Goal: Task Accomplishment & Management: Use online tool/utility

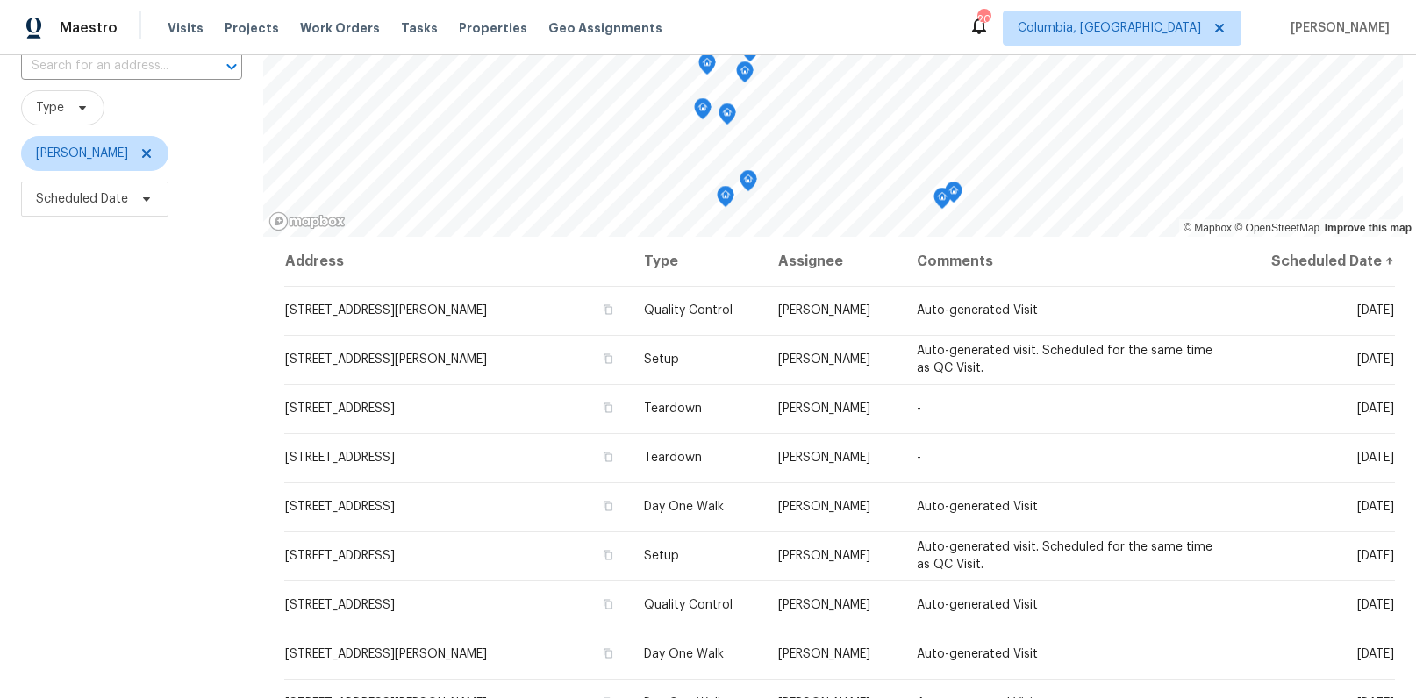
scroll to position [145, 0]
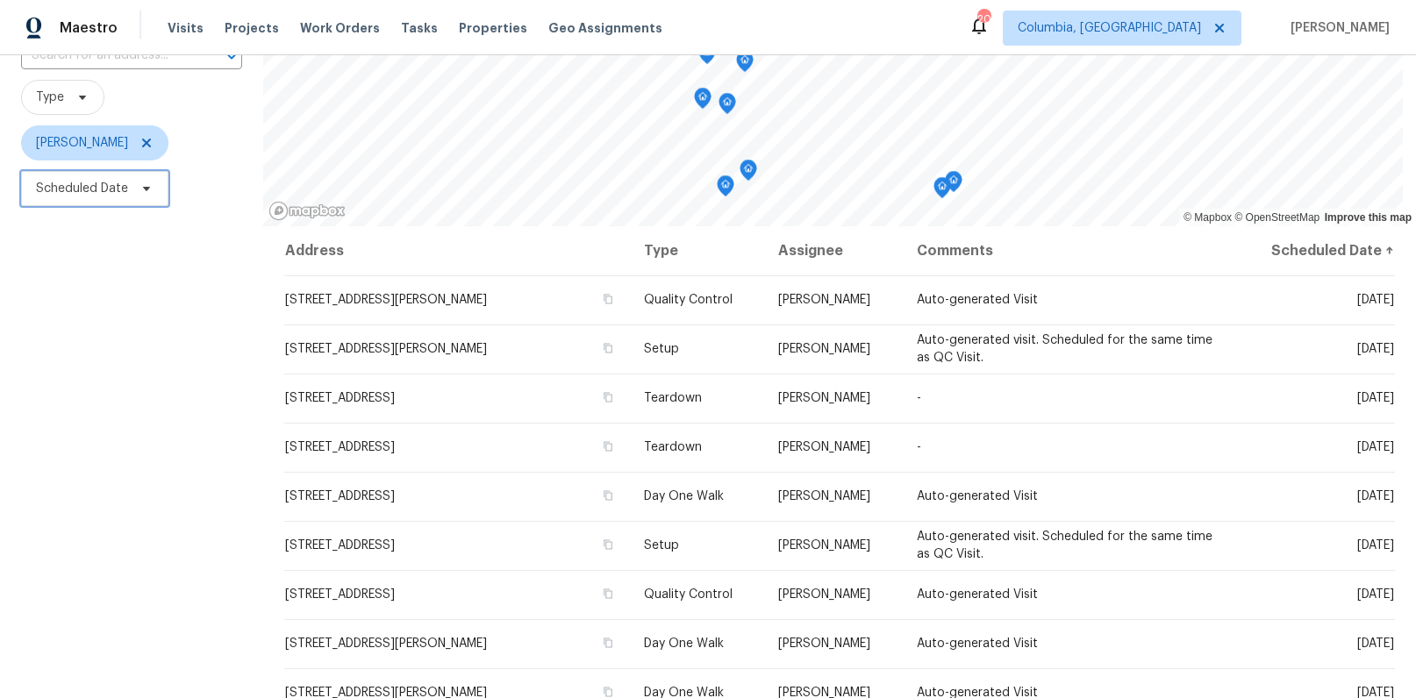
click at [107, 200] on span "Scheduled Date" at bounding box center [94, 188] width 147 height 35
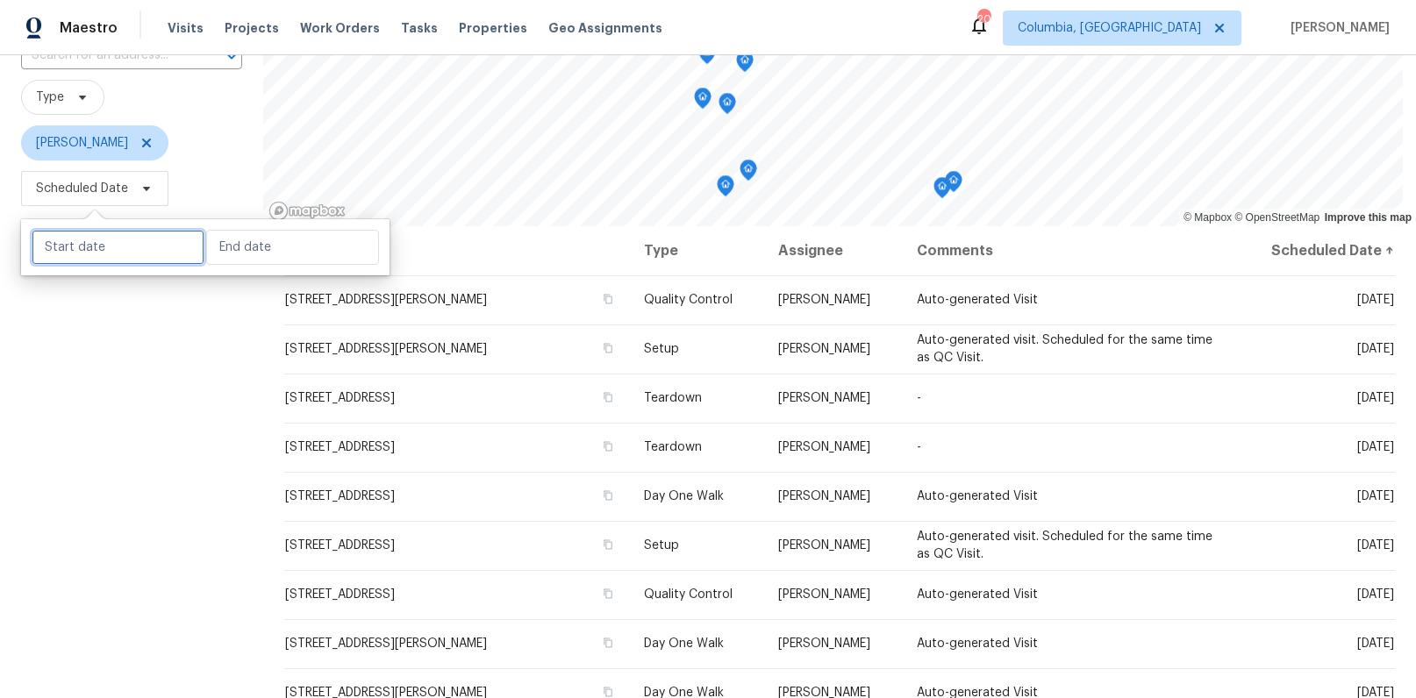
click at [116, 247] on input "text" at bounding box center [118, 247] width 173 height 35
select select "9"
select select "2025"
select select "10"
select select "2025"
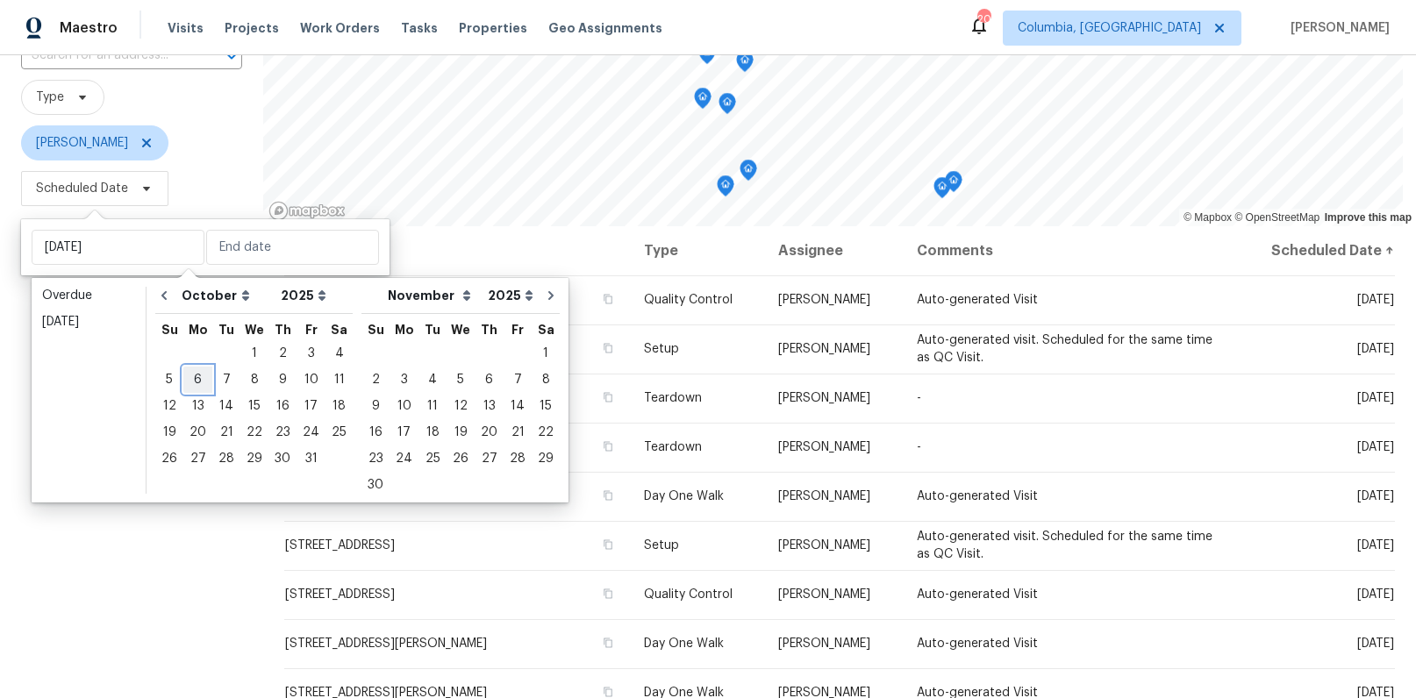
click at [193, 378] on div "6" at bounding box center [197, 380] width 29 height 25
type input "Mon, Oct 06"
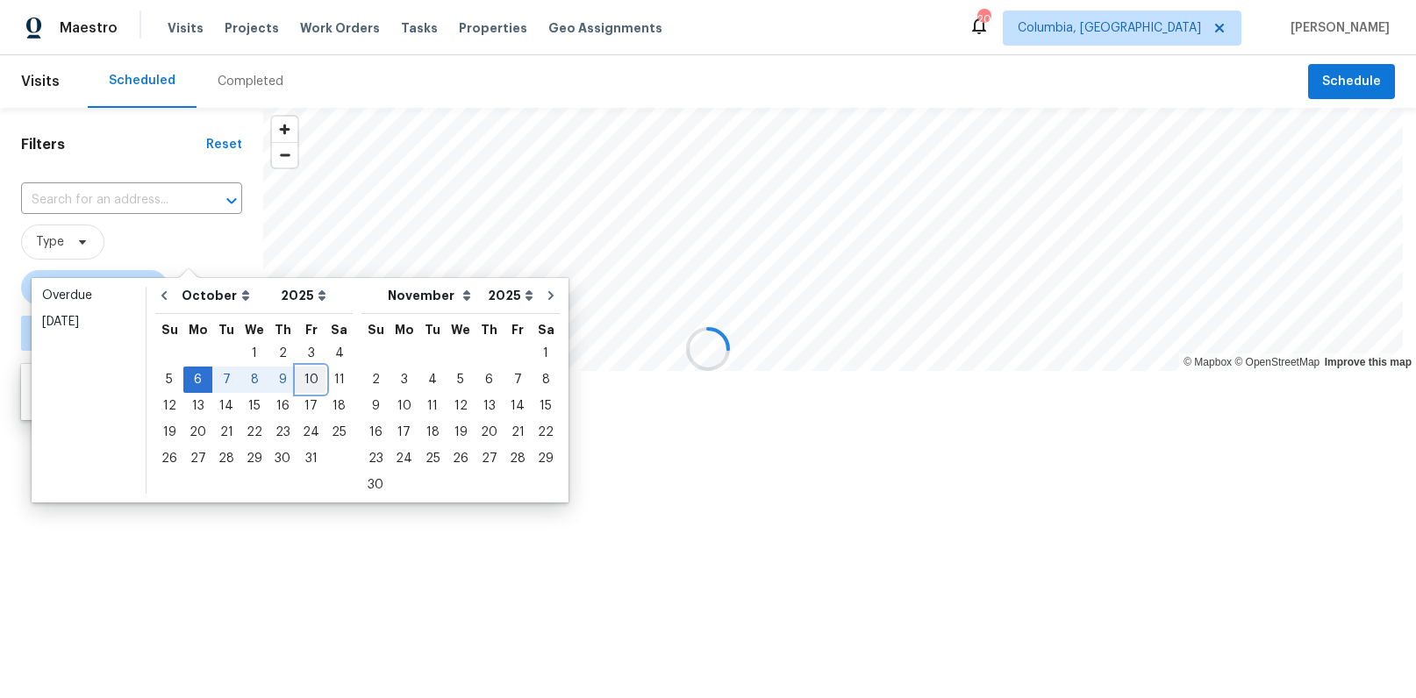
click at [306, 370] on div "10" at bounding box center [311, 380] width 29 height 25
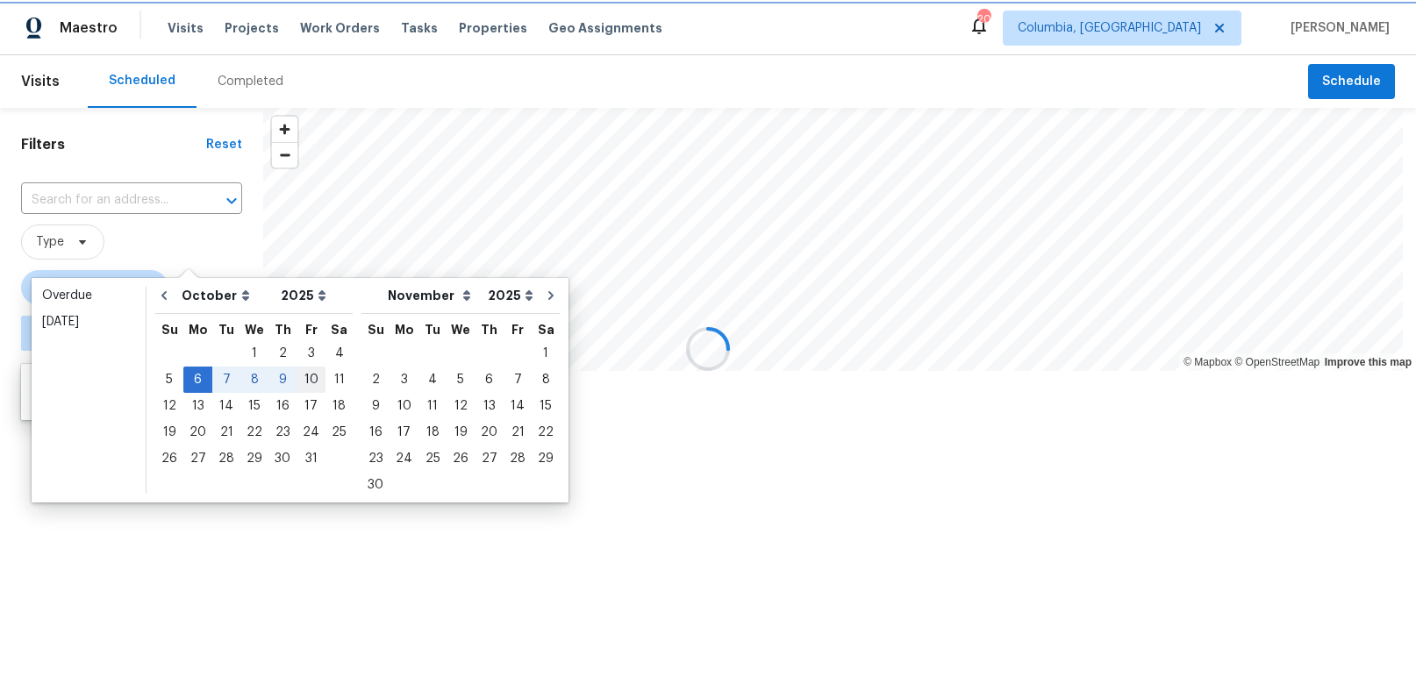
type input "Fri, Oct 10"
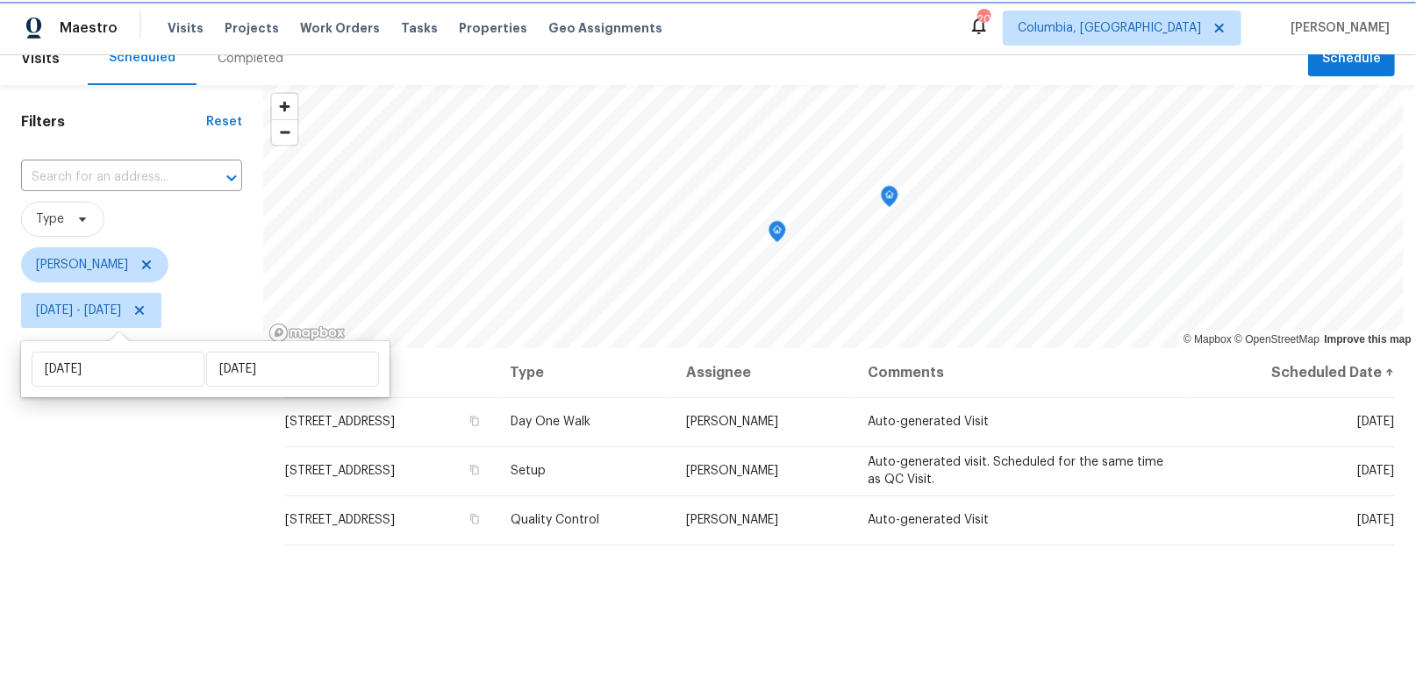
scroll to position [24, 0]
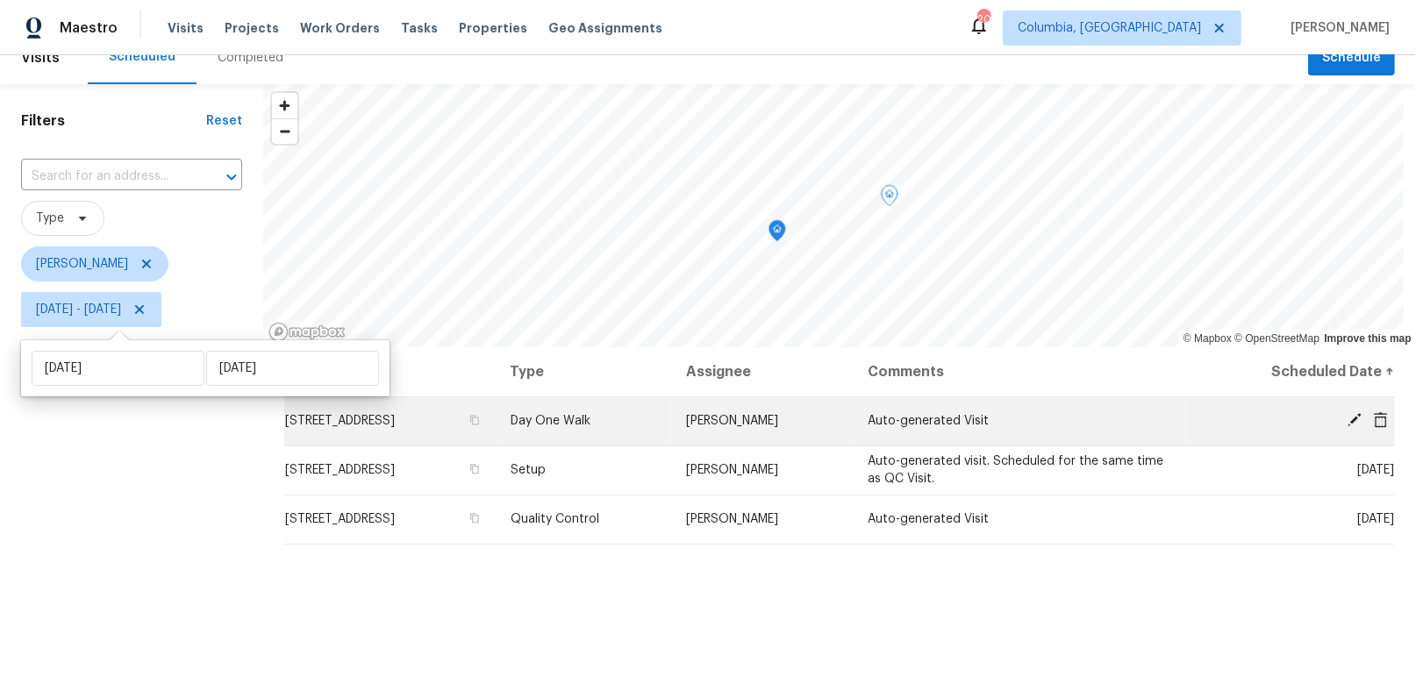
click at [1348, 421] on icon at bounding box center [1355, 420] width 14 height 14
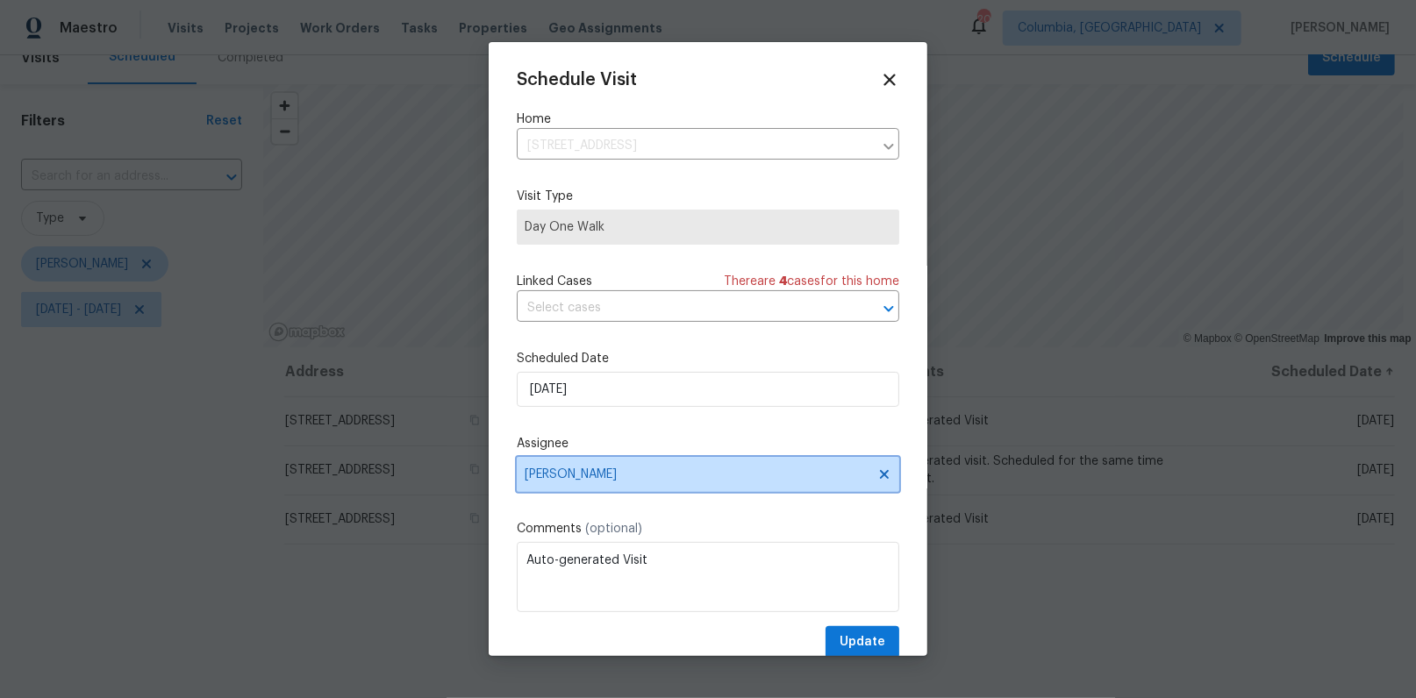
click at [568, 482] on span "Kati Dunn" at bounding box center [697, 475] width 344 height 14
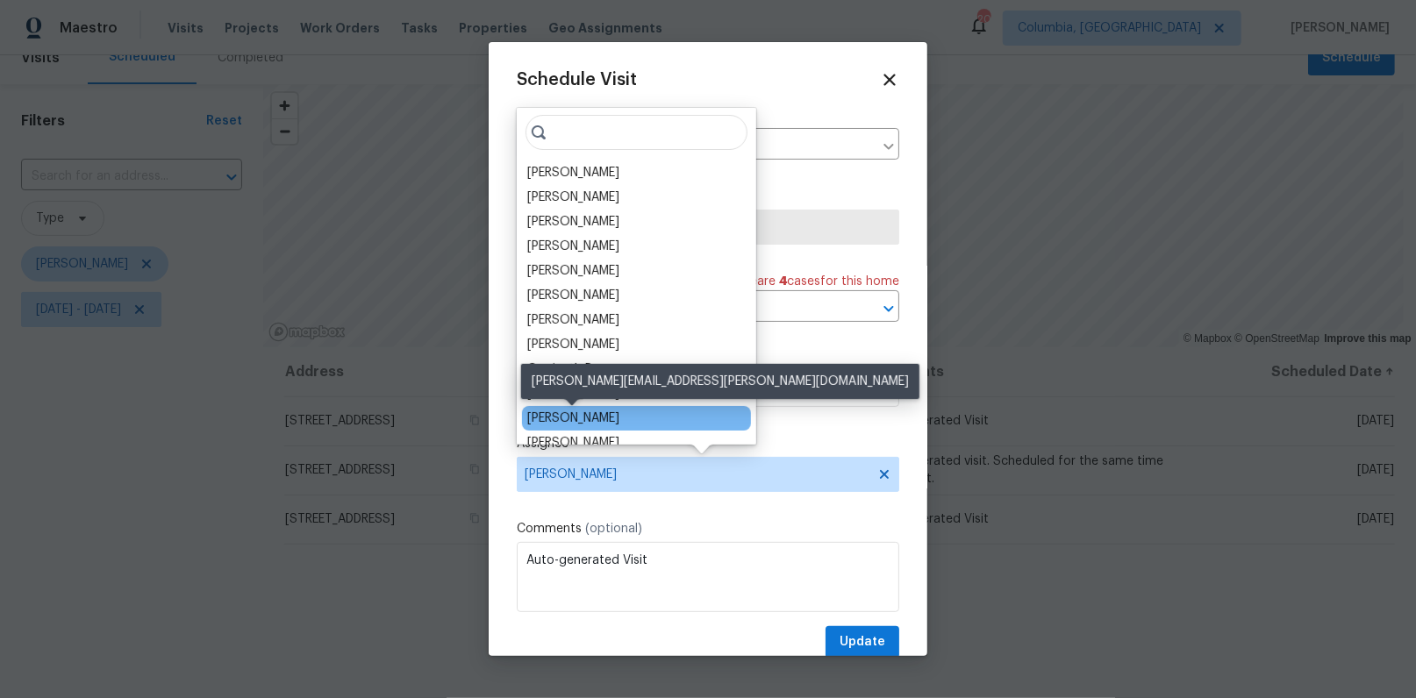
click at [576, 418] on div "[PERSON_NAME]" at bounding box center [573, 419] width 92 height 18
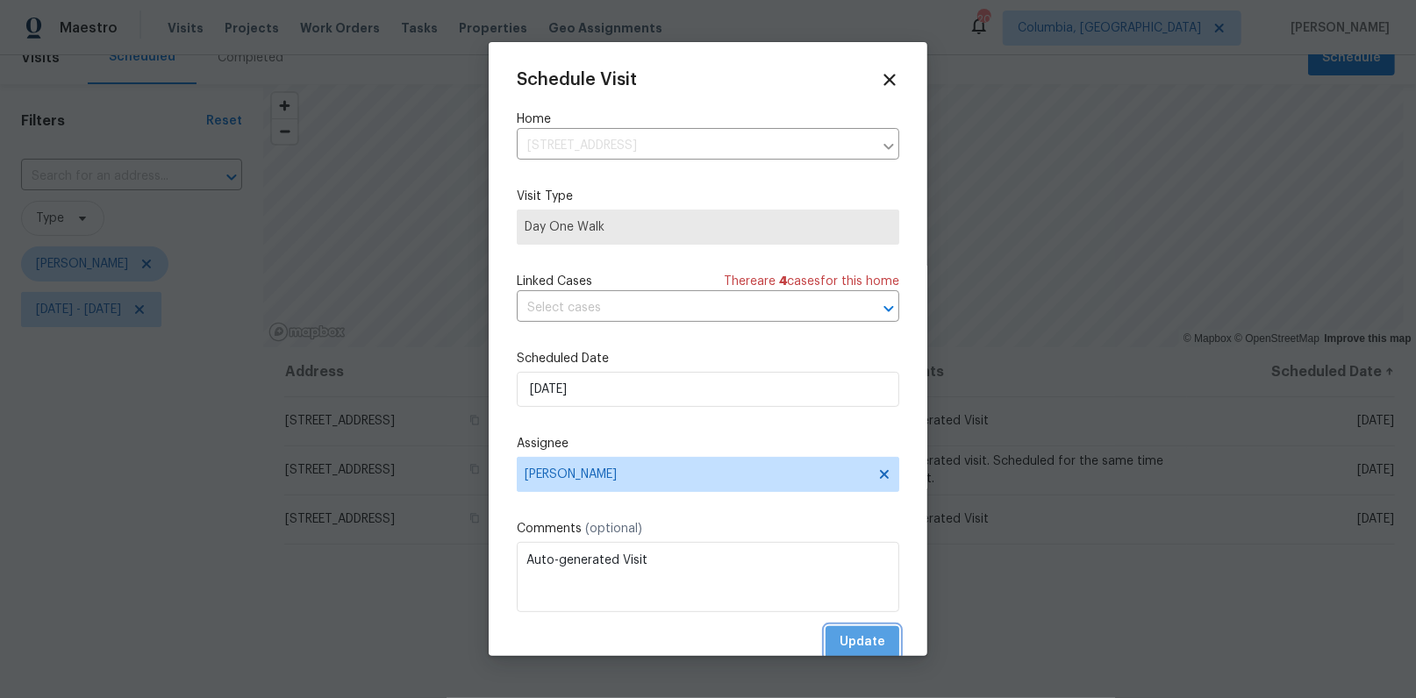
click at [865, 638] on span "Update" at bounding box center [863, 643] width 46 height 22
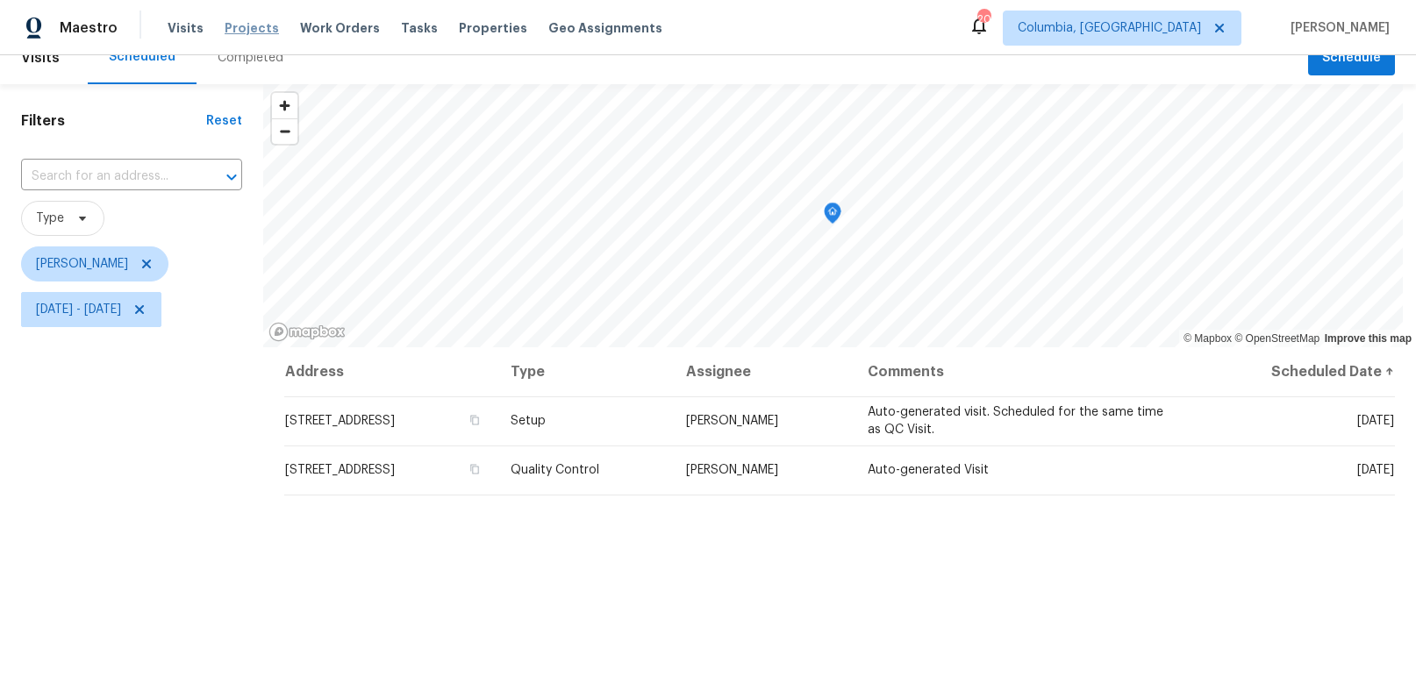
click at [226, 32] on span "Projects" at bounding box center [252, 28] width 54 height 18
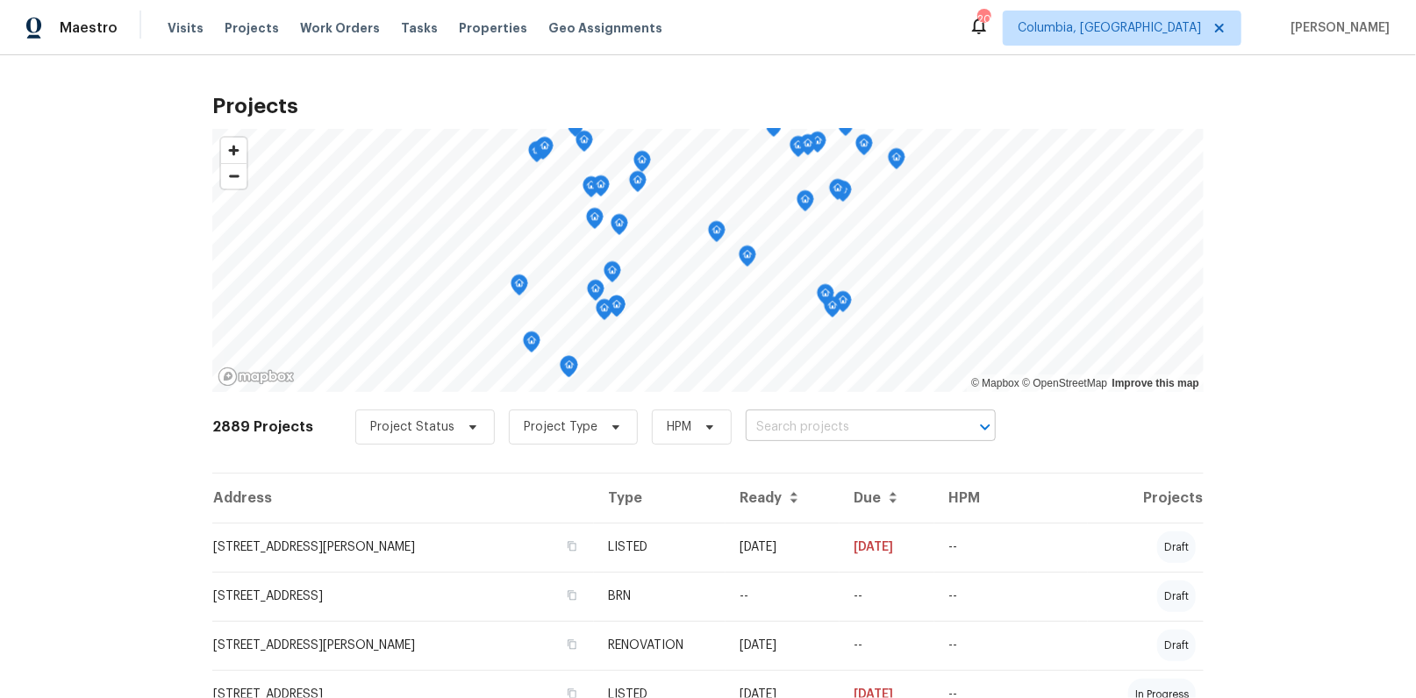
click at [779, 427] on input "text" at bounding box center [846, 427] width 201 height 27
type input "601 joan"
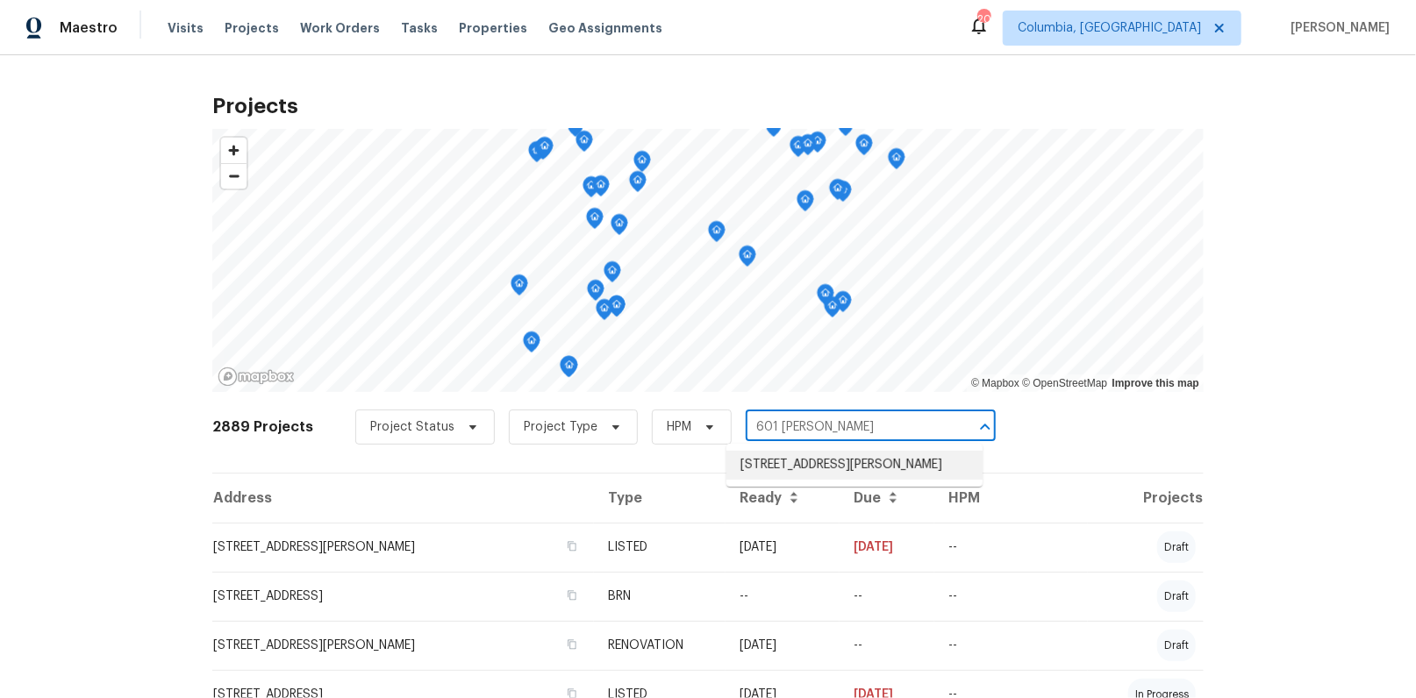
click at [789, 468] on li "601 Joan St, Columbia, SC 29203" at bounding box center [854, 465] width 256 height 29
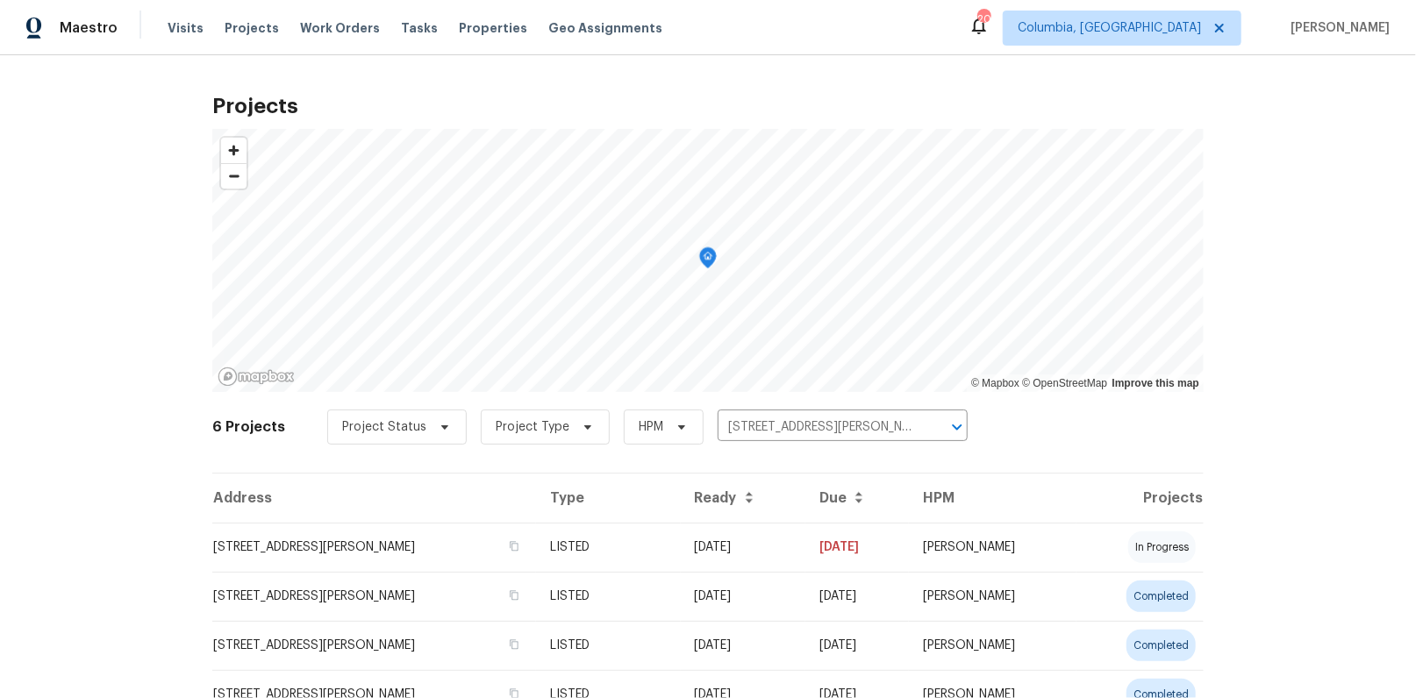
click at [330, 551] on td "601 Joan St, Columbia, SC 29203" at bounding box center [374, 547] width 324 height 49
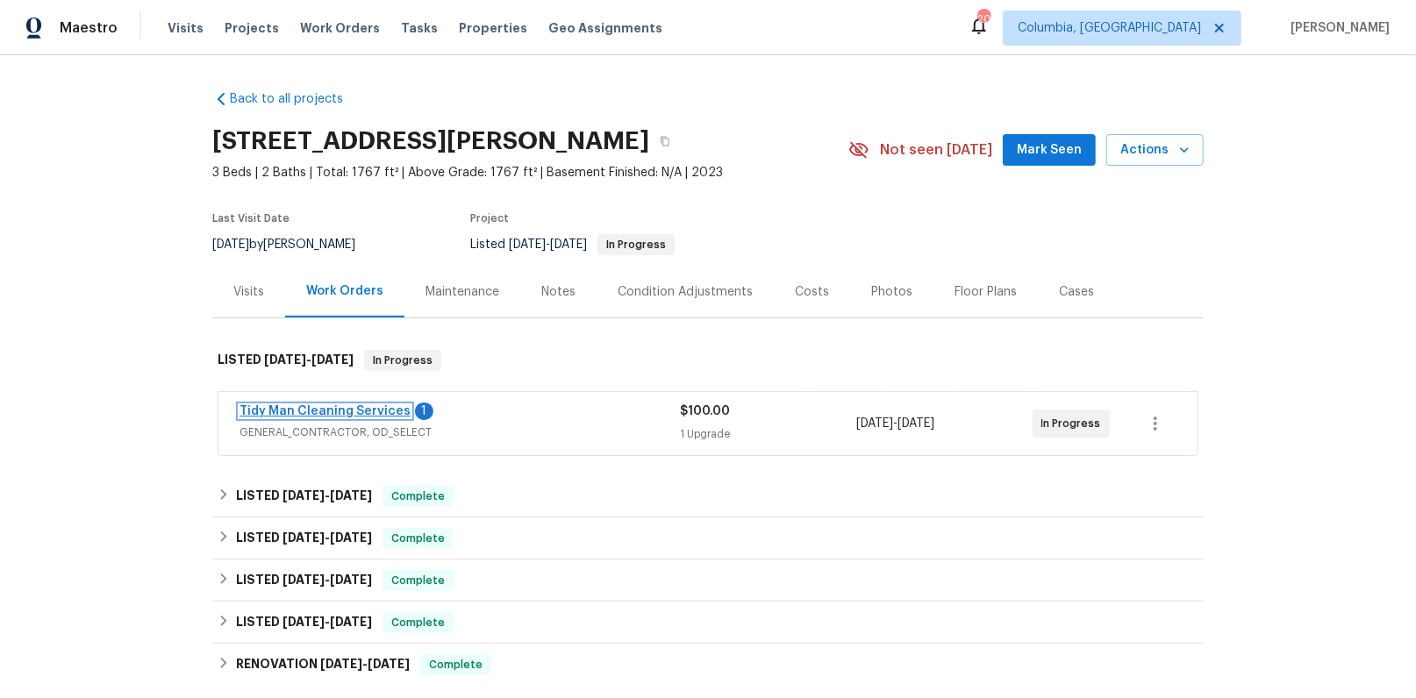
click at [314, 407] on link "Tidy Man Cleaning Services" at bounding box center [325, 411] width 171 height 12
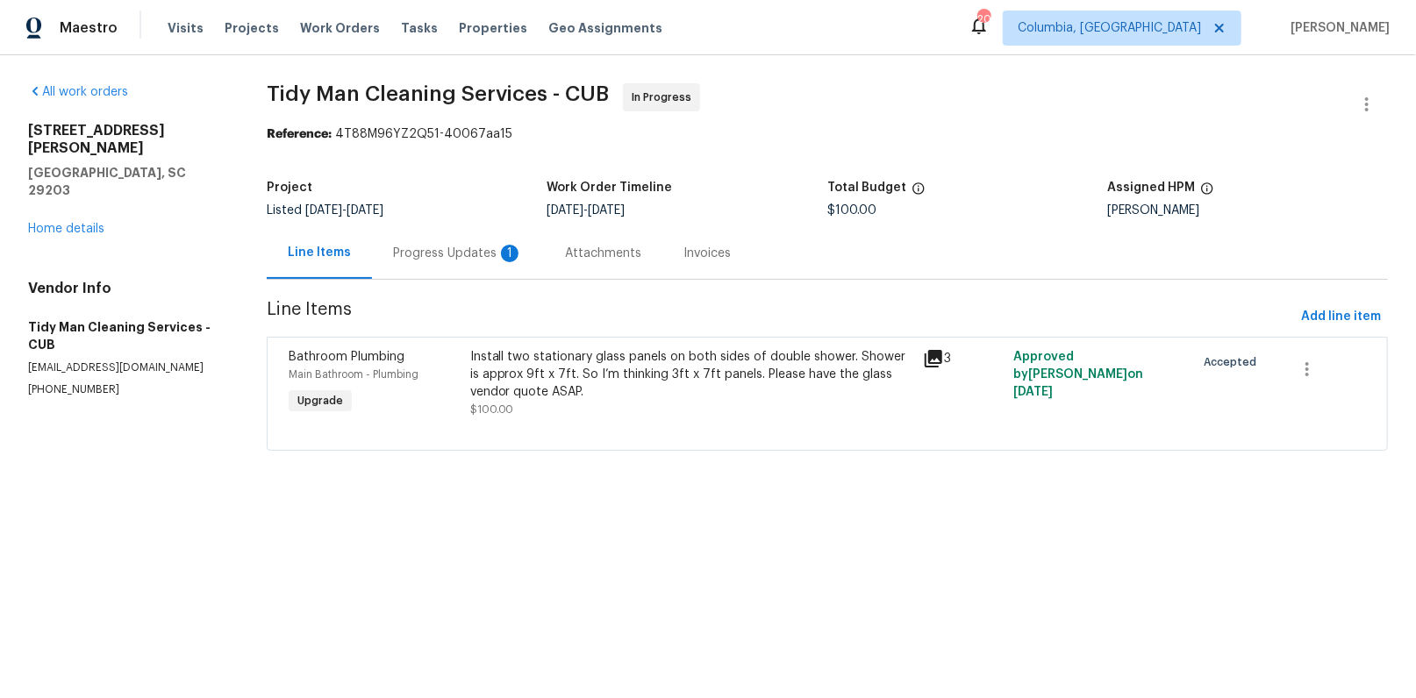
click at [479, 271] on div "Progress Updates 1" at bounding box center [458, 253] width 172 height 52
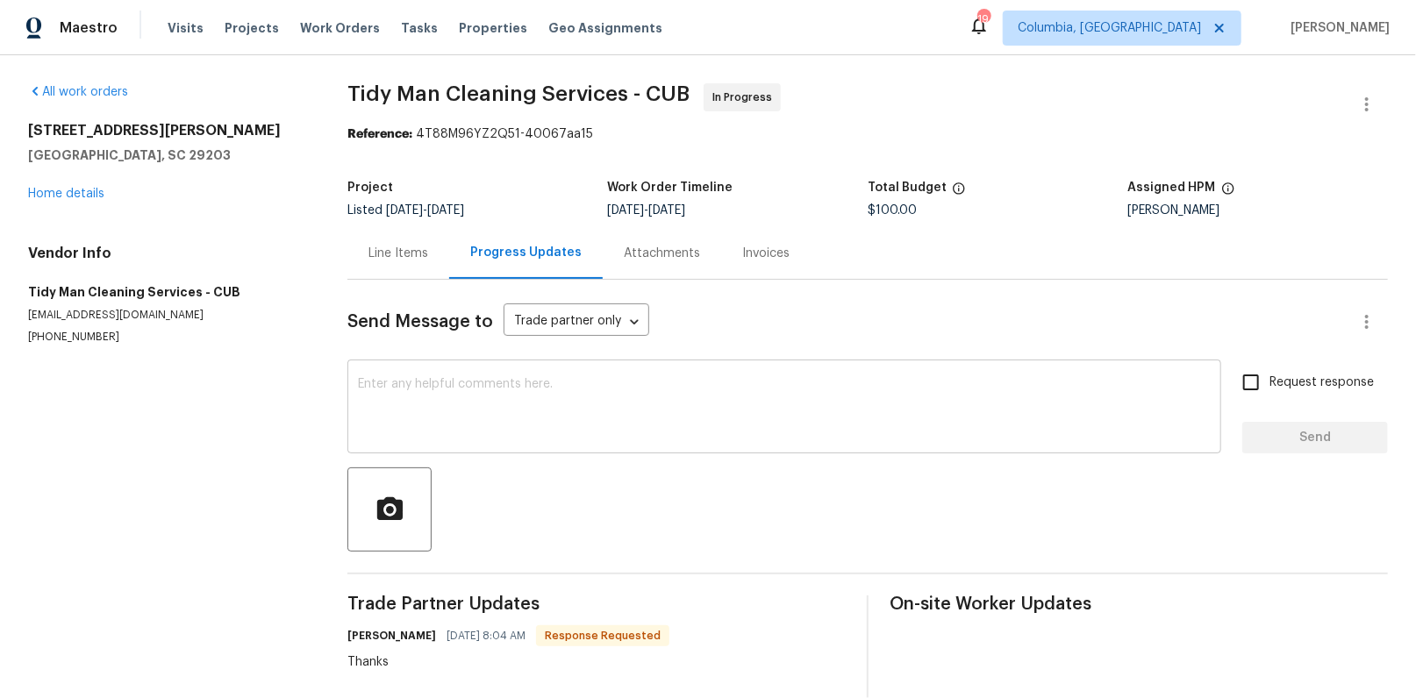
click at [477, 411] on textarea at bounding box center [784, 408] width 853 height 61
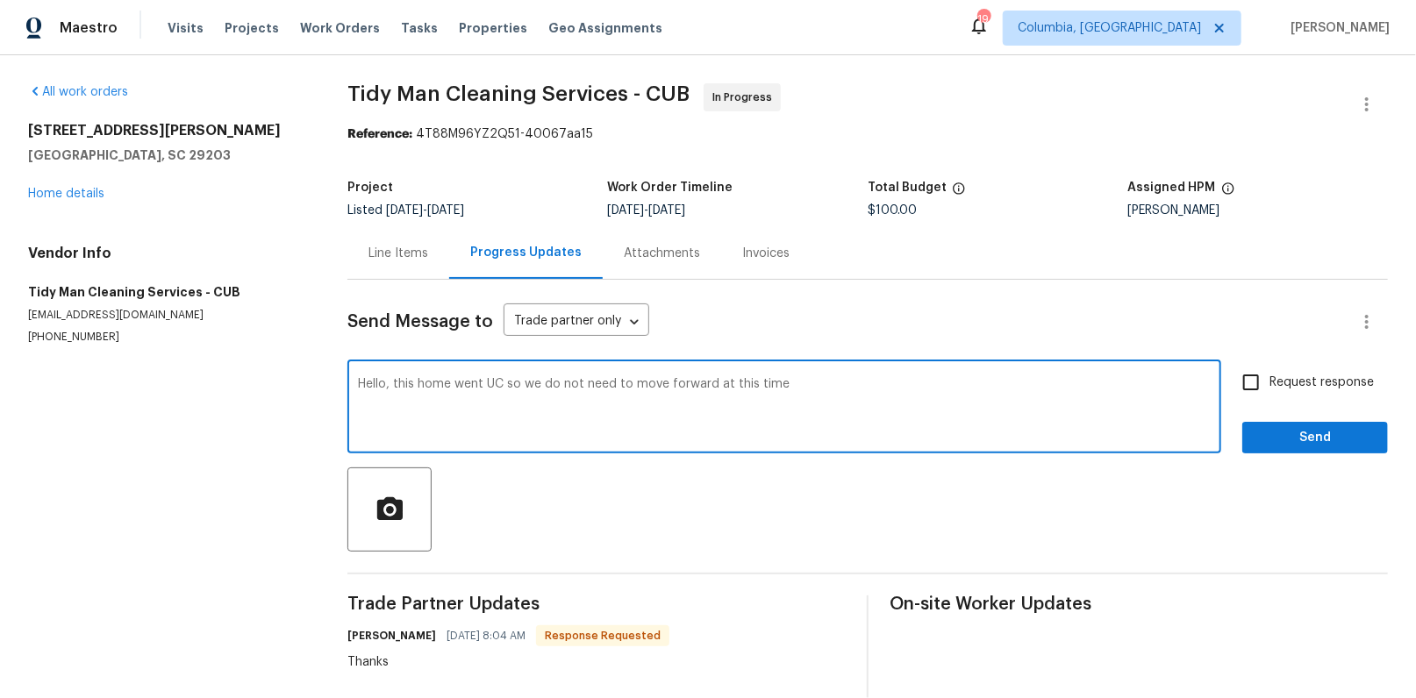
type textarea "Hello, this home went UC so we do not need to move forward at this time"
click at [1254, 381] on input "Request response" at bounding box center [1251, 382] width 37 height 37
checkbox input "true"
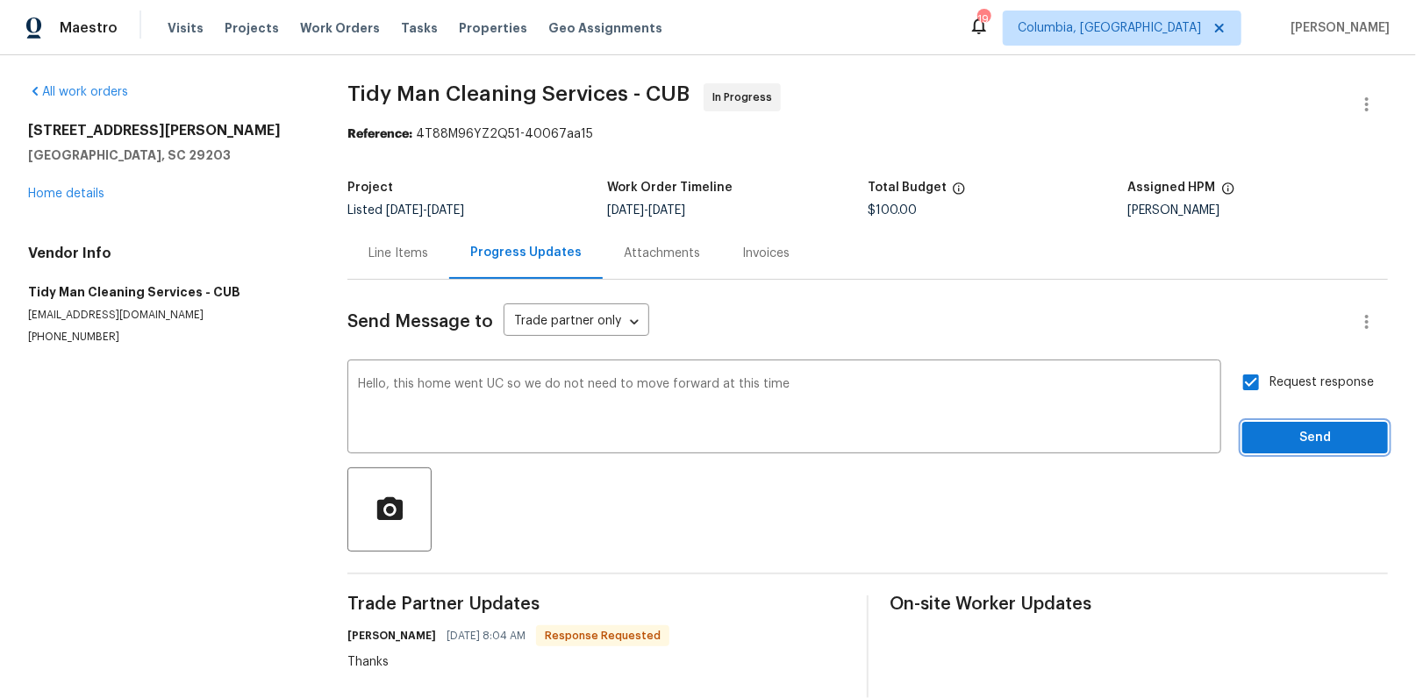
click at [1270, 427] on span "Send" at bounding box center [1315, 438] width 118 height 22
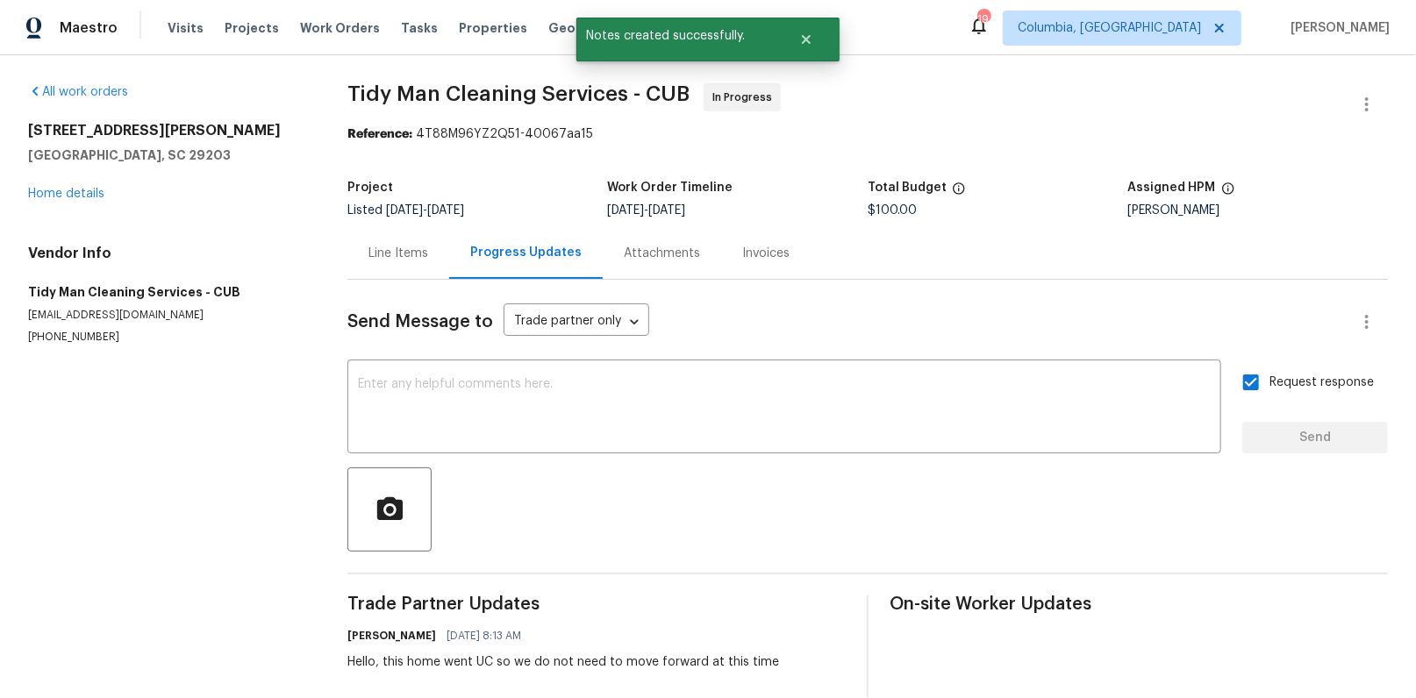
click at [397, 247] on div "Line Items" at bounding box center [398, 254] width 60 height 18
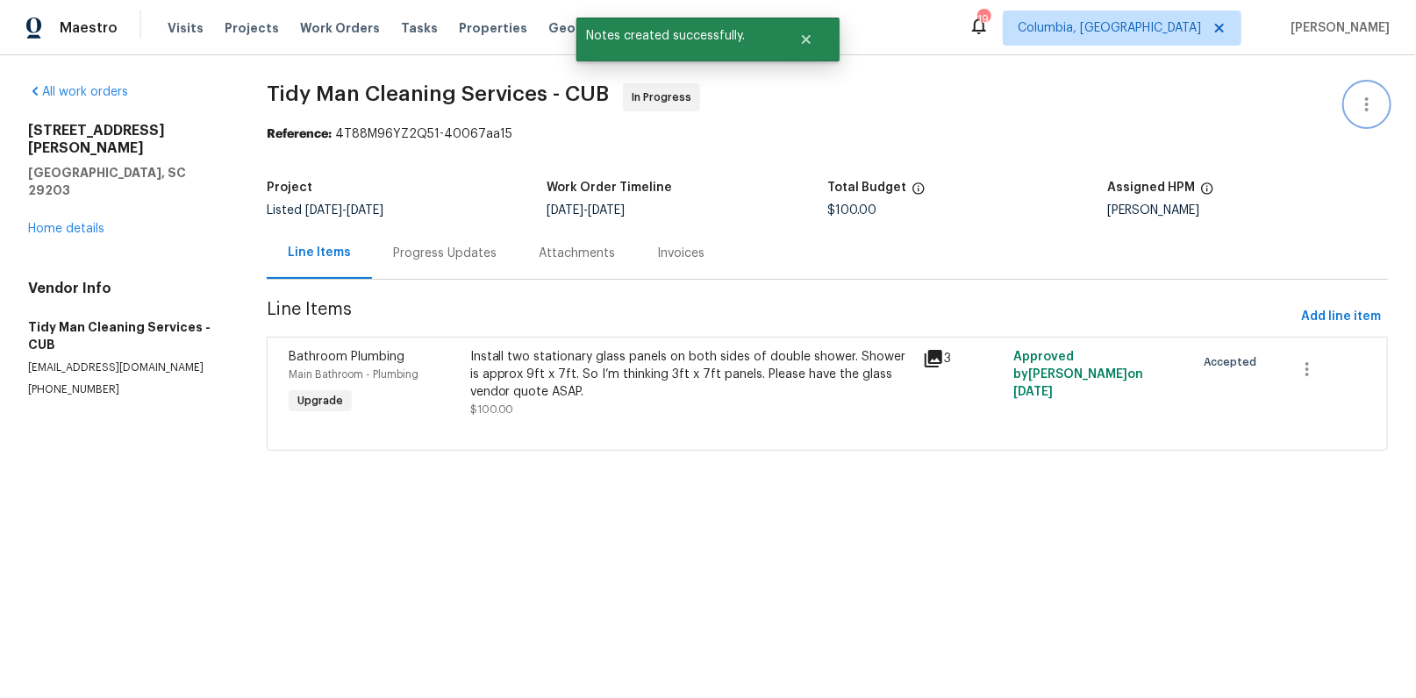
click at [1365, 105] on icon "button" at bounding box center [1367, 104] width 4 height 14
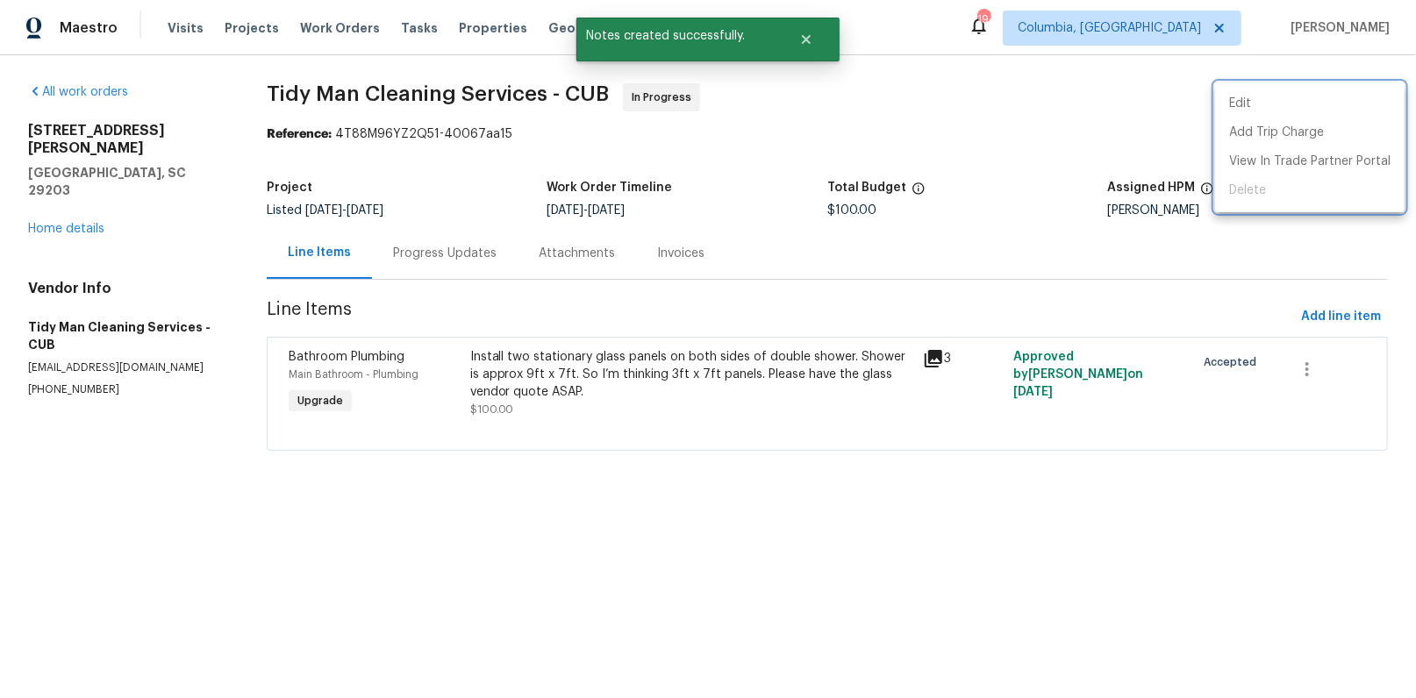
drag, startPoint x: 1242, startPoint y: 243, endPoint x: 1264, endPoint y: 291, distance: 53.0
click at [1242, 244] on div at bounding box center [708, 349] width 1416 height 698
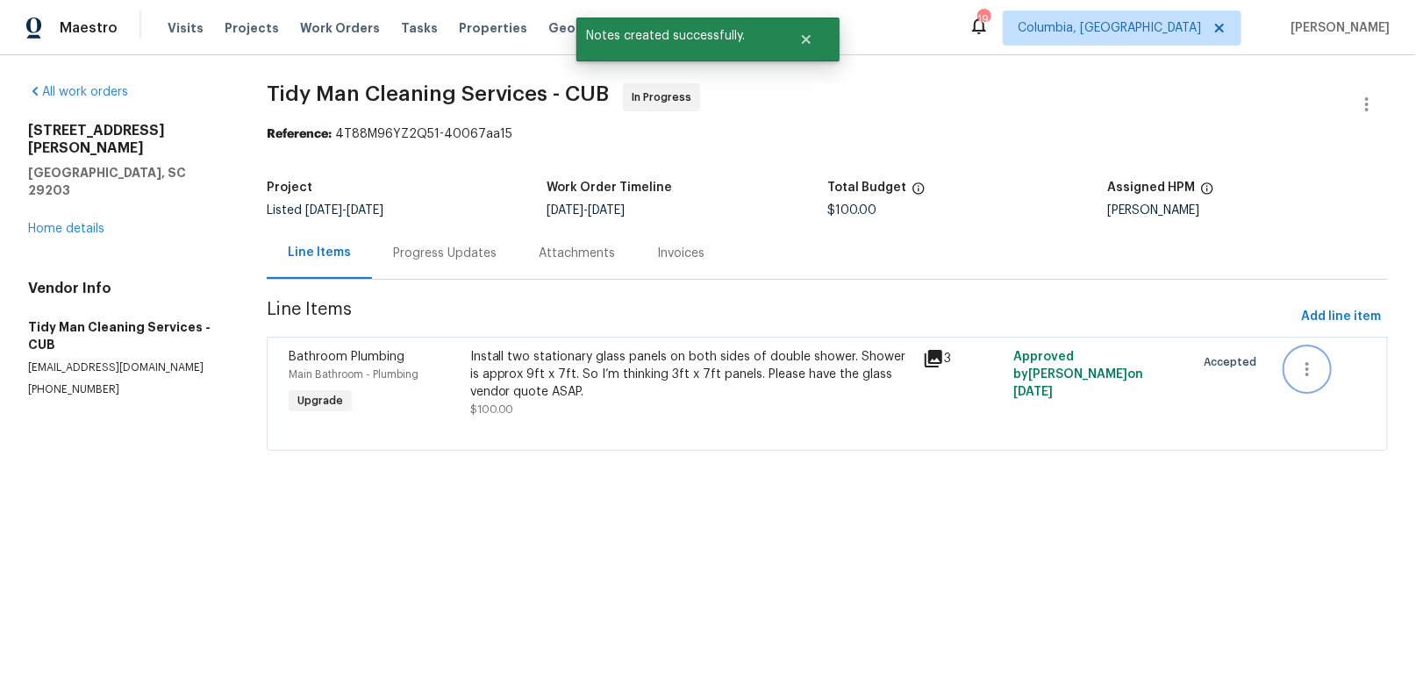
click at [1305, 363] on icon "button" at bounding box center [1307, 369] width 4 height 14
click at [1301, 371] on li "Cancel" at bounding box center [1309, 368] width 68 height 29
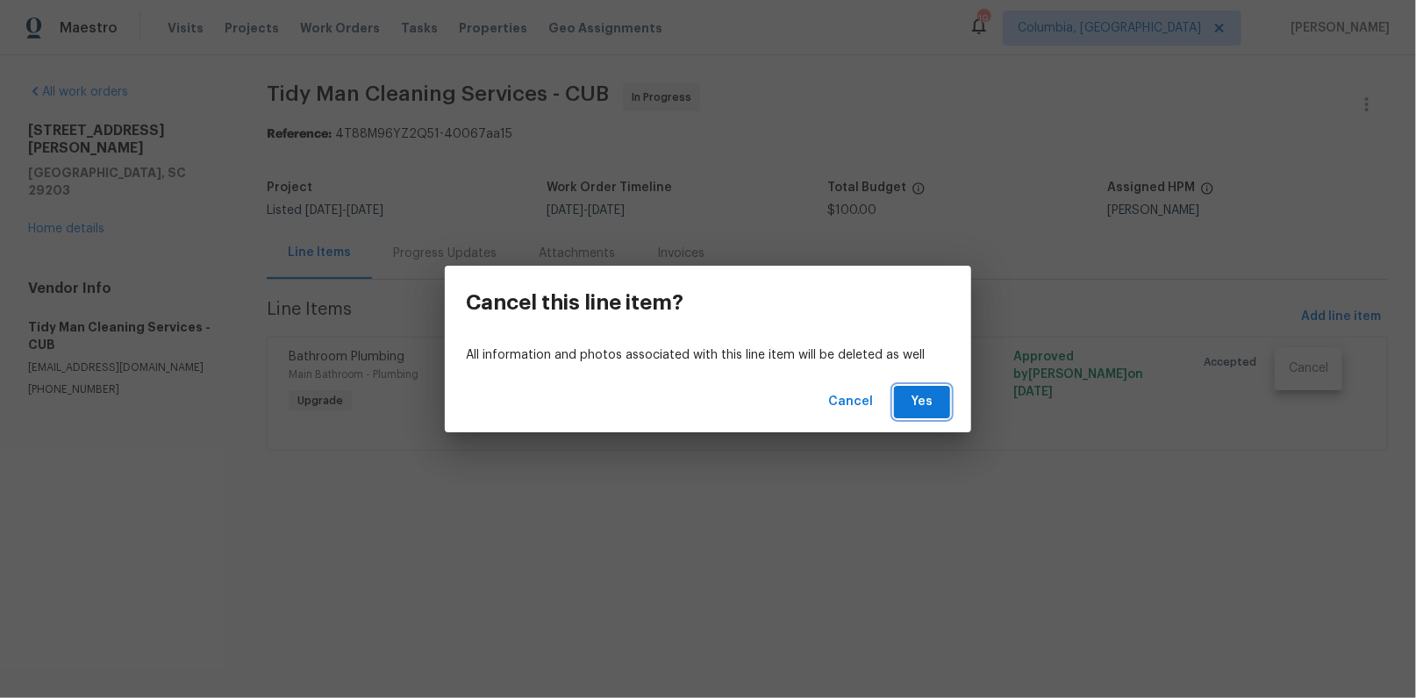
click at [913, 403] on span "Yes" at bounding box center [922, 402] width 28 height 22
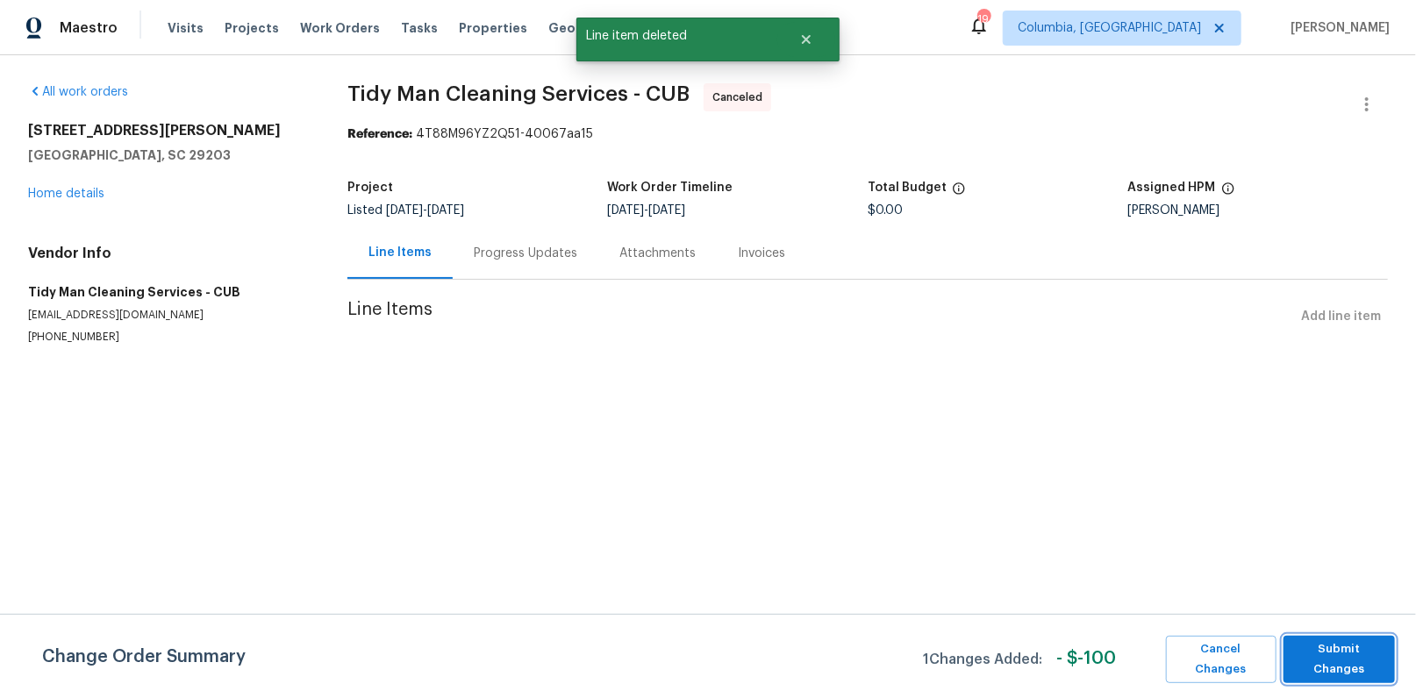
click at [1310, 672] on button "Submit Changes" at bounding box center [1338, 659] width 111 height 47
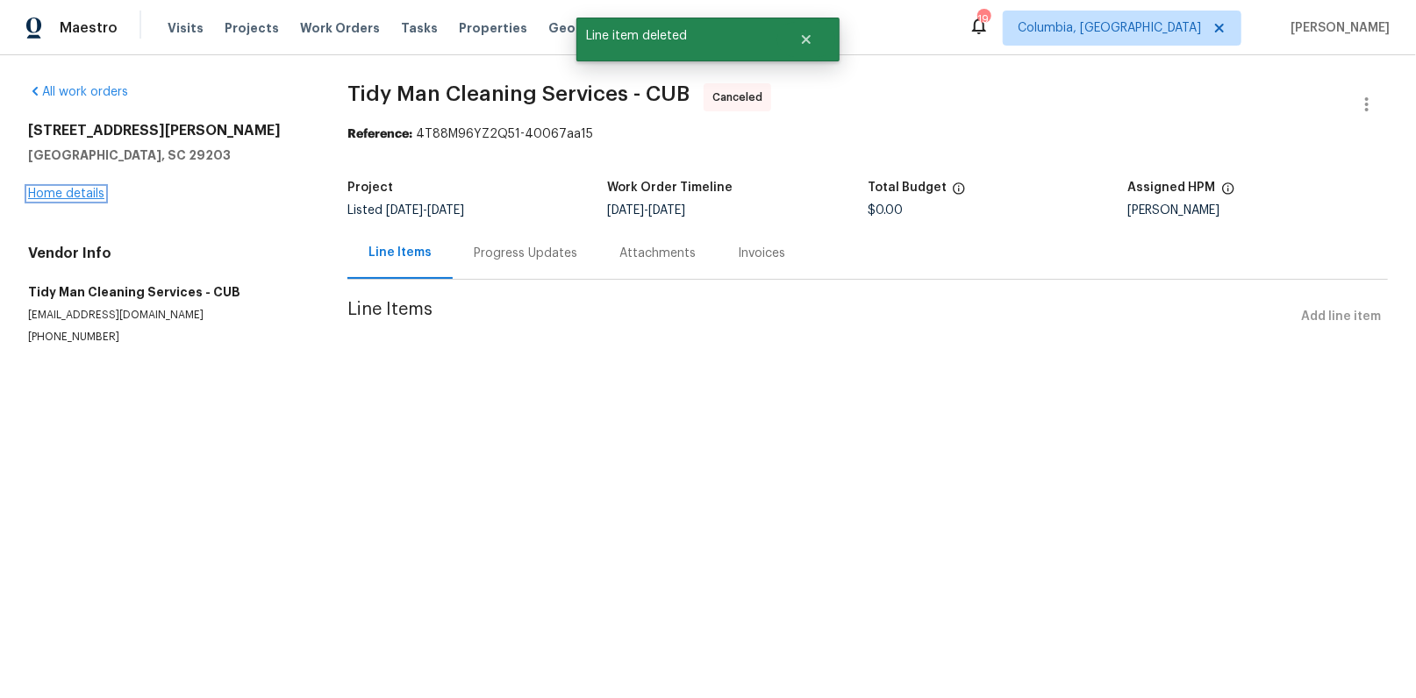
click at [65, 193] on link "Home details" at bounding box center [66, 194] width 76 height 12
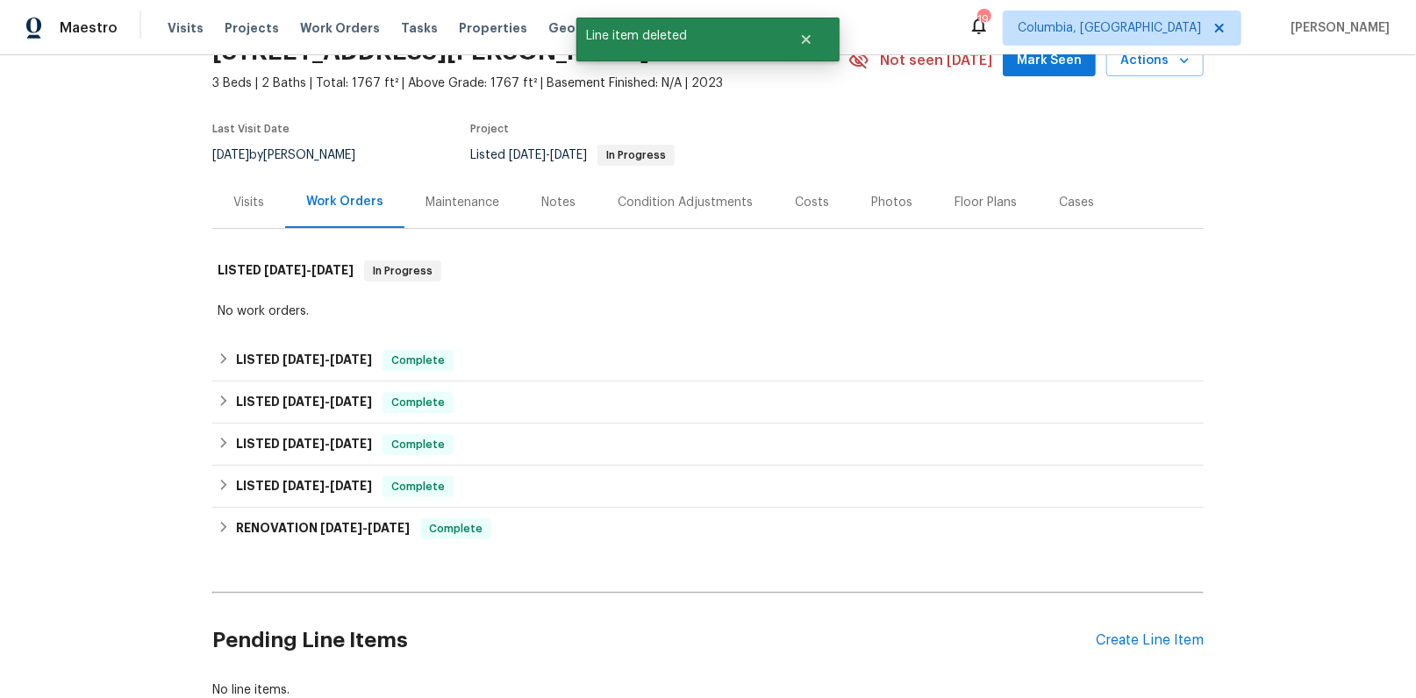
scroll to position [122, 0]
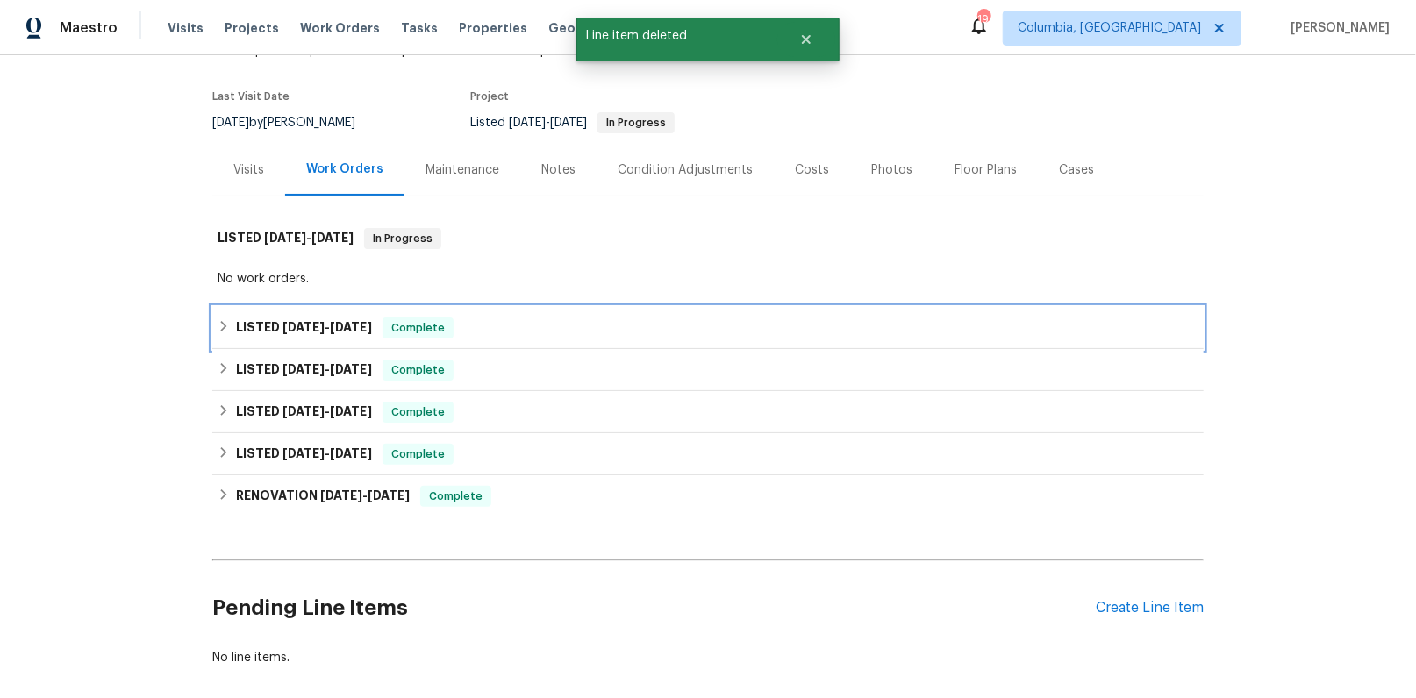
click at [307, 332] on span "8/1/25" at bounding box center [303, 327] width 42 height 12
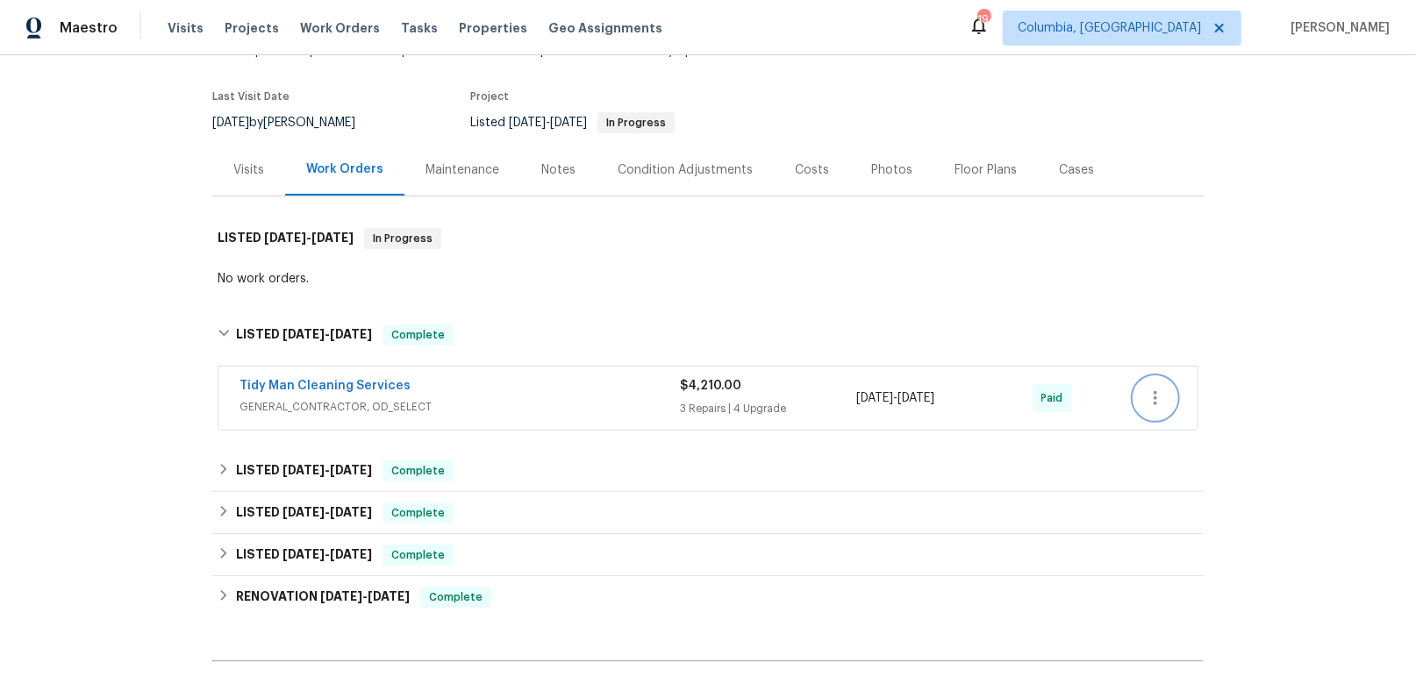
click at [1153, 398] on icon "button" at bounding box center [1155, 398] width 21 height 21
click at [1034, 335] on div at bounding box center [708, 349] width 1416 height 698
click at [301, 383] on link "Tidy Man Cleaning Services" at bounding box center [325, 386] width 171 height 12
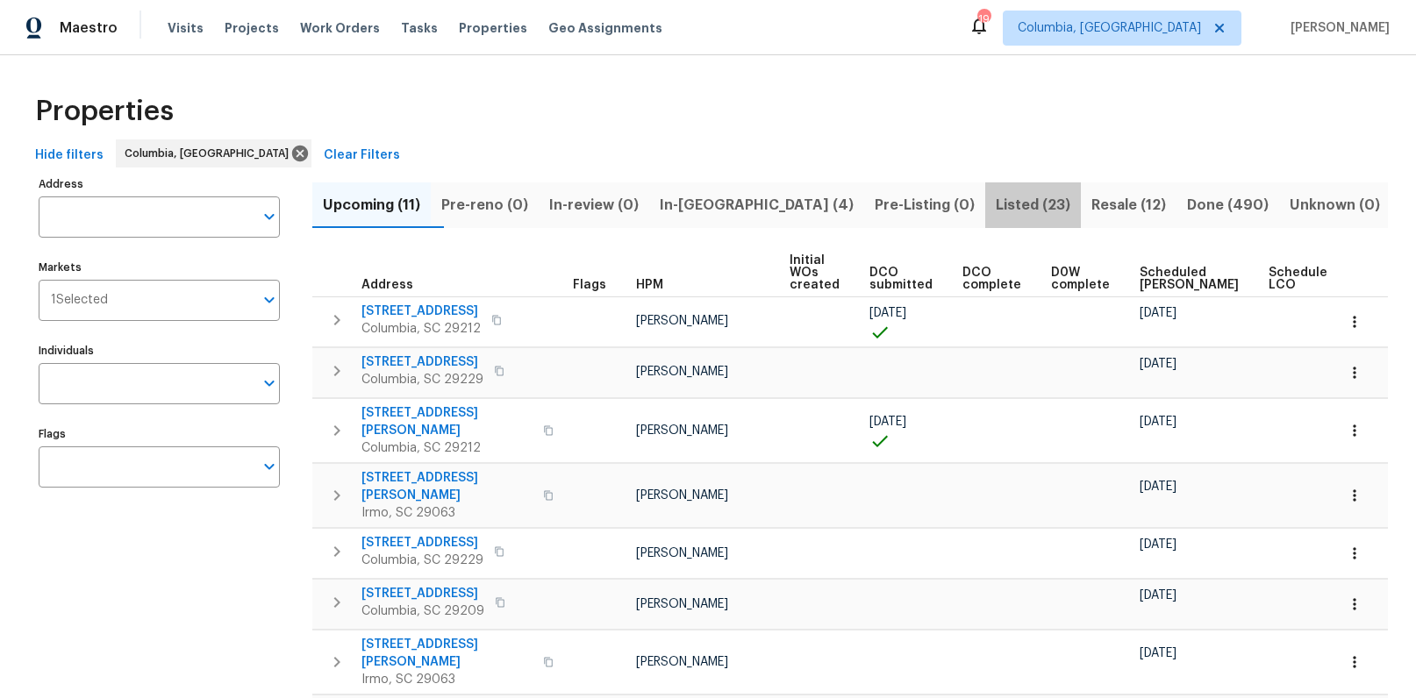
click at [996, 201] on span "Listed (23)" at bounding box center [1033, 205] width 75 height 25
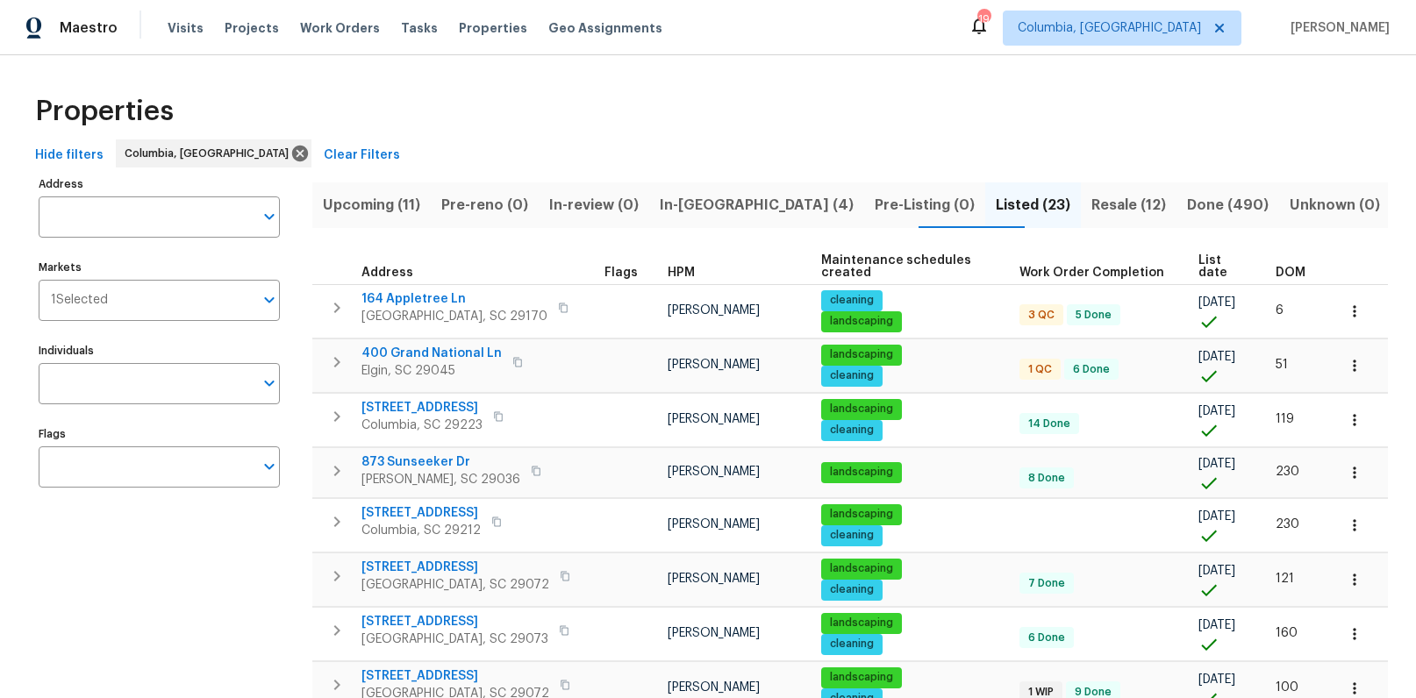
click at [1269, 256] on th "DOM" at bounding box center [1299, 267] width 60 height 36
click at [1276, 267] on span "DOM" at bounding box center [1291, 273] width 30 height 12
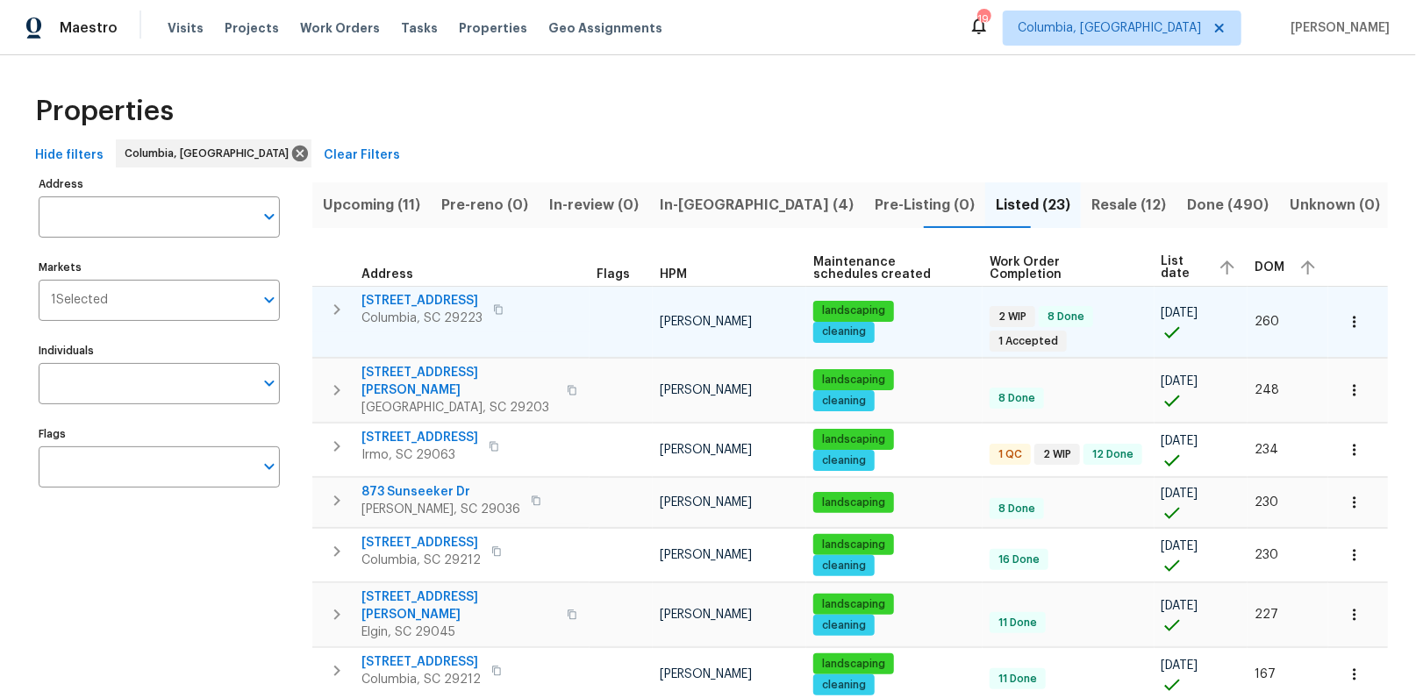
click at [440, 298] on span "105 Beaver Dam Rd" at bounding box center [421, 301] width 121 height 18
click at [429, 299] on span "105 Beaver Dam Rd" at bounding box center [421, 301] width 121 height 18
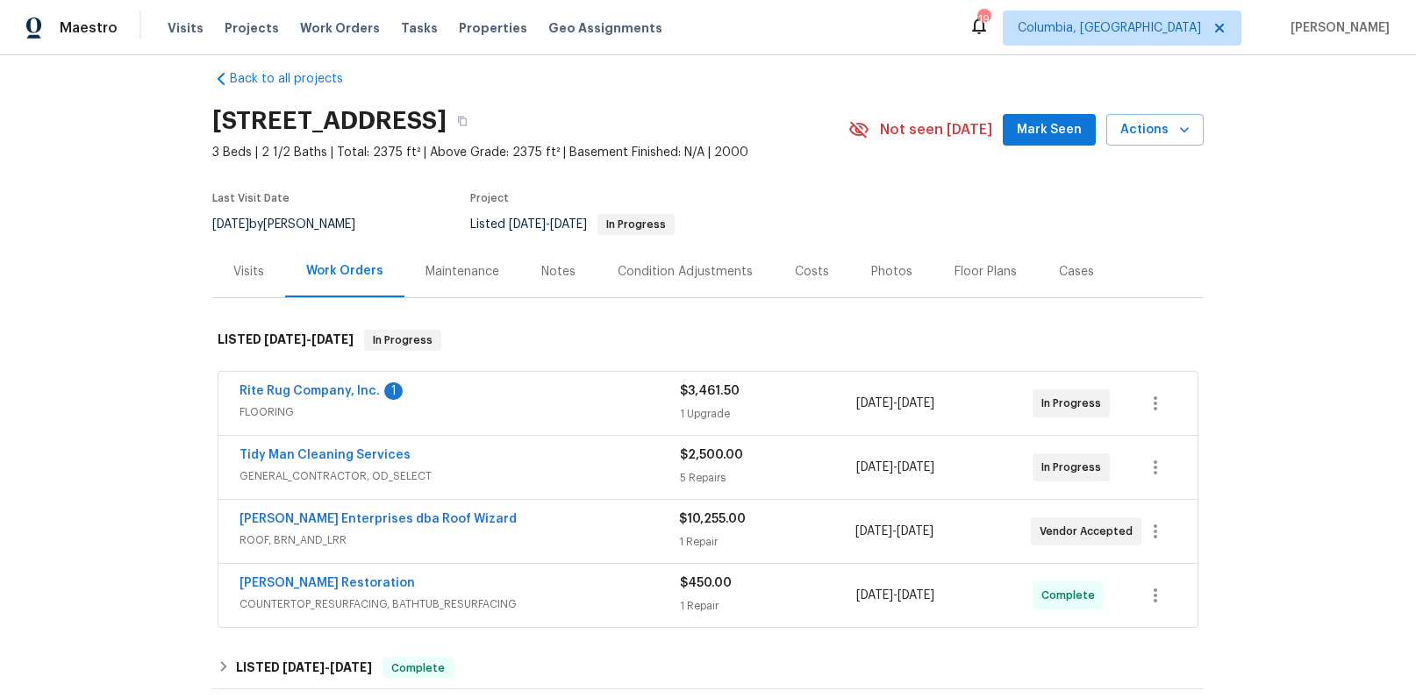
scroll to position [32, 0]
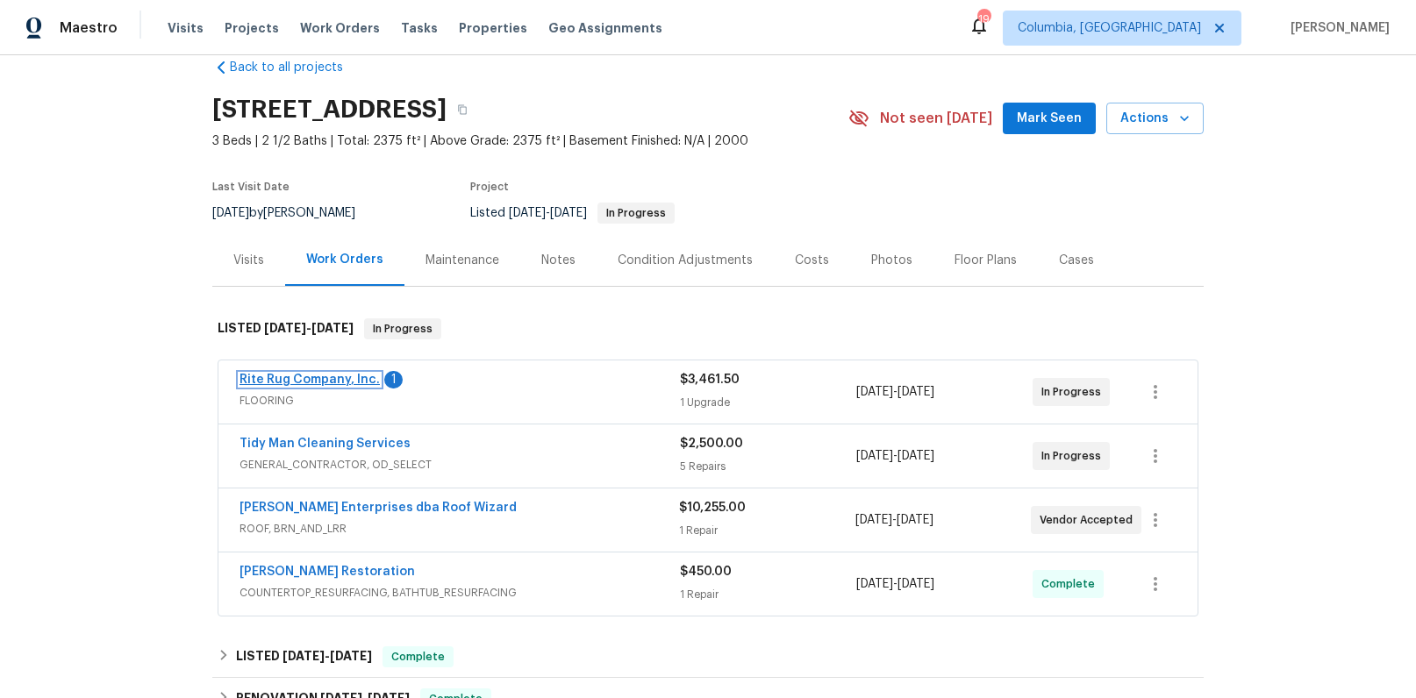
click at [325, 375] on link "Rite Rug Company, Inc." at bounding box center [310, 380] width 140 height 12
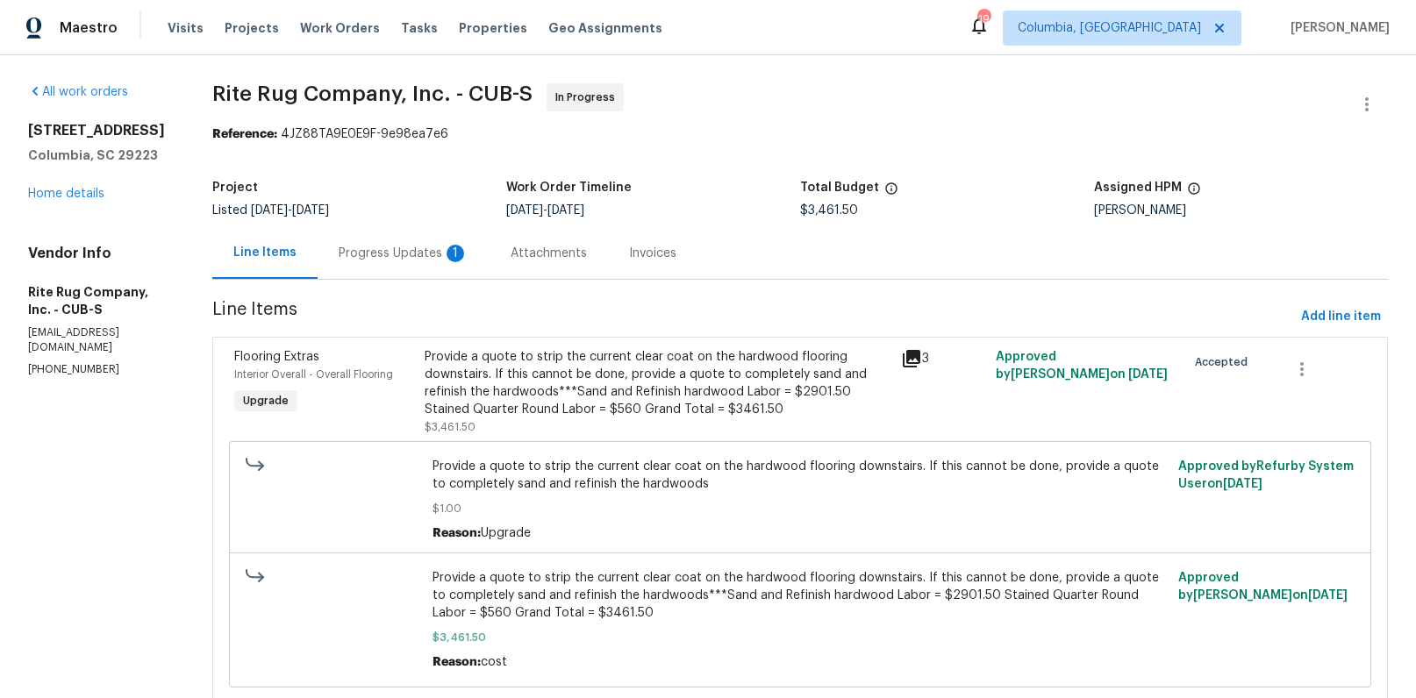
click at [418, 251] on div "Progress Updates 1" at bounding box center [404, 254] width 130 height 18
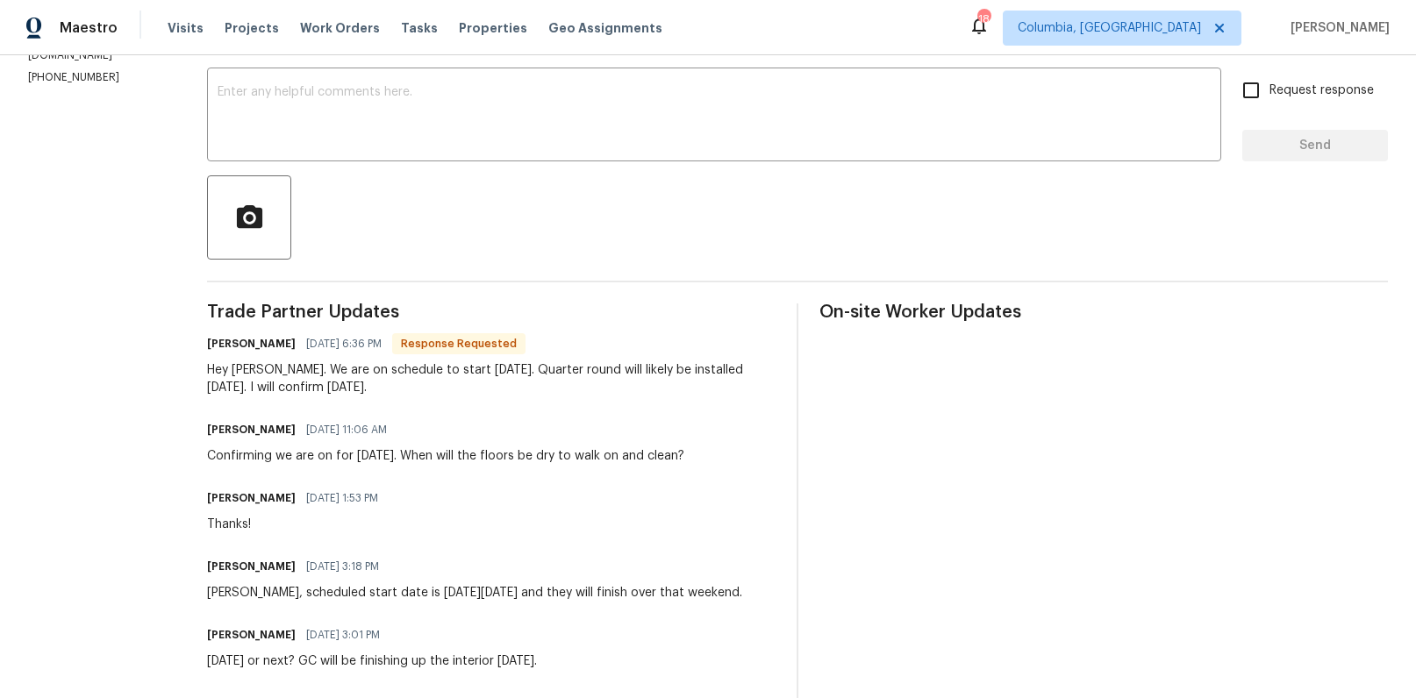
scroll to position [145, 0]
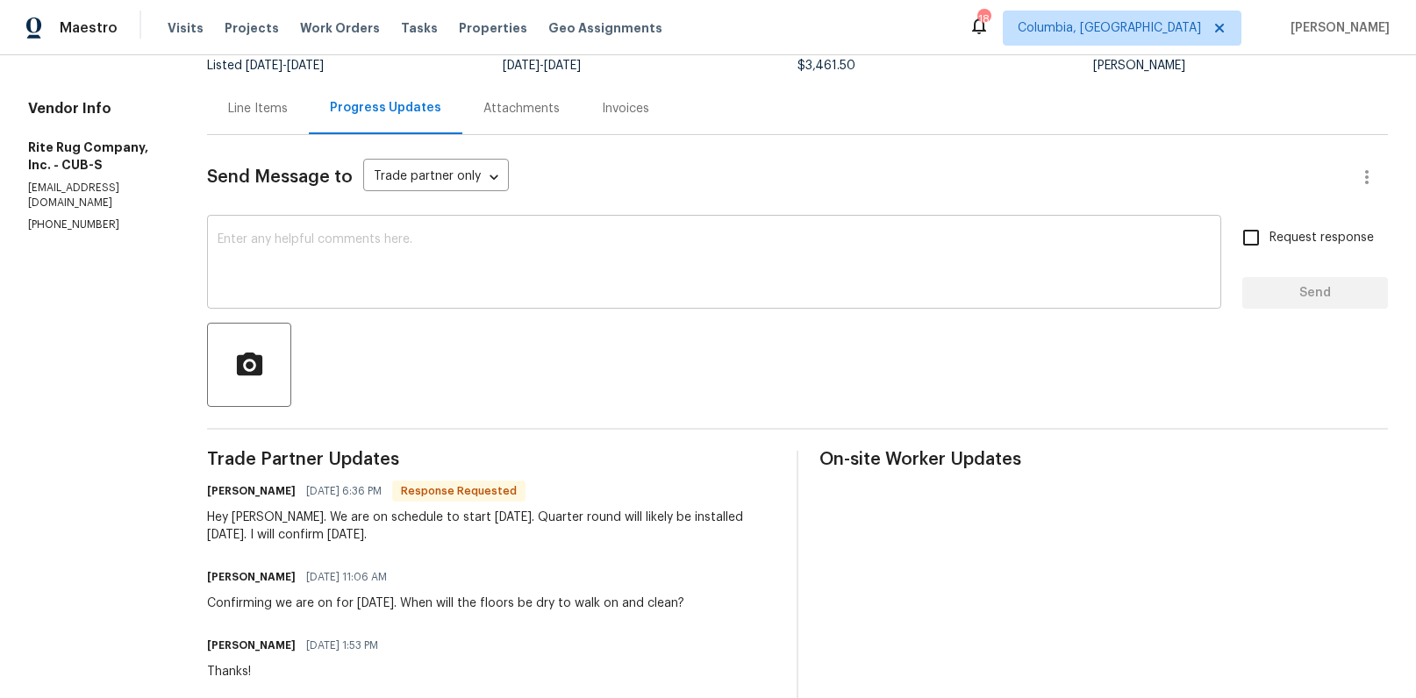
click at [370, 267] on textarea at bounding box center [714, 263] width 993 height 61
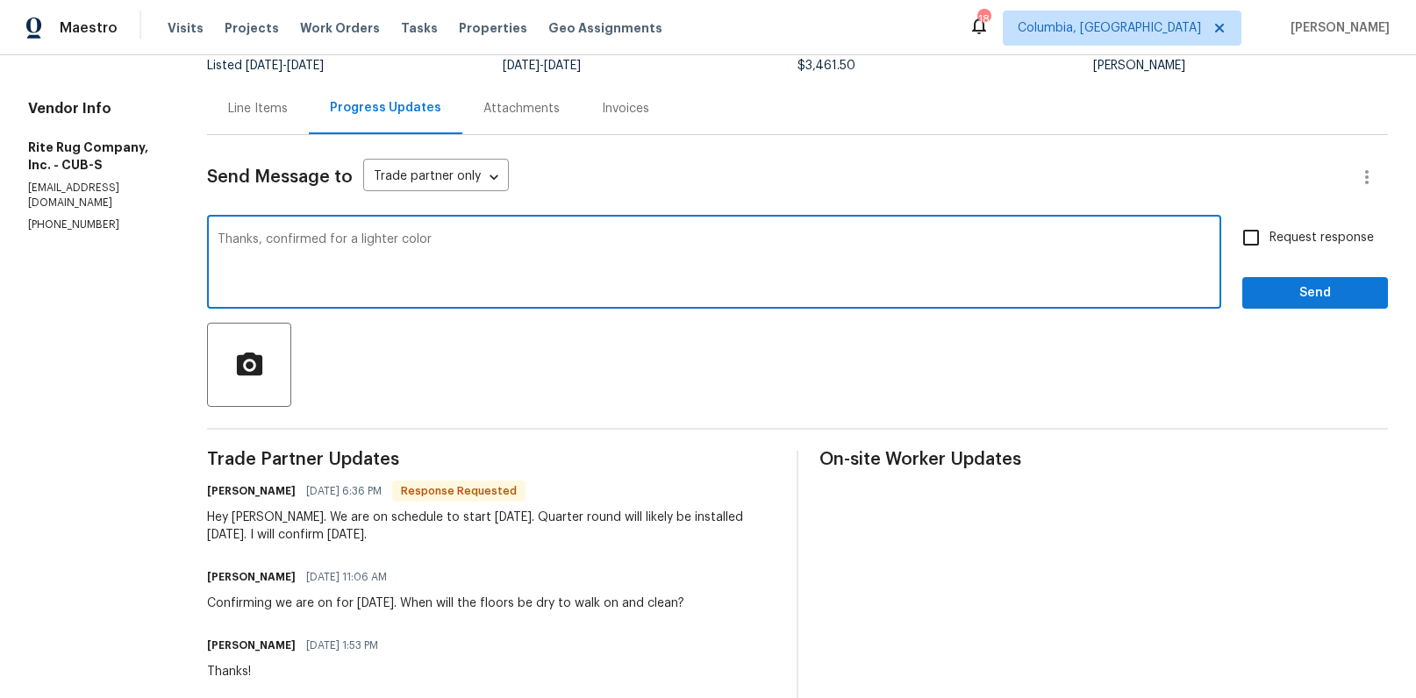
type textarea "Thanks, confirmed for a lighter color"
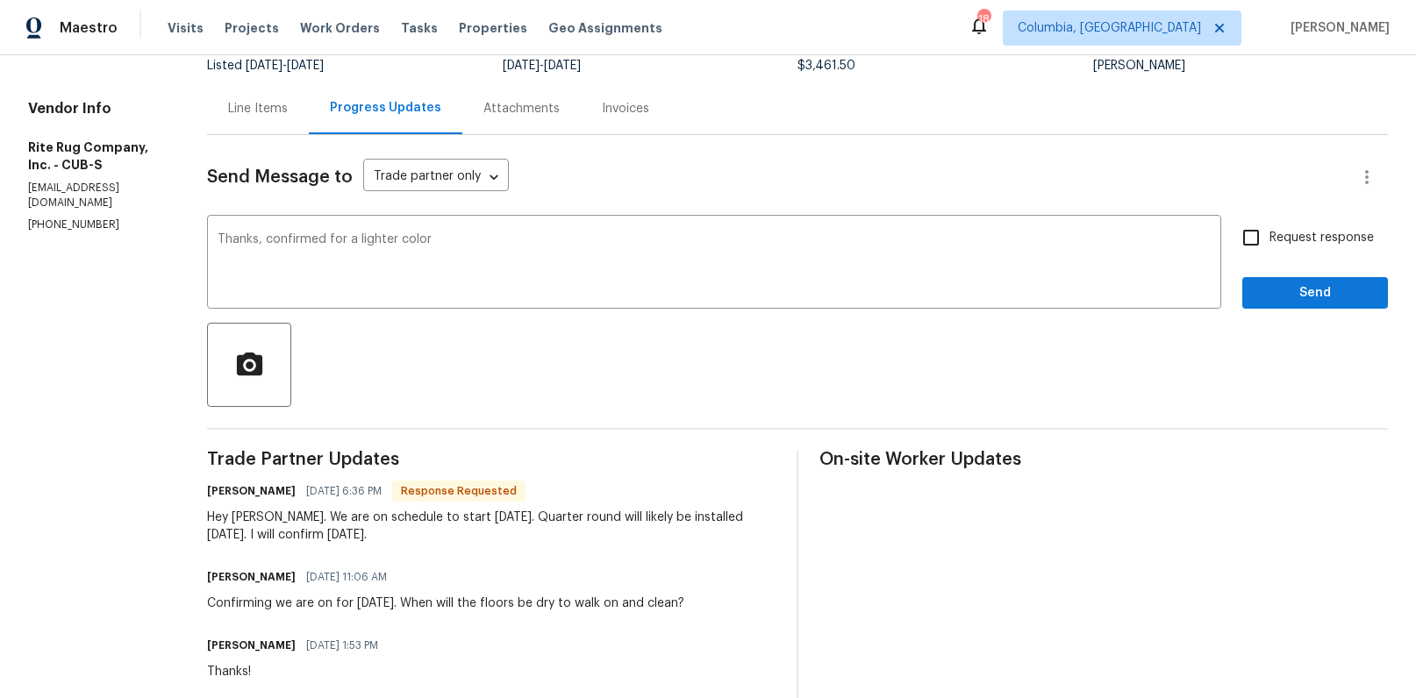
click at [1311, 251] on label "Request response" at bounding box center [1303, 237] width 141 height 37
click at [1269, 251] on input "Request response" at bounding box center [1251, 237] width 37 height 37
checkbox input "true"
click at [1305, 289] on span "Send" at bounding box center [1315, 293] width 118 height 22
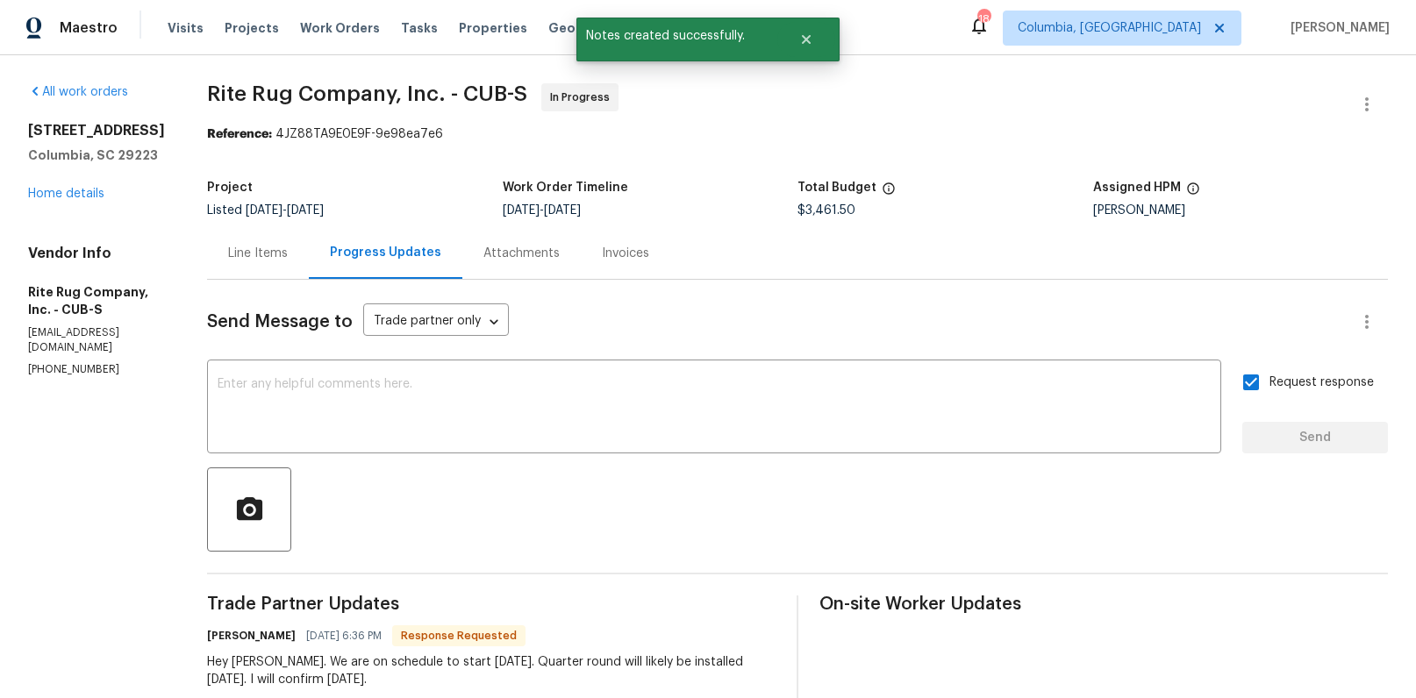
drag, startPoint x: 247, startPoint y: 252, endPoint x: 238, endPoint y: 250, distance: 9.8
click at [247, 253] on div "Line Items" at bounding box center [258, 254] width 60 height 18
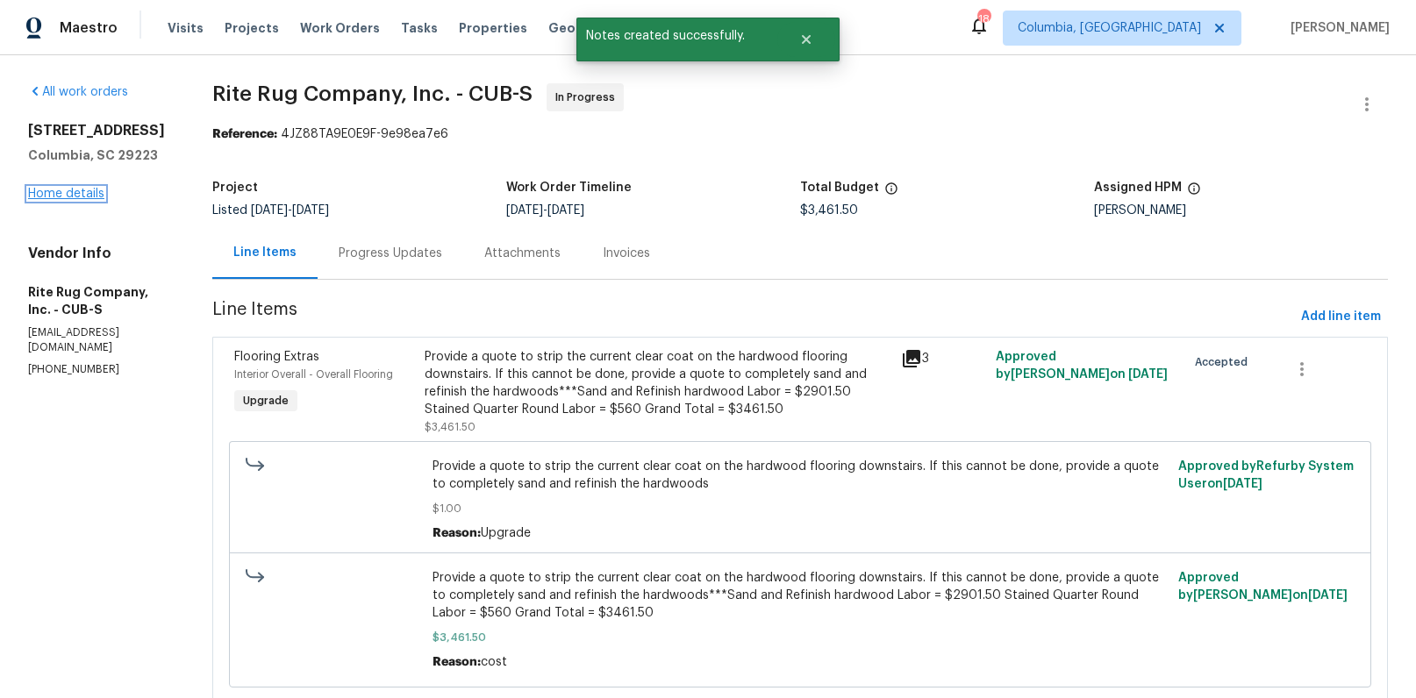
click at [85, 189] on link "Home details" at bounding box center [66, 194] width 76 height 12
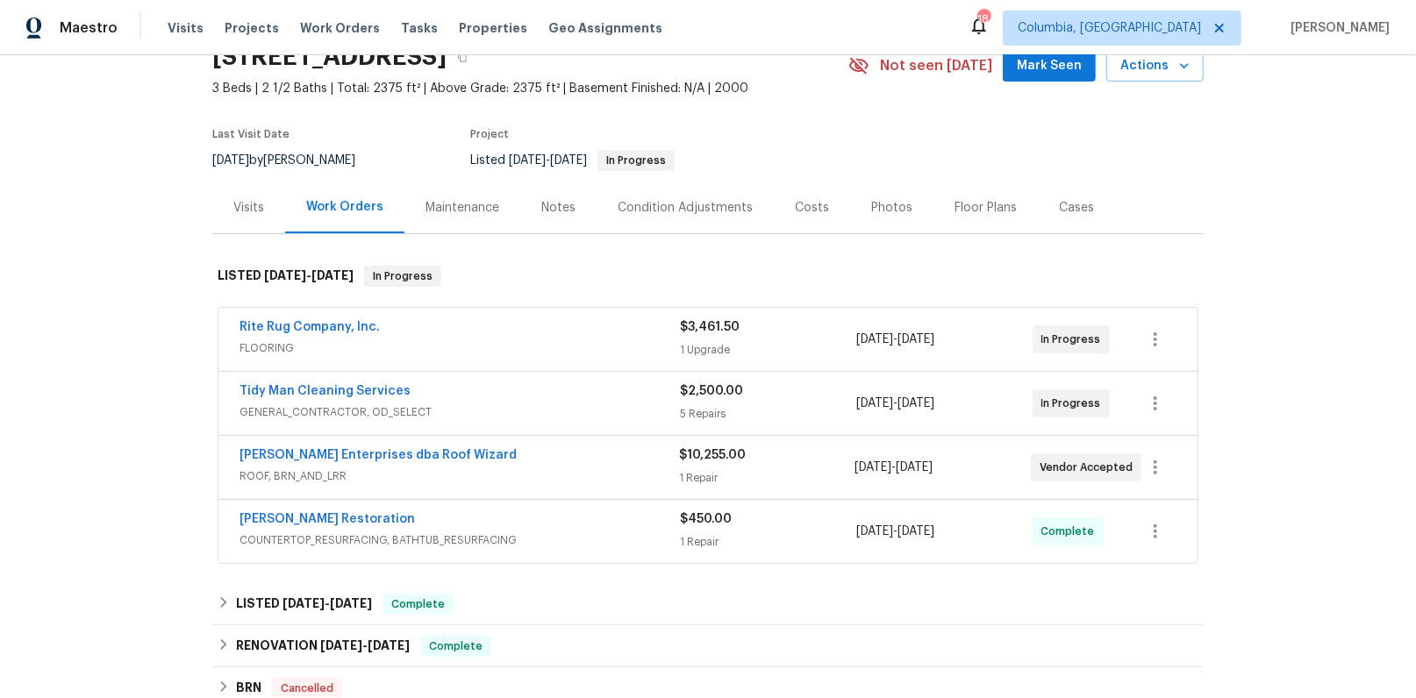
scroll to position [74, 0]
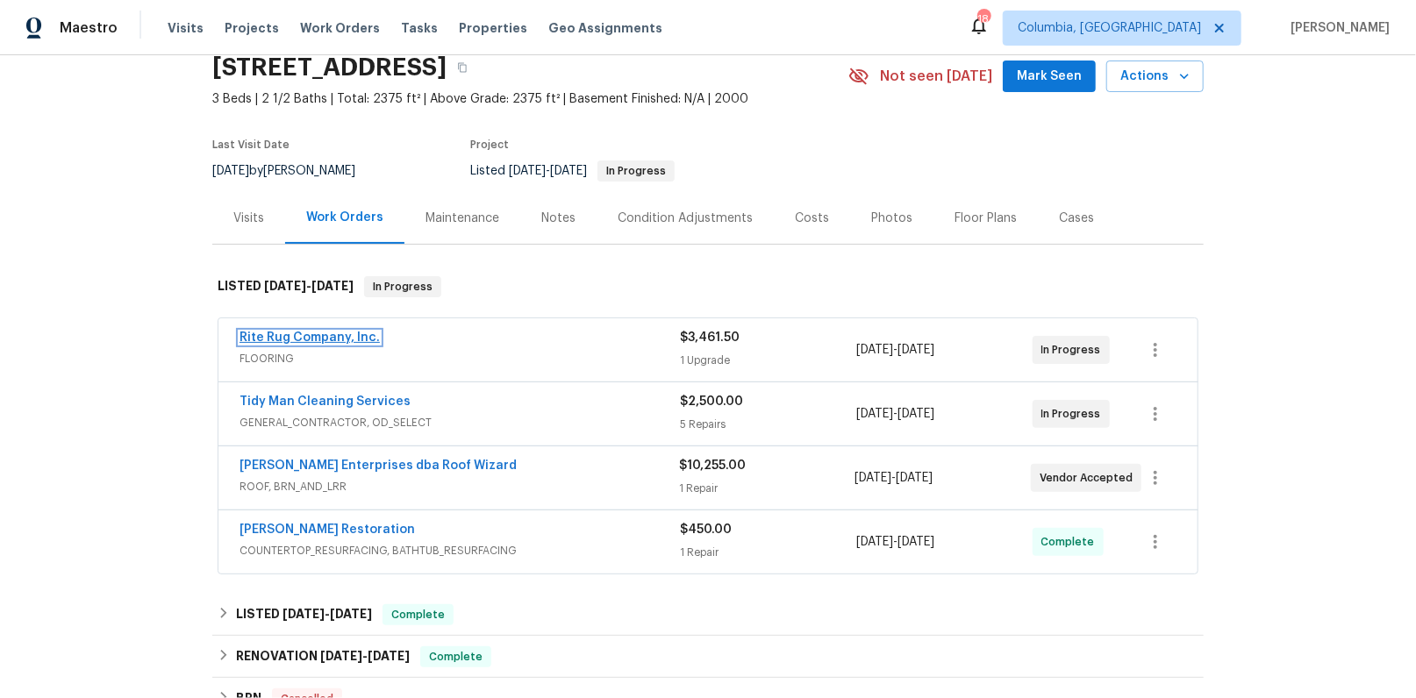
click at [350, 340] on link "Rite Rug Company, Inc." at bounding box center [310, 338] width 140 height 12
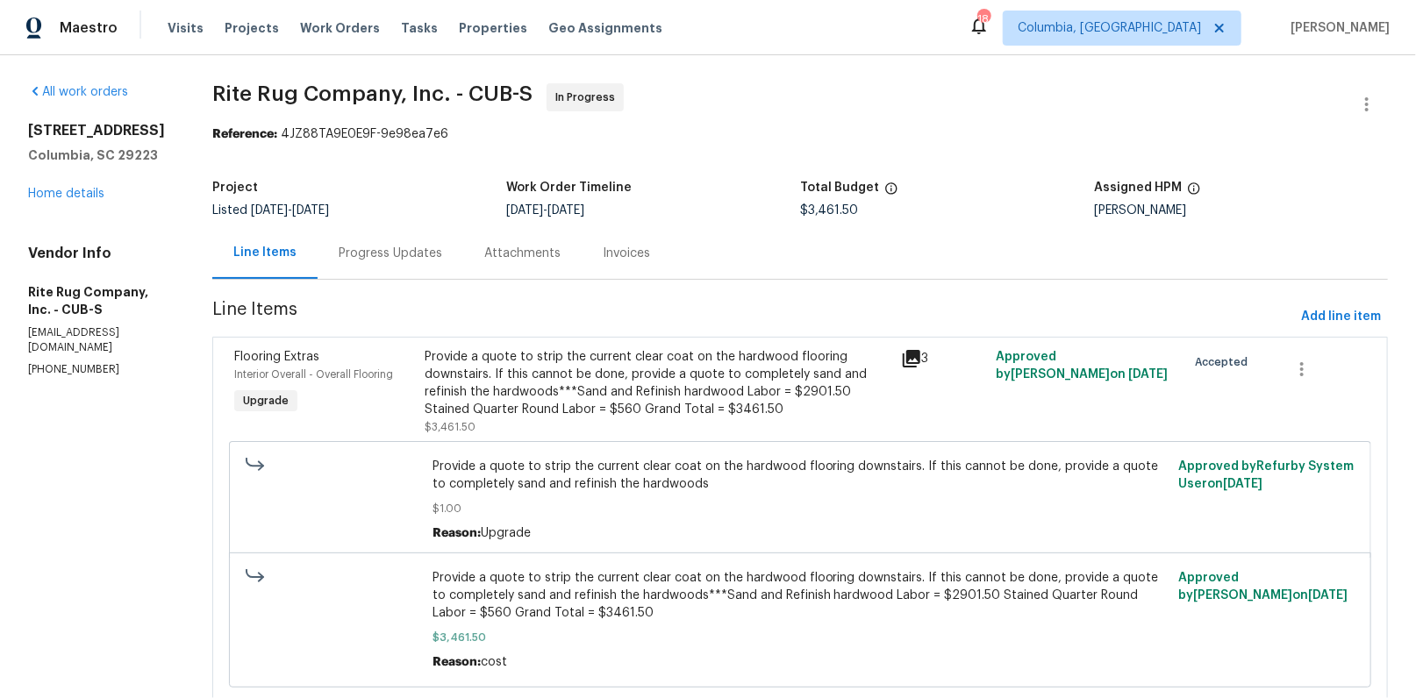
click at [438, 275] on div "Progress Updates" at bounding box center [391, 253] width 146 height 52
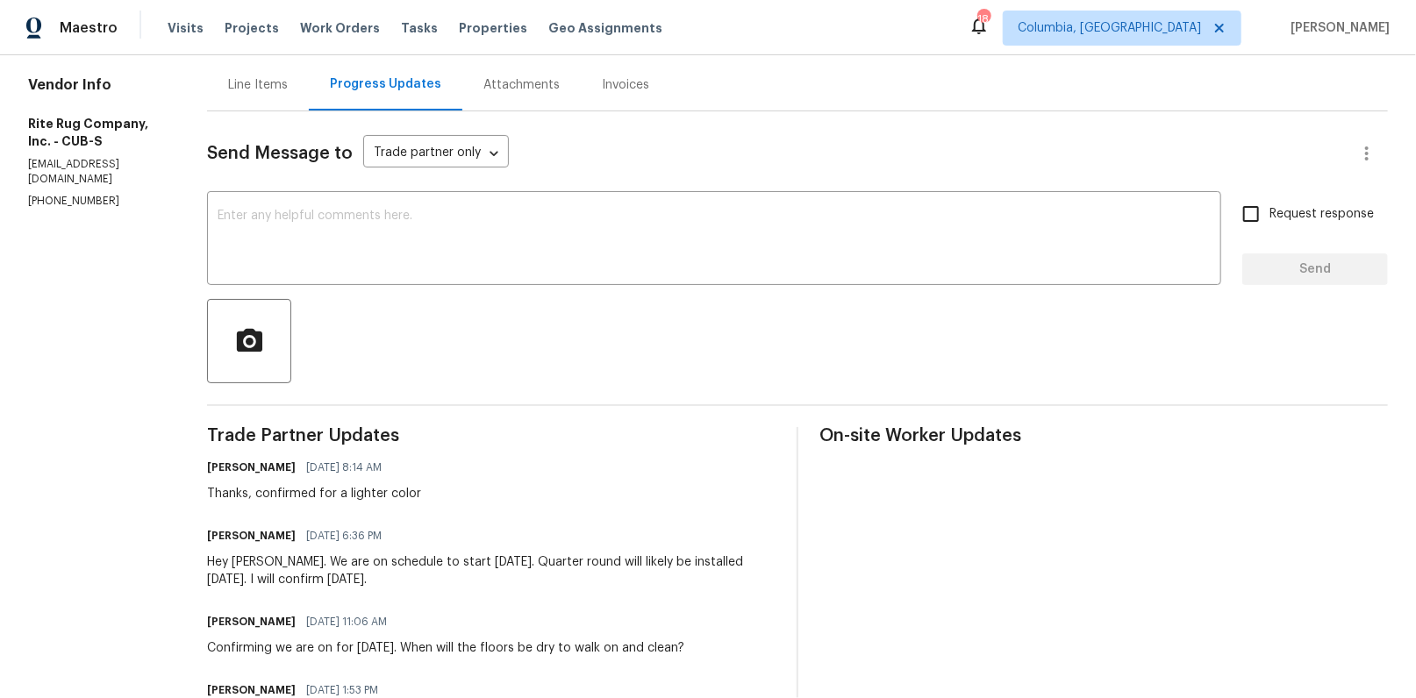
scroll to position [58, 0]
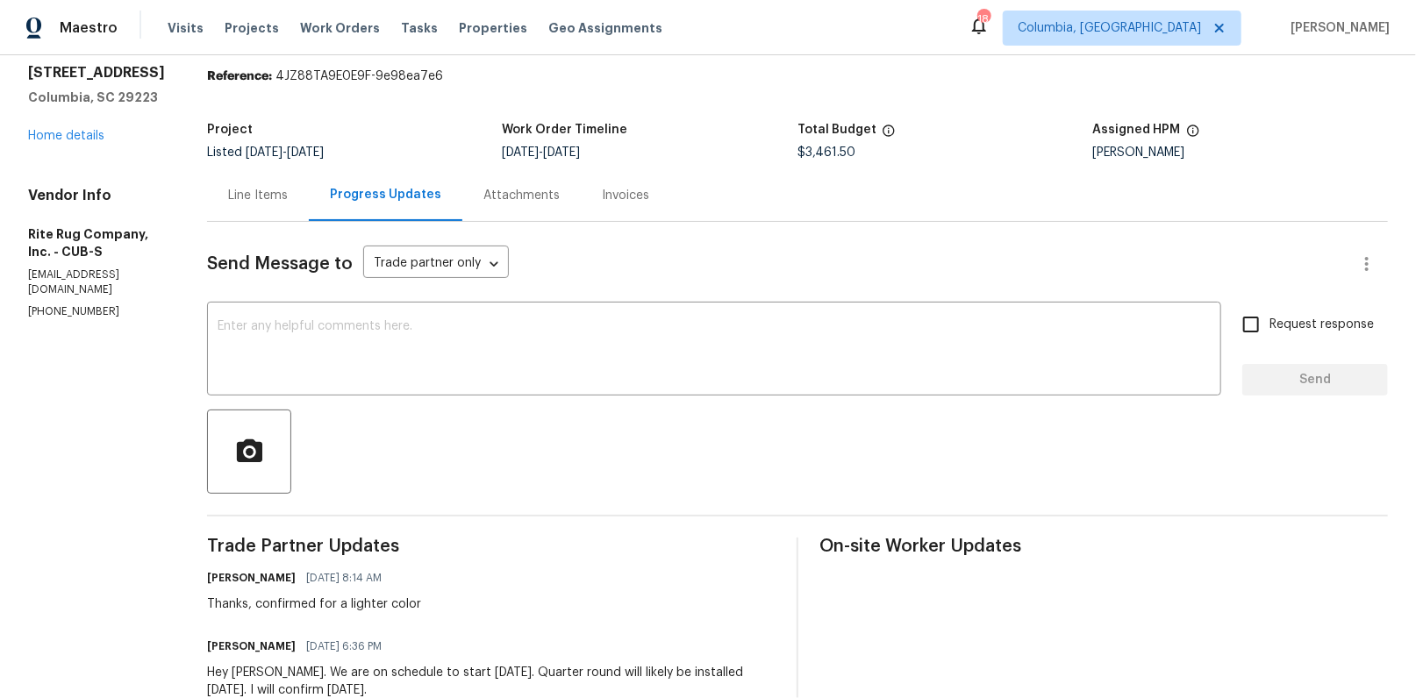
click at [263, 213] on div "Line Items" at bounding box center [258, 195] width 102 height 52
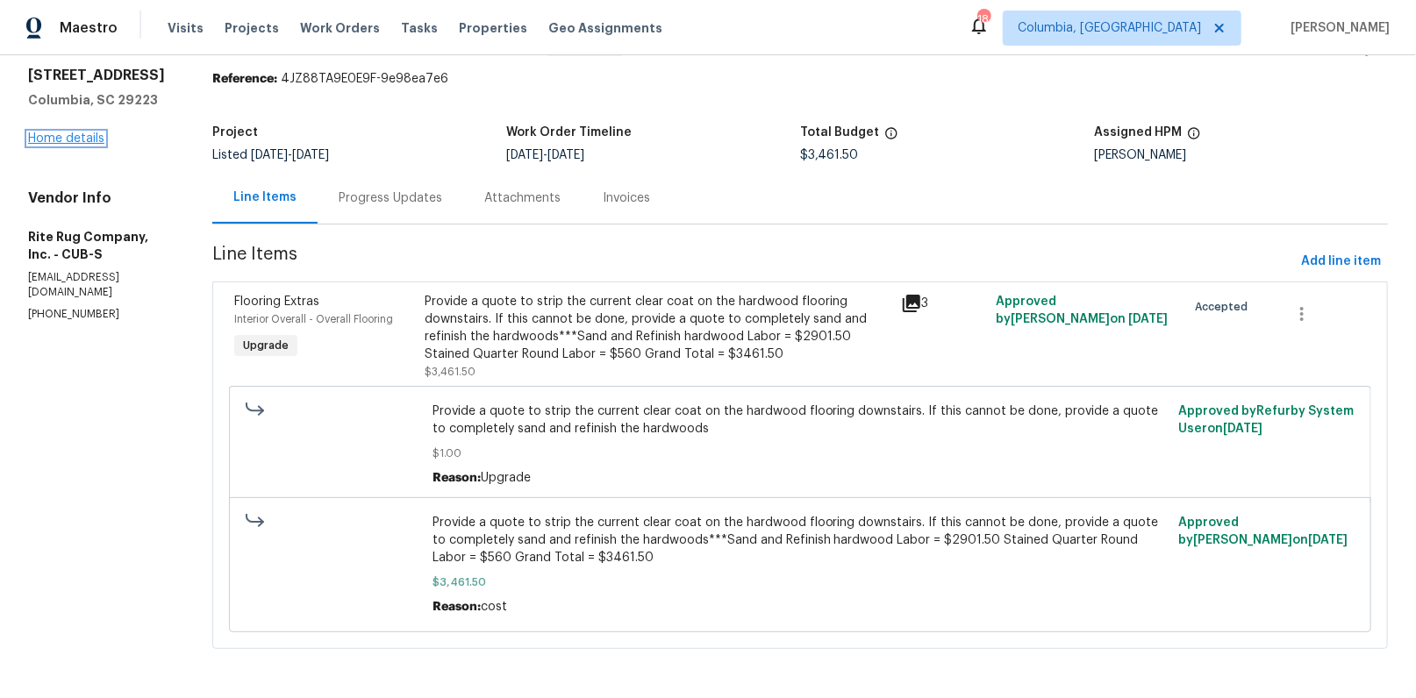
click at [88, 136] on link "Home details" at bounding box center [66, 138] width 76 height 12
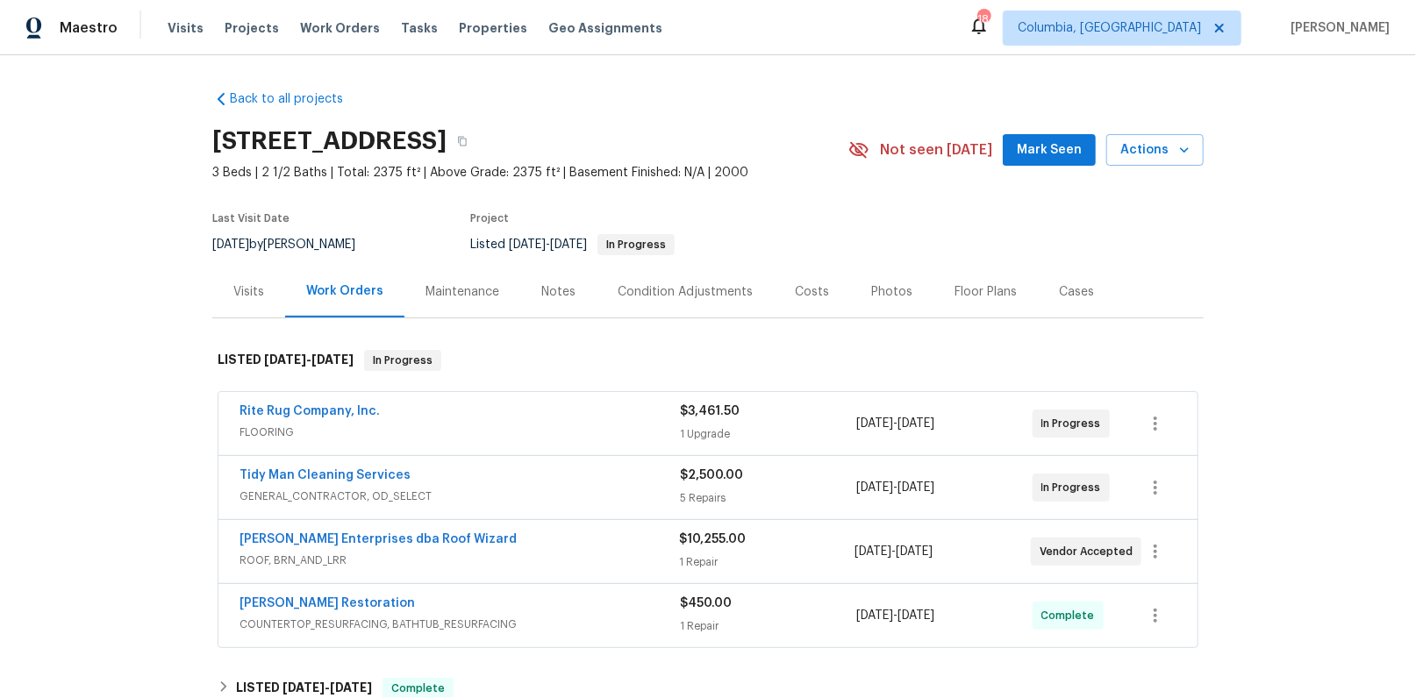
scroll to position [123, 0]
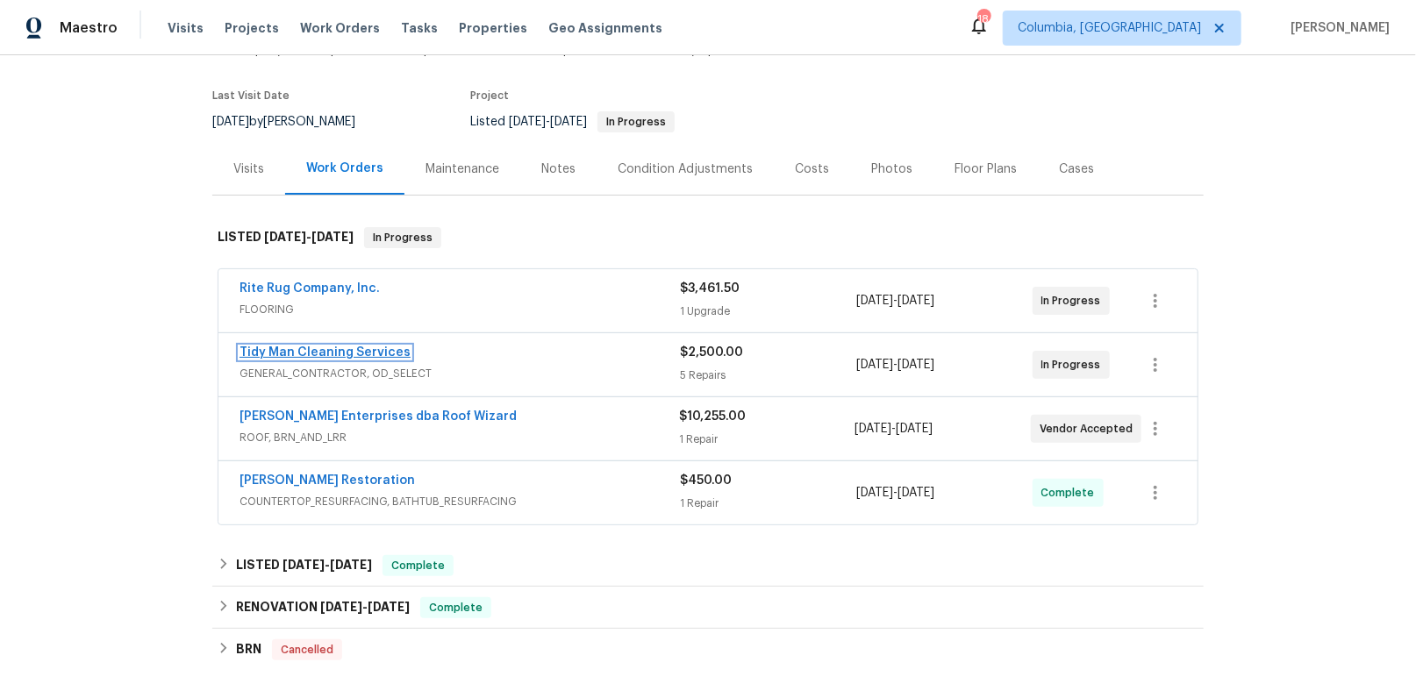
click at [343, 347] on link "Tidy Man Cleaning Services" at bounding box center [325, 353] width 171 height 12
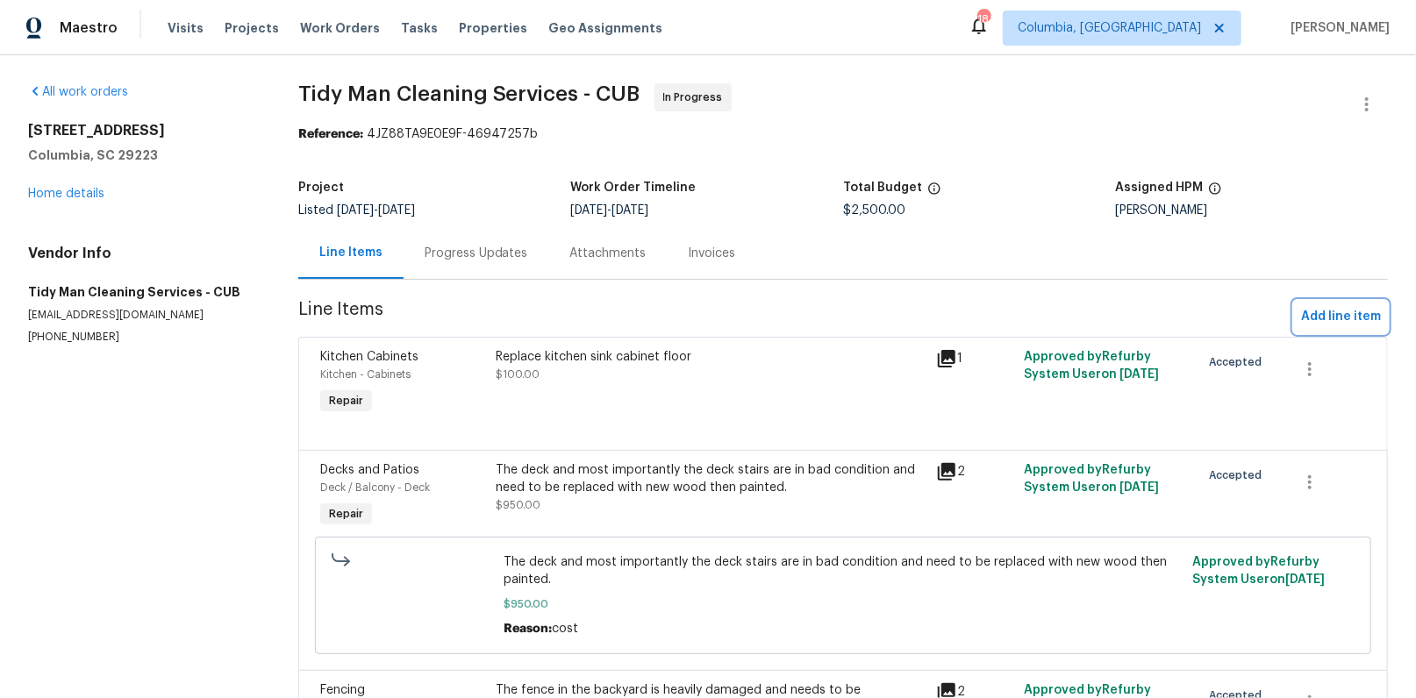
click at [1312, 318] on span "Add line item" at bounding box center [1341, 317] width 80 height 22
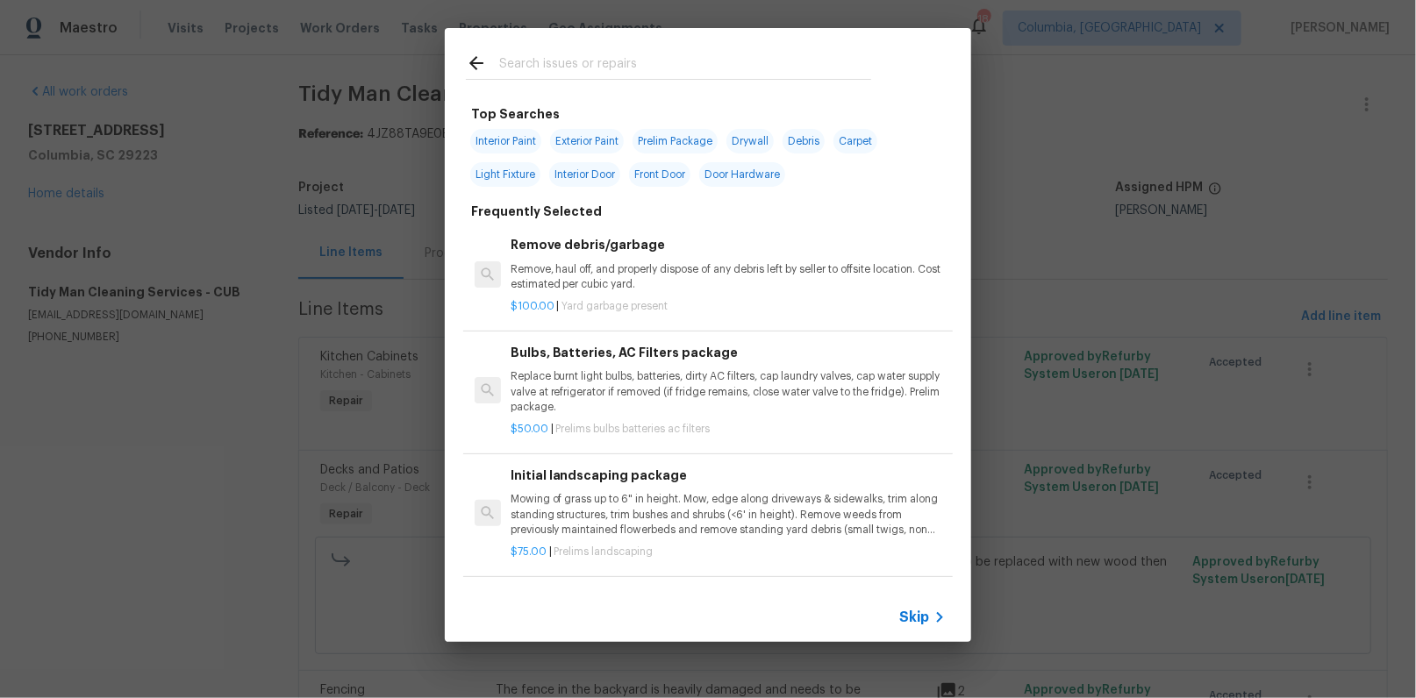
click at [602, 69] on input "text" at bounding box center [685, 66] width 372 height 26
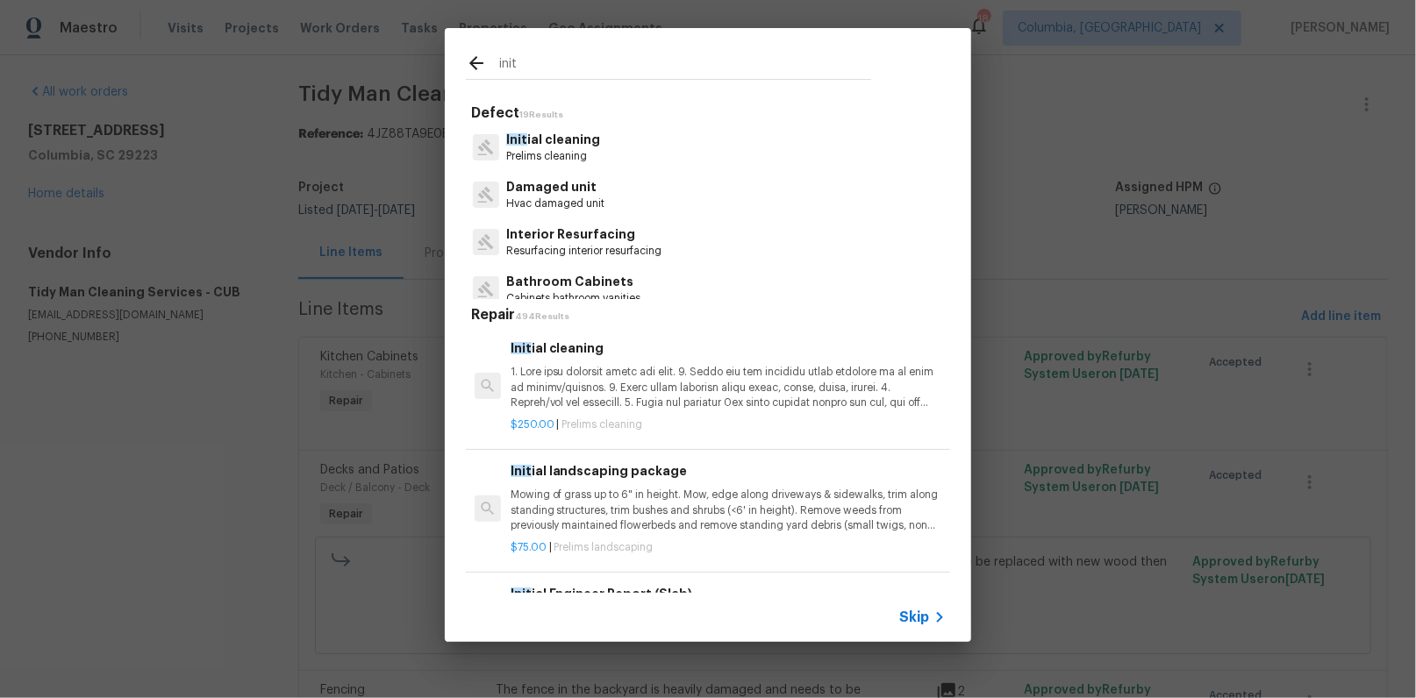
type input "init"
click at [562, 144] on p "Init ial cleaning" at bounding box center [553, 140] width 94 height 18
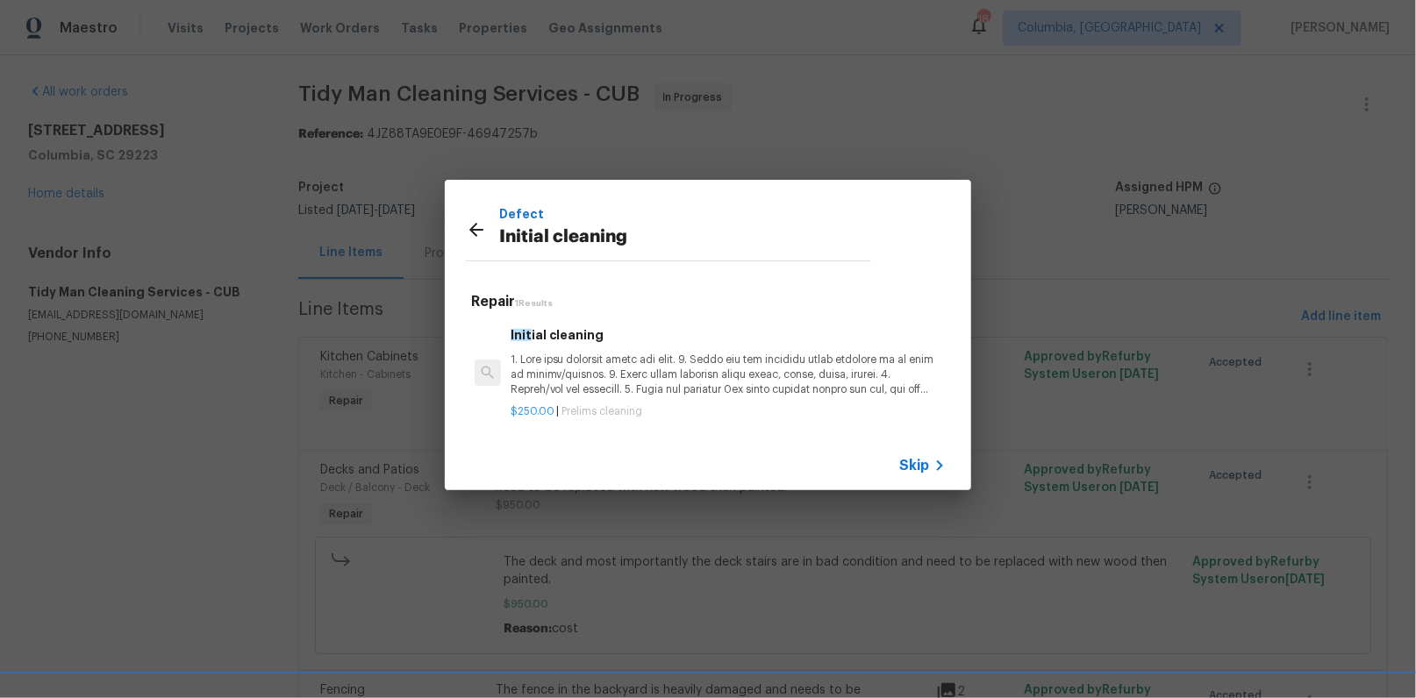
click at [587, 338] on h6 "Init ial cleaning" at bounding box center [728, 334] width 435 height 19
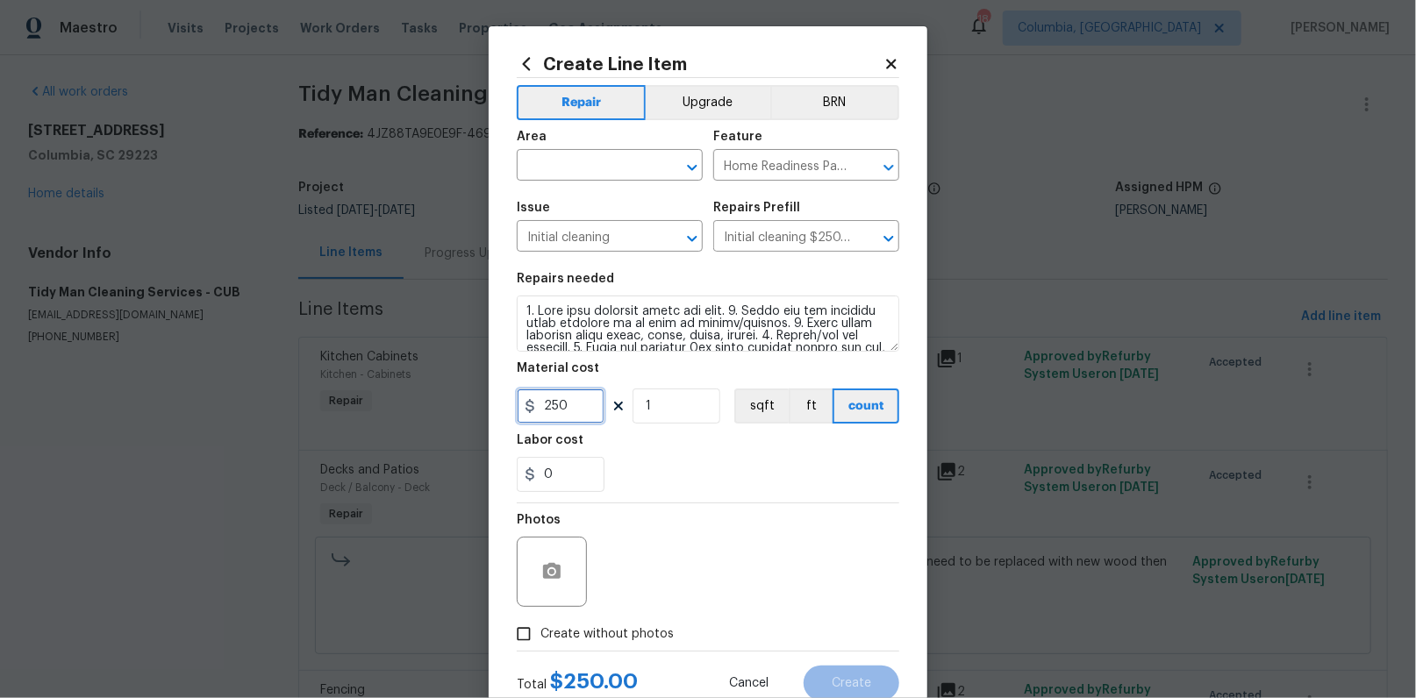
click at [568, 402] on input "250" at bounding box center [561, 406] width 88 height 35
type input "150"
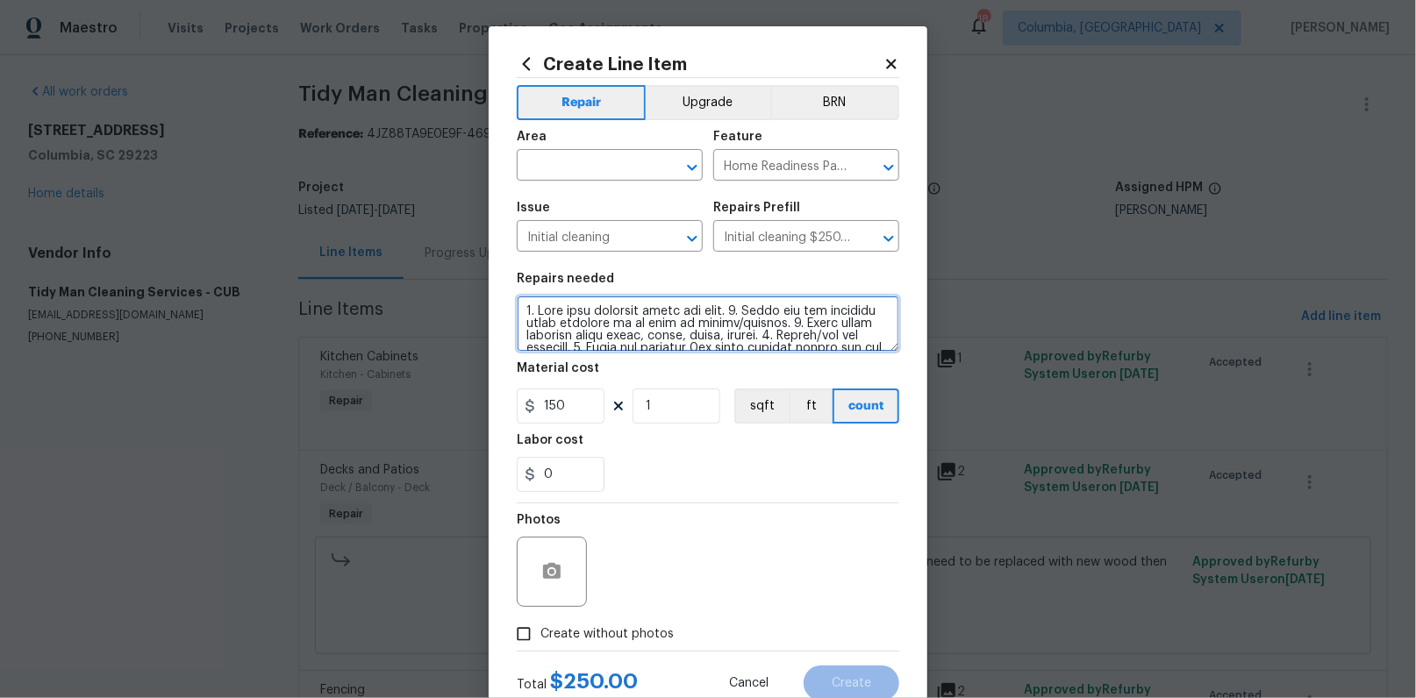
click at [585, 316] on textarea at bounding box center [708, 324] width 383 height 56
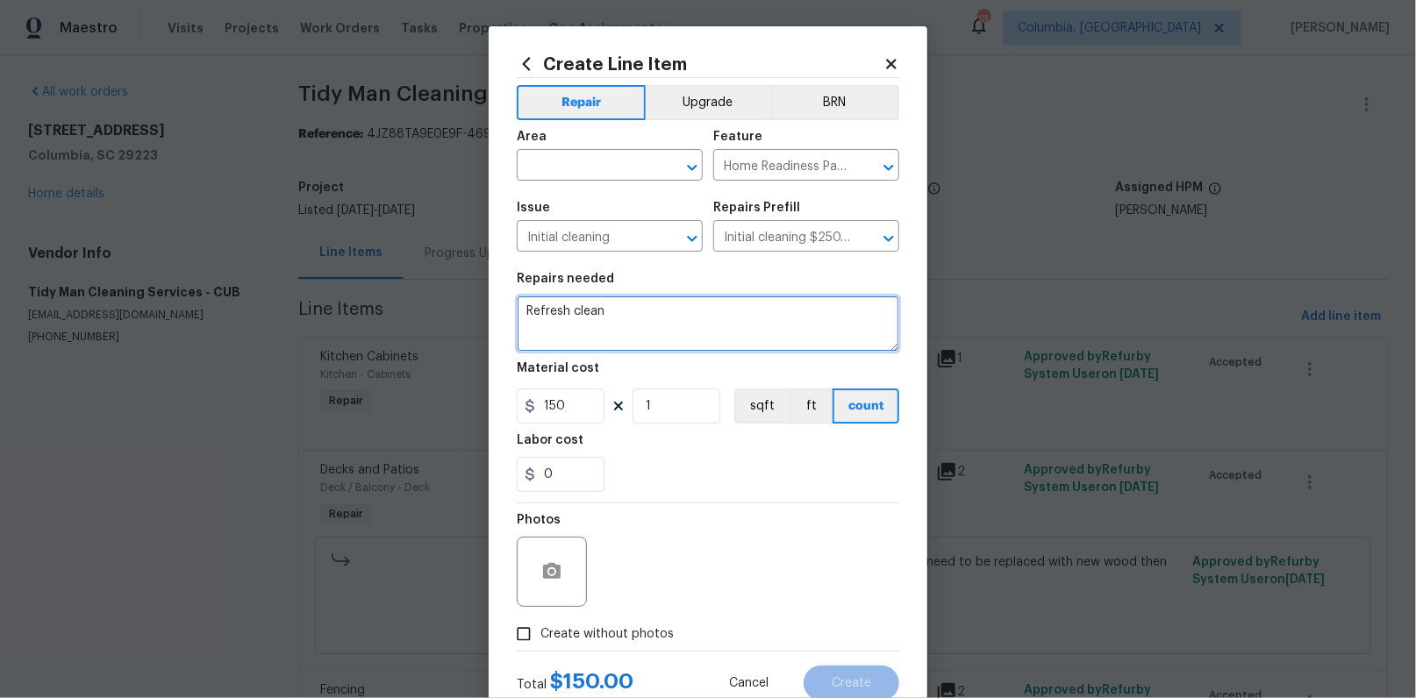
type textarea "Refresh clean"
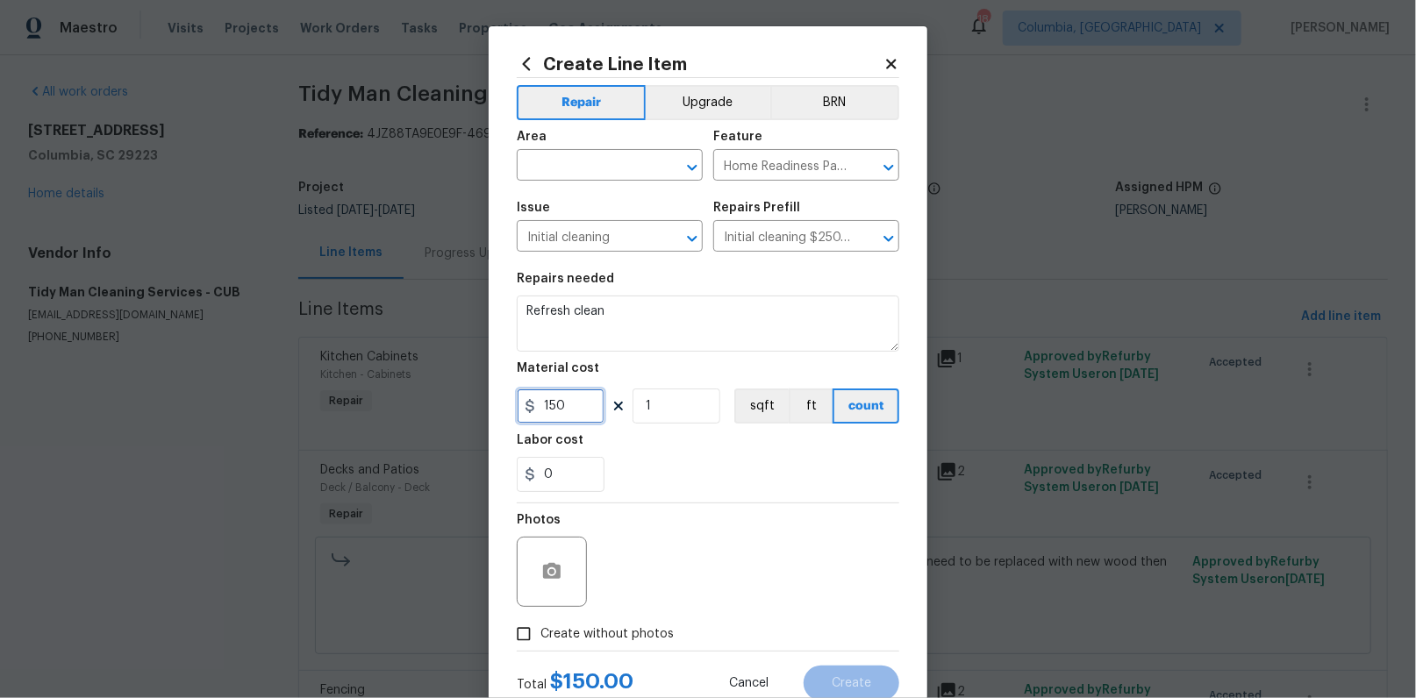
click at [576, 410] on input "150" at bounding box center [561, 406] width 88 height 35
type input "175"
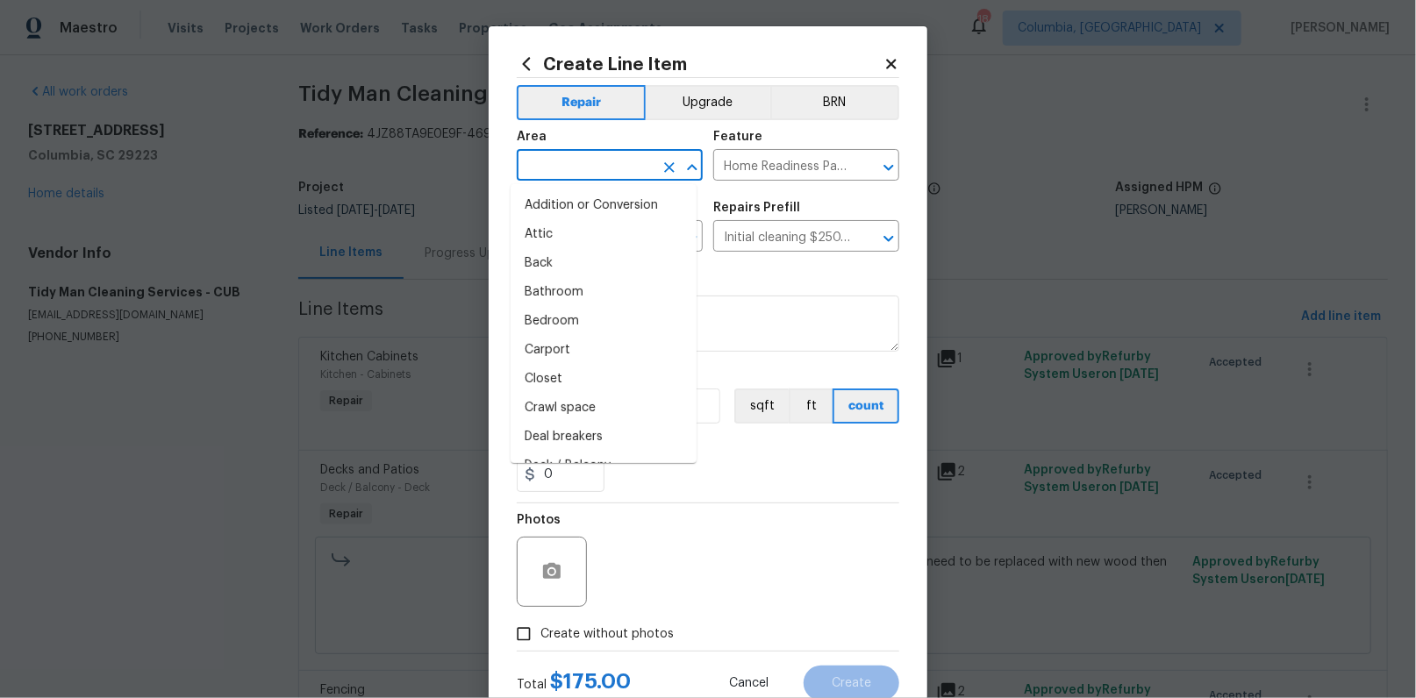
click at [557, 175] on input "text" at bounding box center [585, 167] width 137 height 27
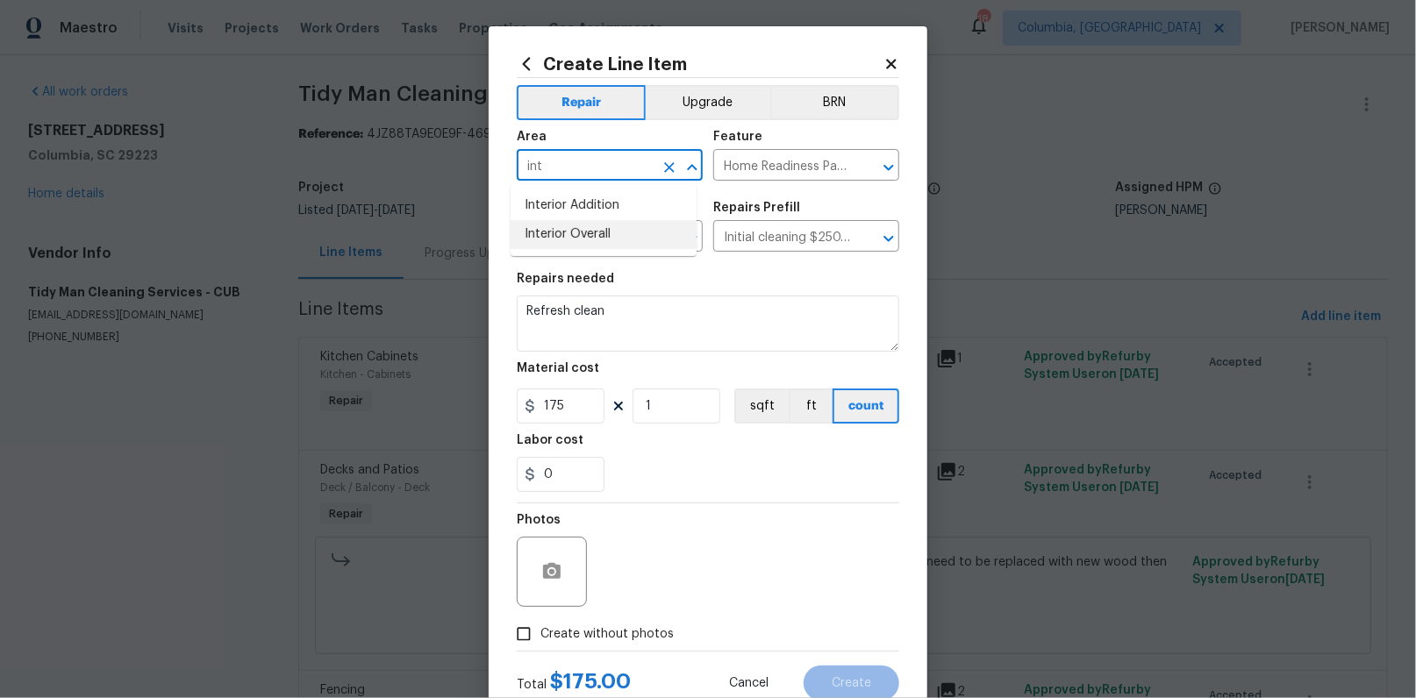
click at [577, 222] on li "Interior Overall" at bounding box center [604, 234] width 186 height 29
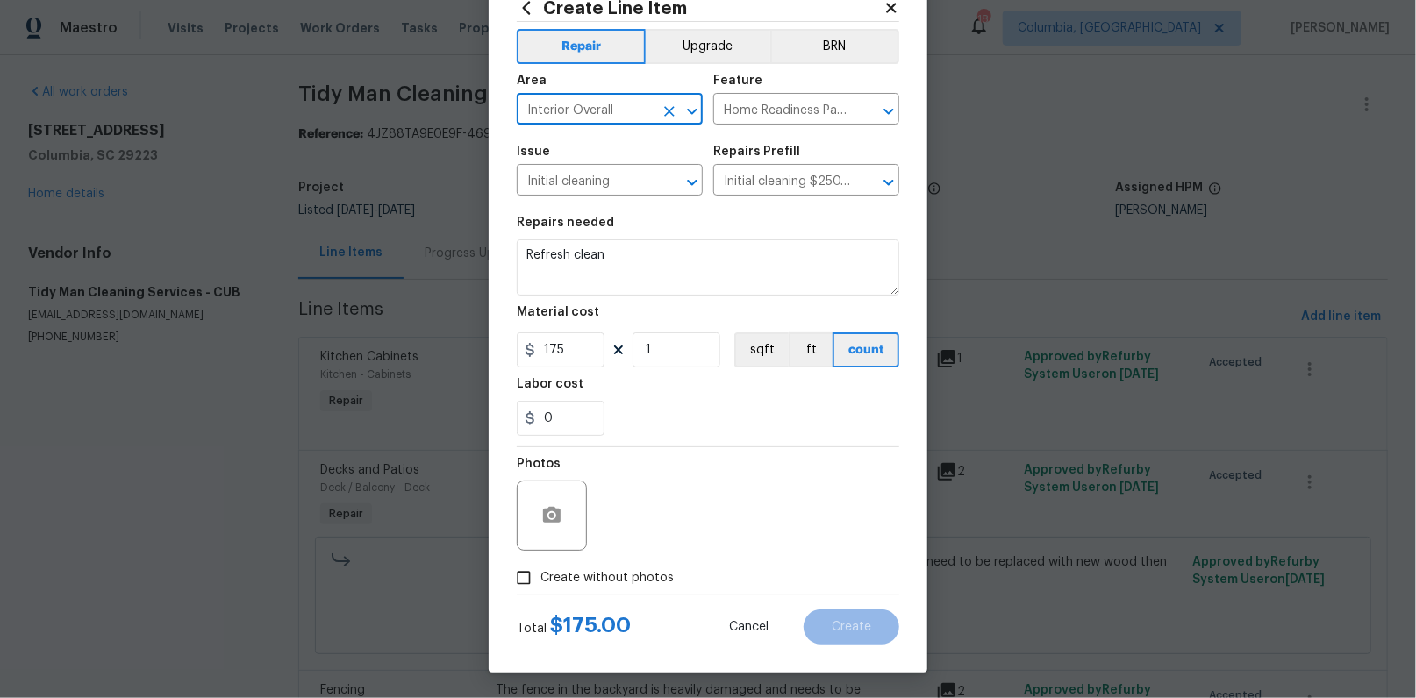
type input "Interior Overall"
click at [599, 578] on span "Create without photos" at bounding box center [606, 578] width 133 height 18
click at [540, 578] on input "Create without photos" at bounding box center [523, 577] width 33 height 33
checkbox input "true"
click at [657, 481] on div at bounding box center [750, 516] width 298 height 70
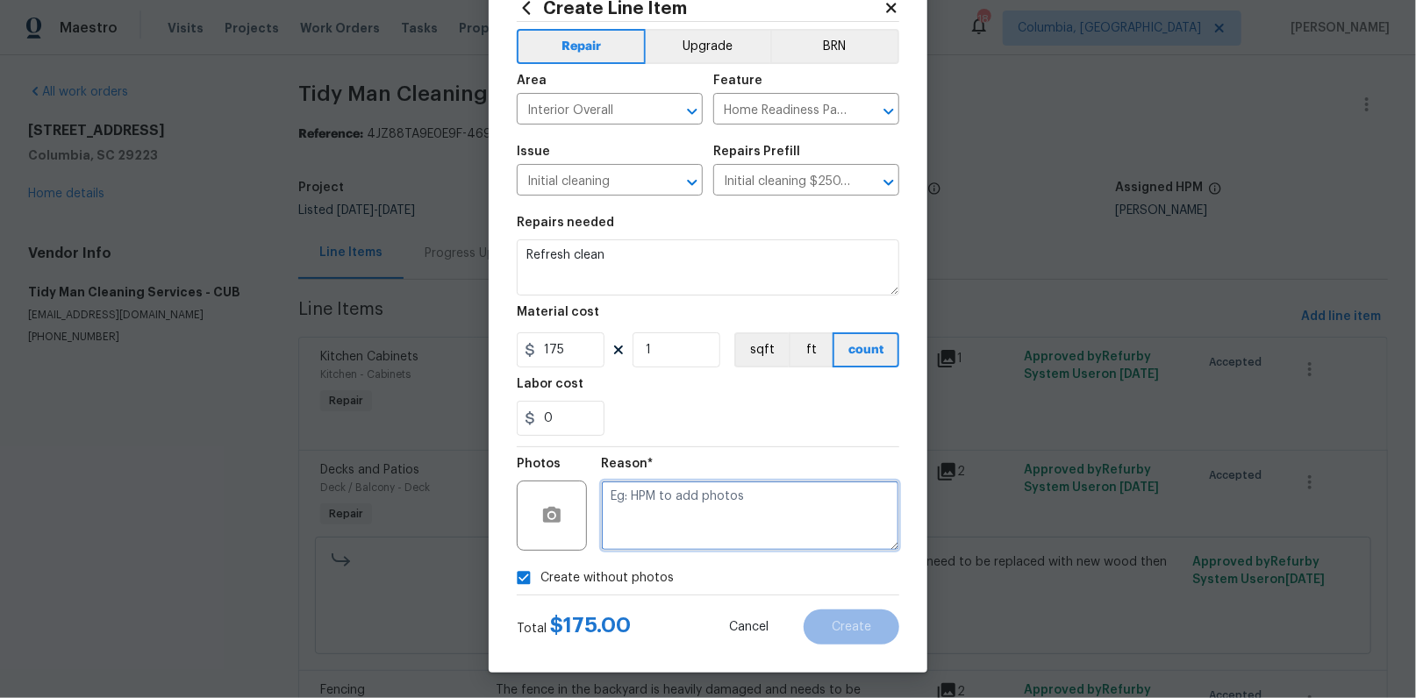
click at [649, 515] on textarea at bounding box center [750, 516] width 298 height 70
type textarea "wa"
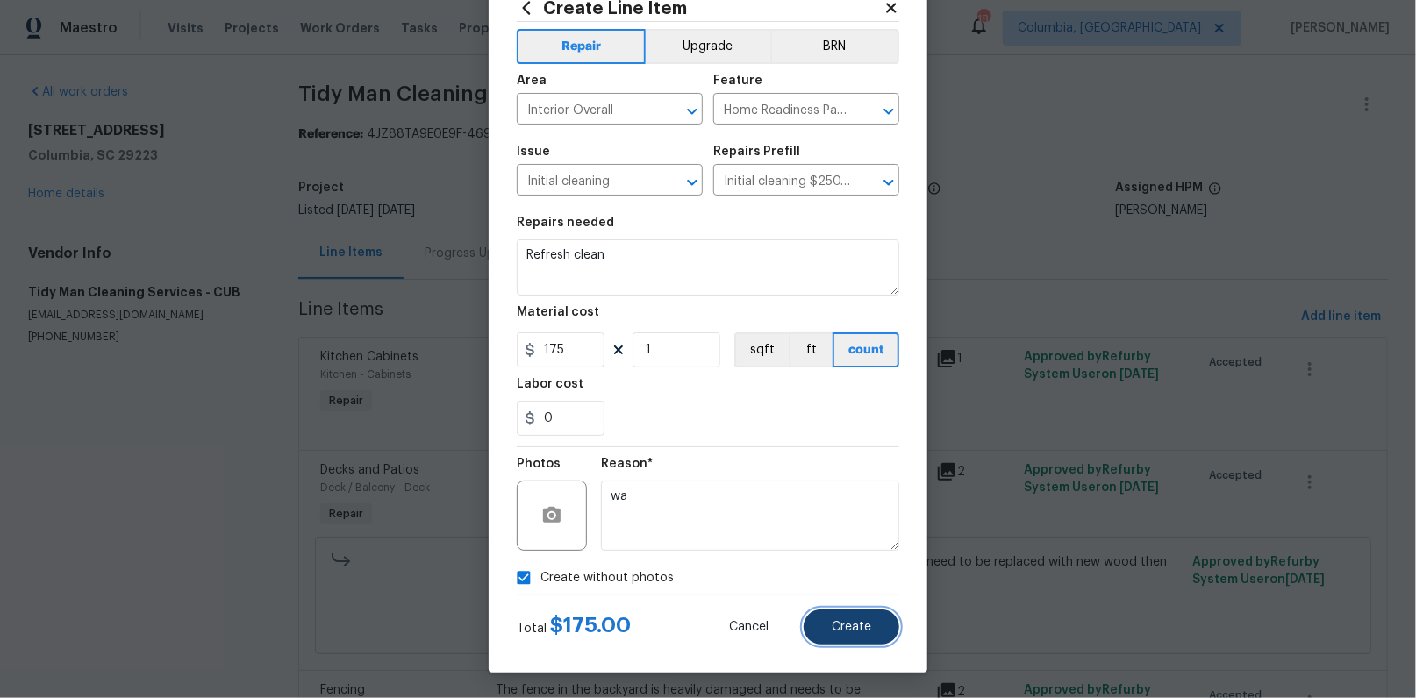
click at [852, 633] on button "Create" at bounding box center [852, 627] width 96 height 35
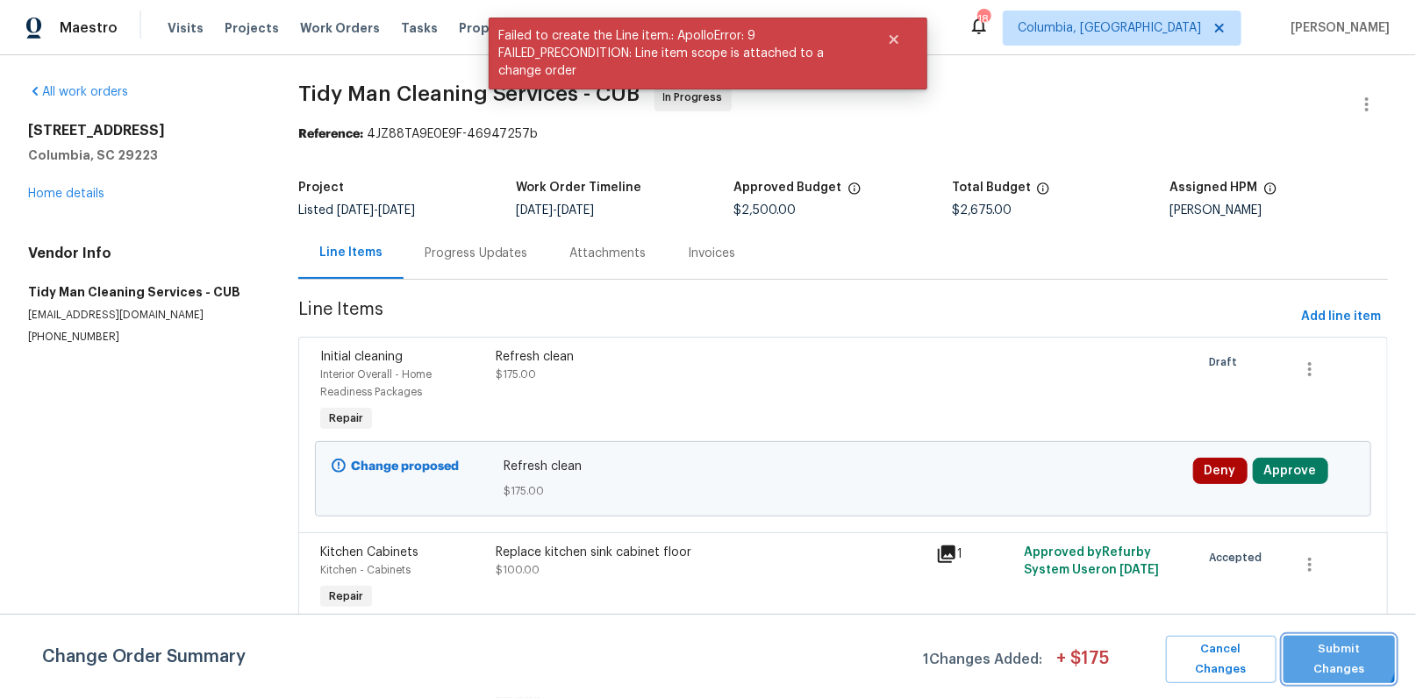
click at [1305, 643] on button "Submit Changes" at bounding box center [1338, 659] width 111 height 47
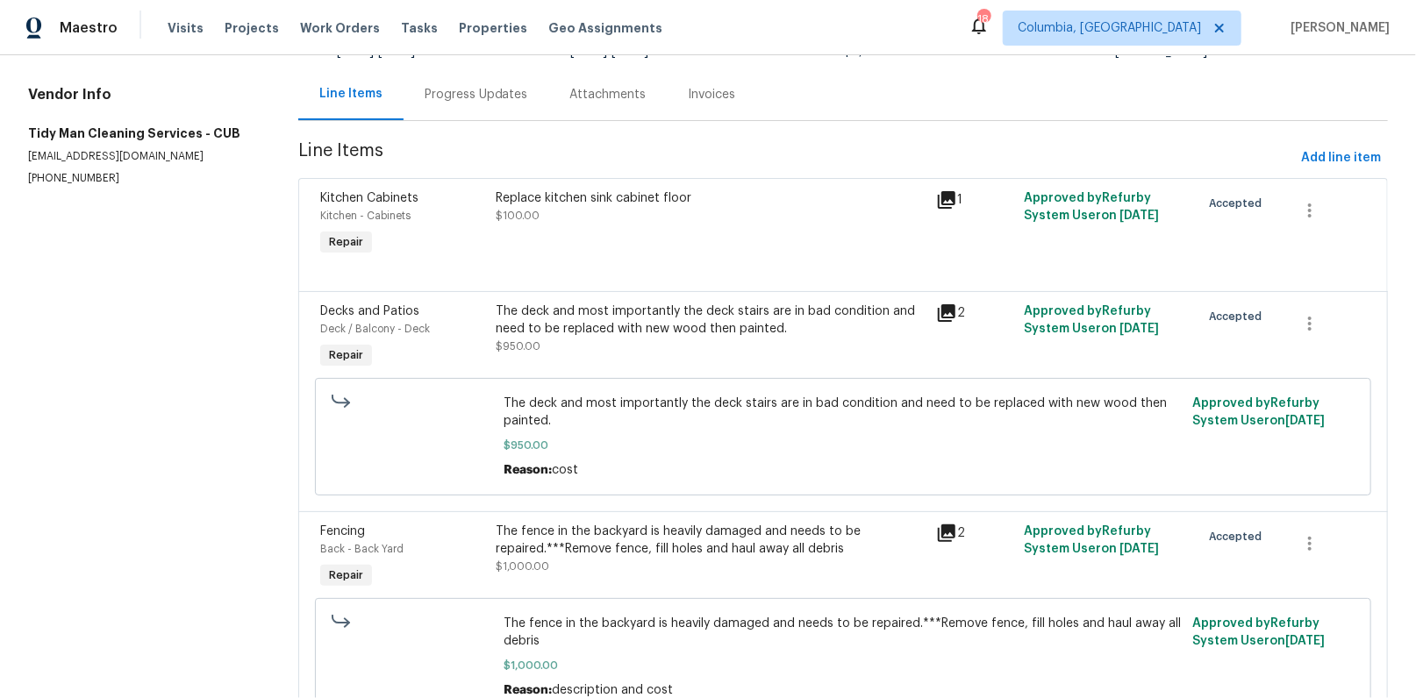
scroll to position [46, 0]
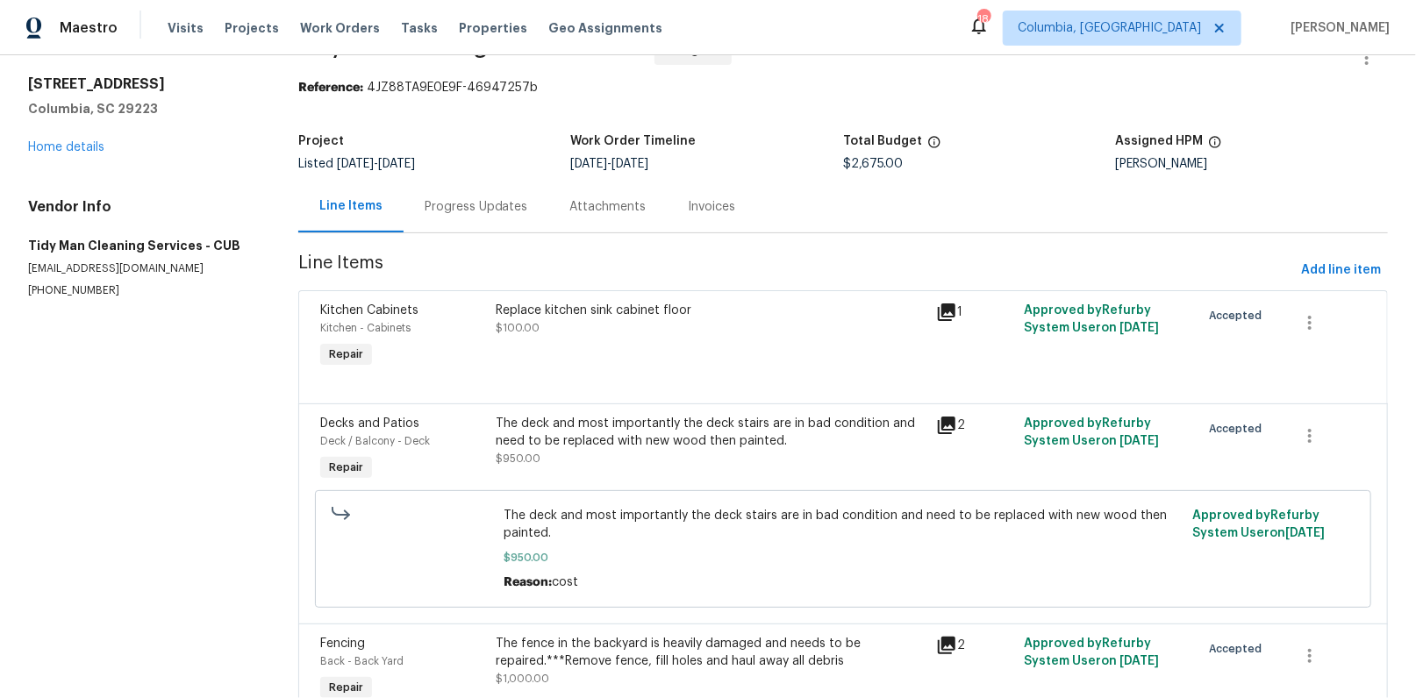
click at [494, 211] on div "Progress Updates" at bounding box center [477, 207] width 104 height 18
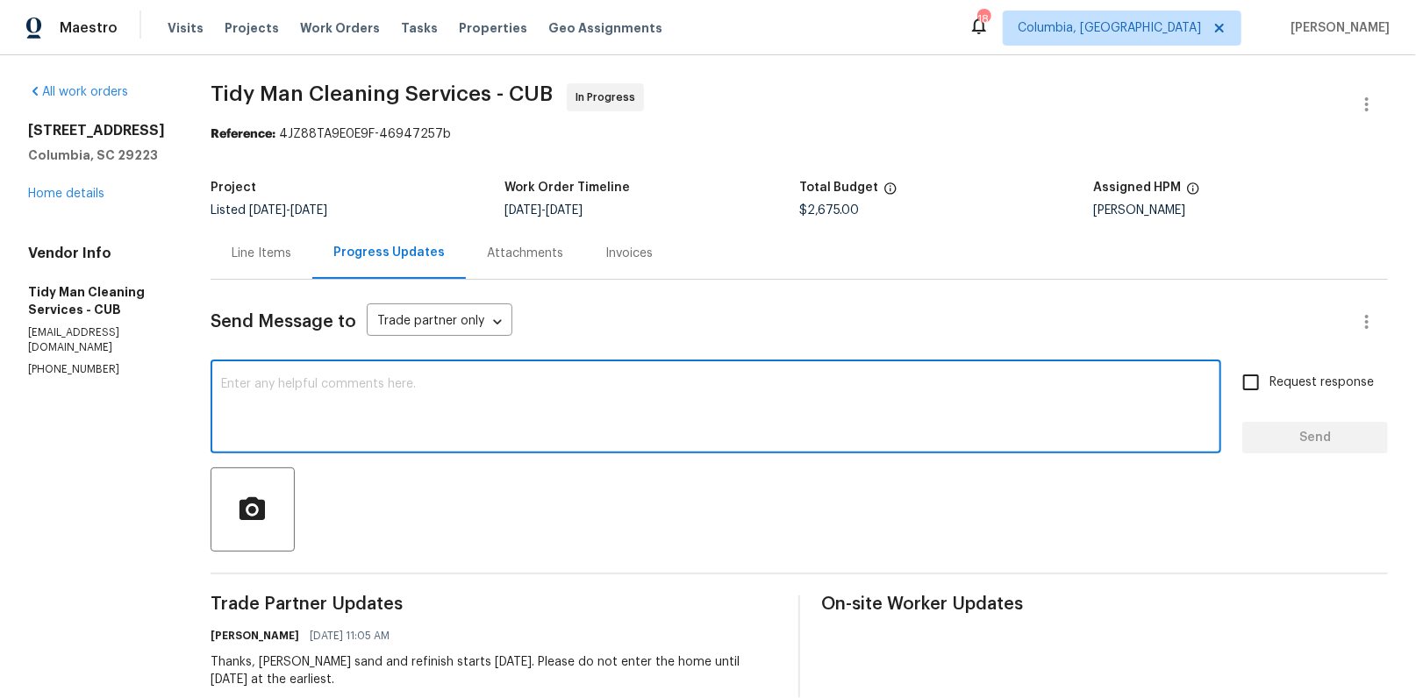
click at [468, 431] on textarea at bounding box center [716, 408] width 990 height 61
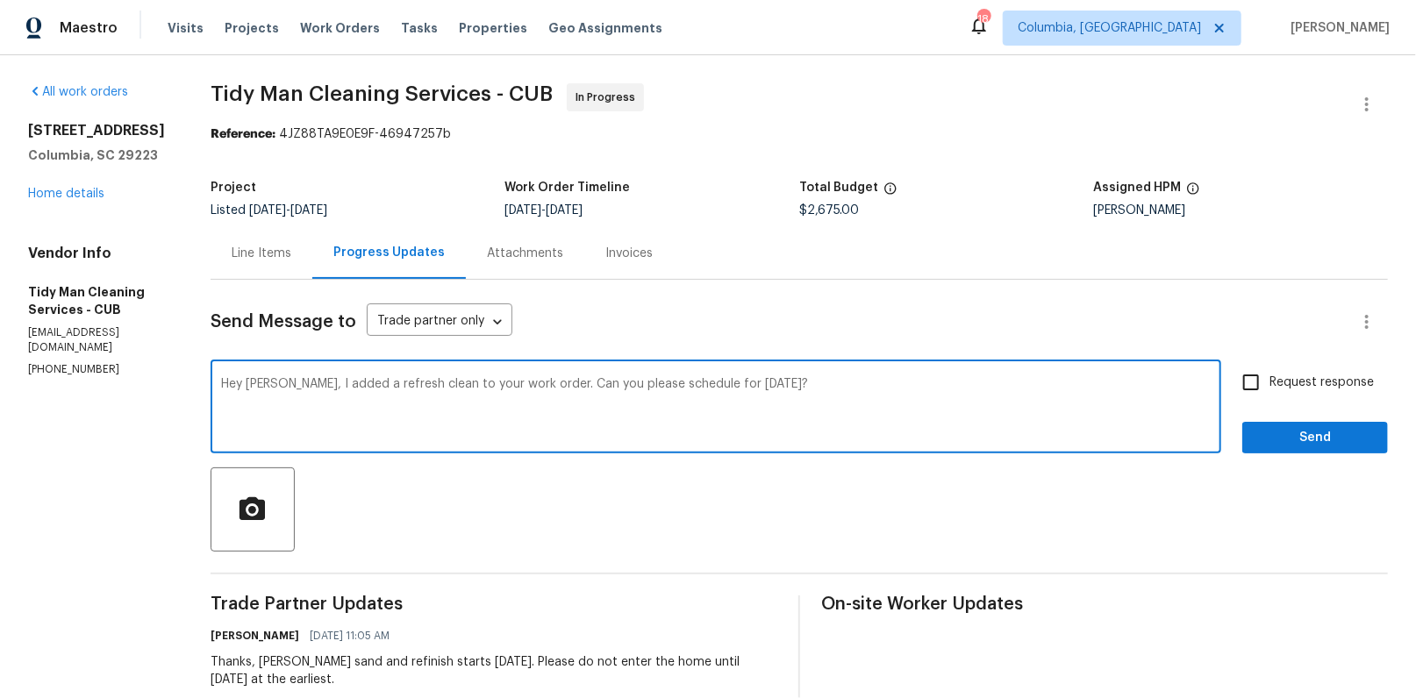
type textarea "Hey Carl, I added a refresh clean to your work order. Can you please schedule f…"
click at [1312, 385] on span "Request response" at bounding box center [1321, 383] width 104 height 18
click at [1269, 385] on input "Request response" at bounding box center [1251, 382] width 37 height 37
checkbox input "true"
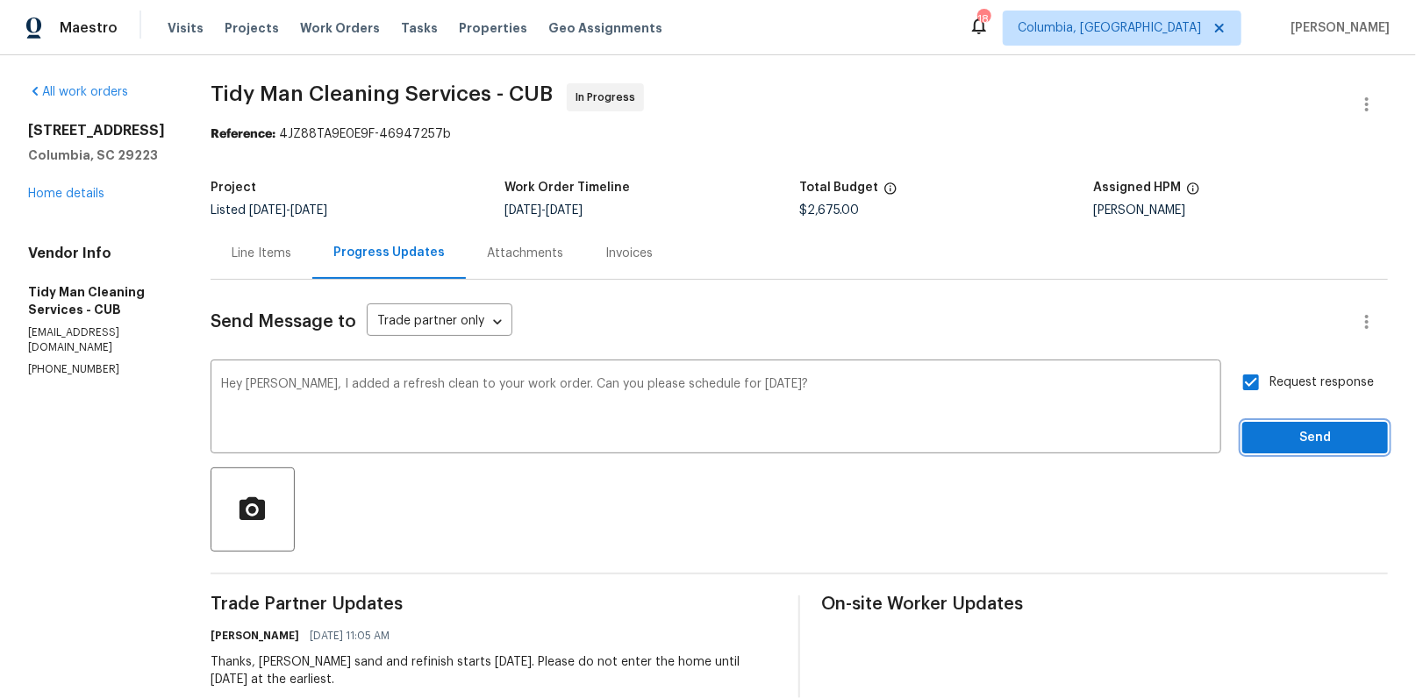
click at [1293, 446] on span "Send" at bounding box center [1315, 438] width 118 height 22
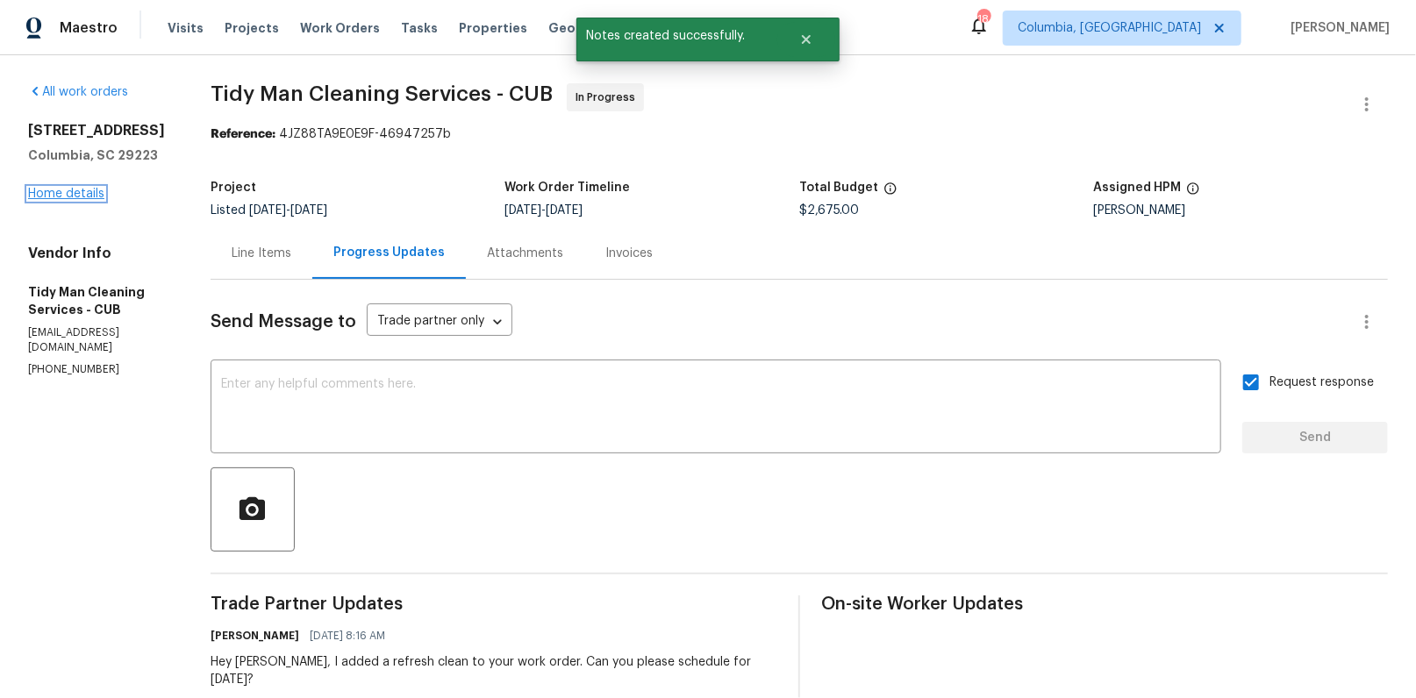
click at [48, 195] on link "Home details" at bounding box center [66, 194] width 76 height 12
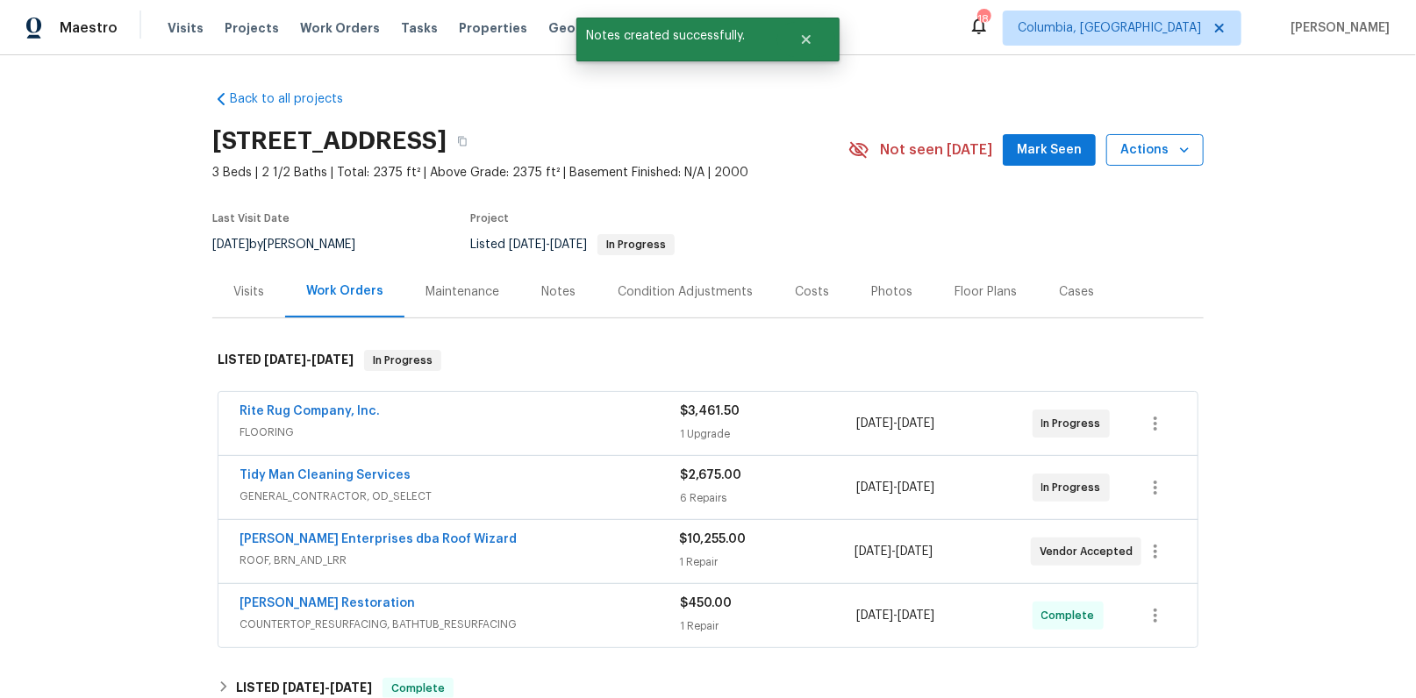
click at [1176, 145] on icon "button" at bounding box center [1185, 150] width 18 height 18
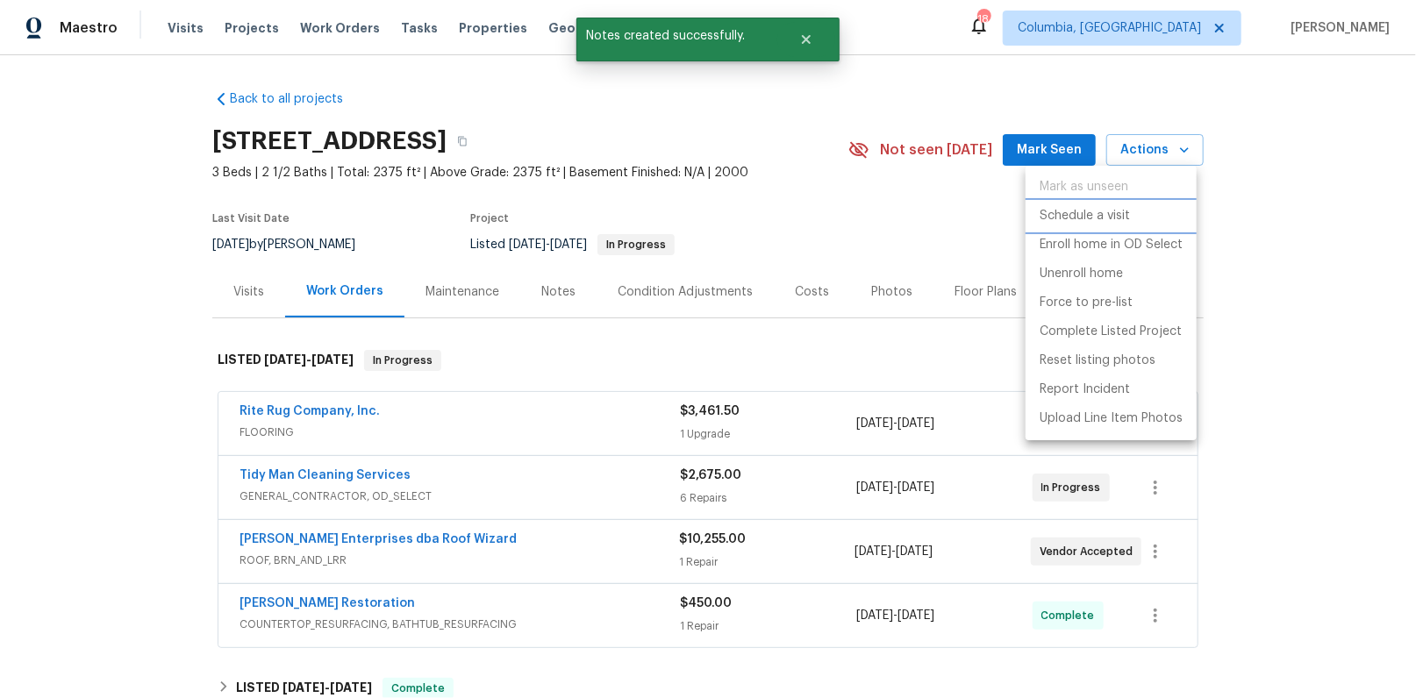
click at [1105, 217] on p "Schedule a visit" at bounding box center [1085, 216] width 90 height 18
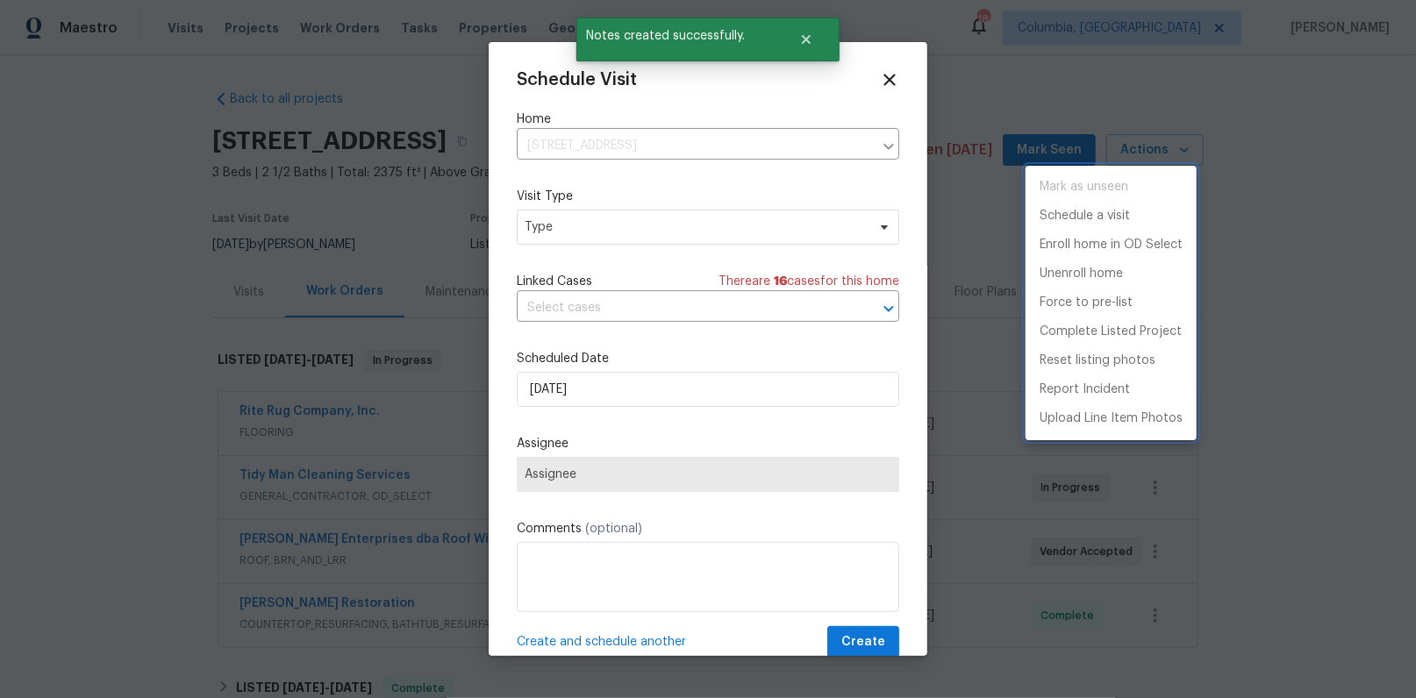
click at [552, 226] on div at bounding box center [708, 349] width 1416 height 698
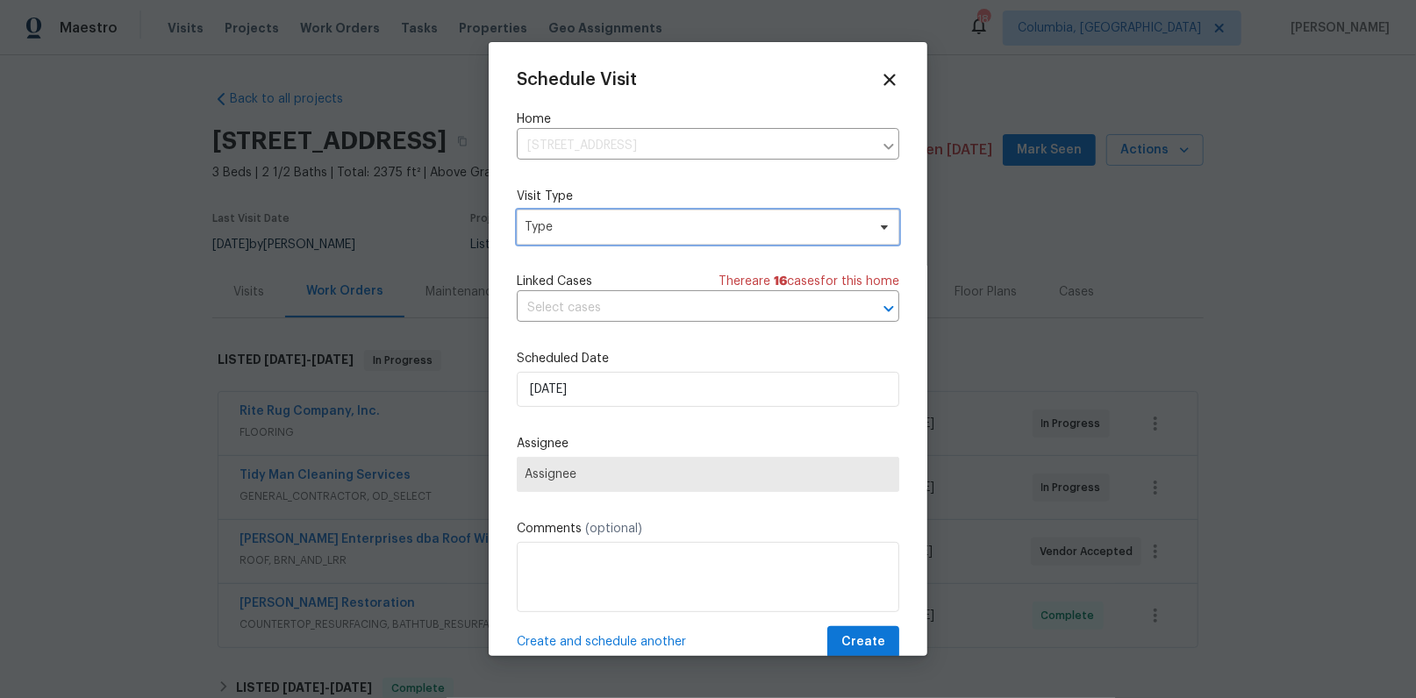
click at [549, 232] on span "Type" at bounding box center [695, 227] width 341 height 18
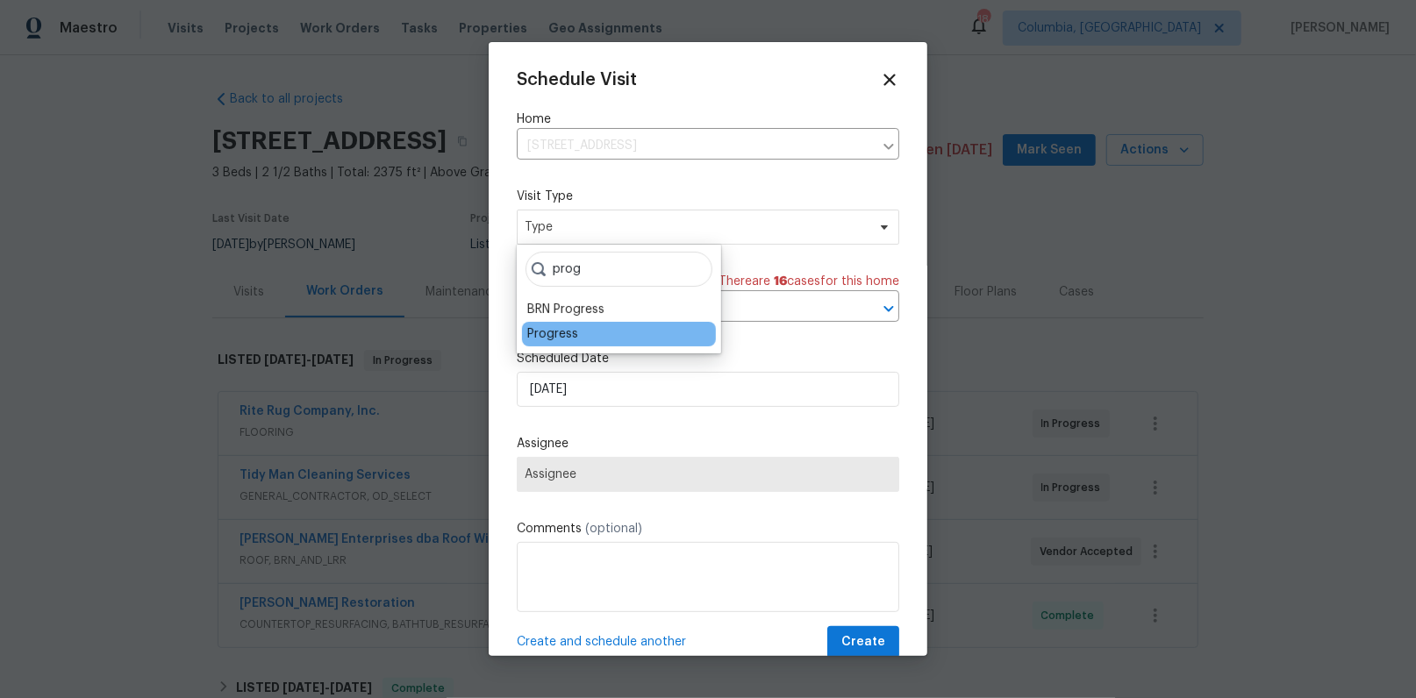
type input "prog"
click at [541, 334] on div "Progress" at bounding box center [552, 334] width 51 height 18
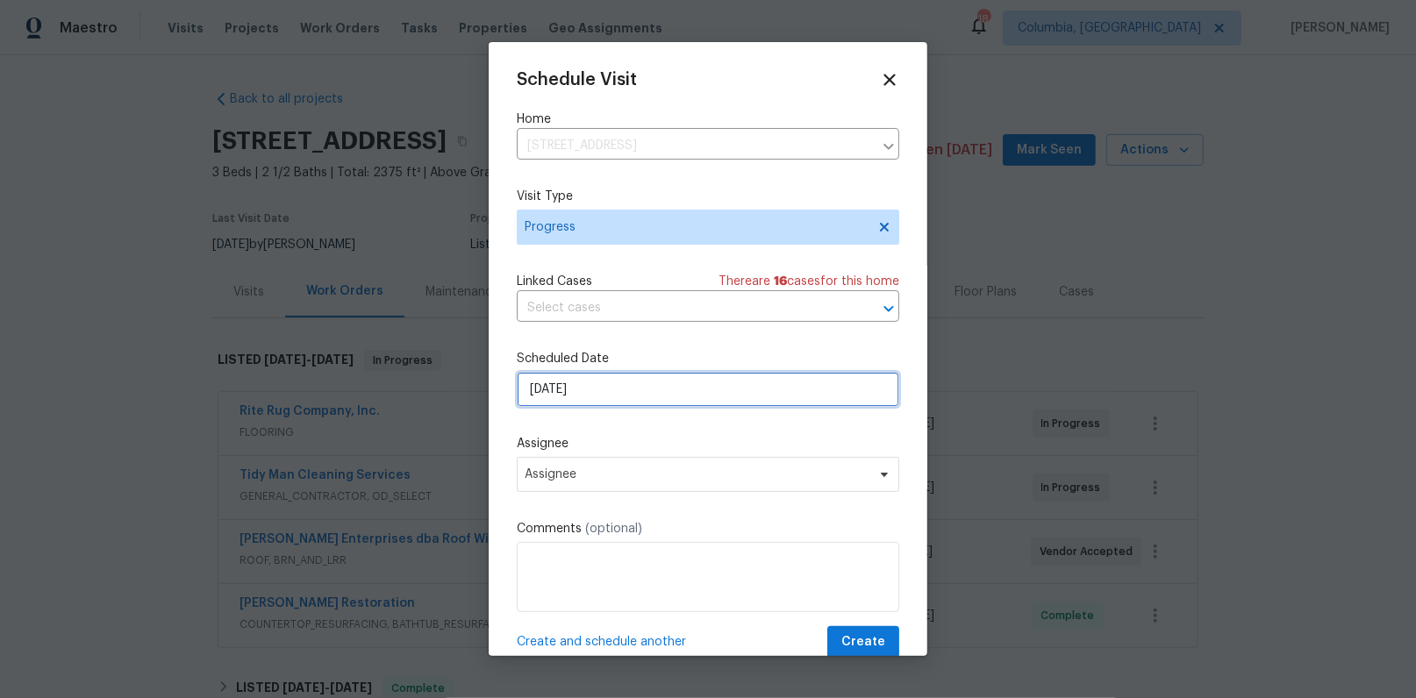
click at [553, 393] on input "10/2/2025" at bounding box center [708, 389] width 383 height 35
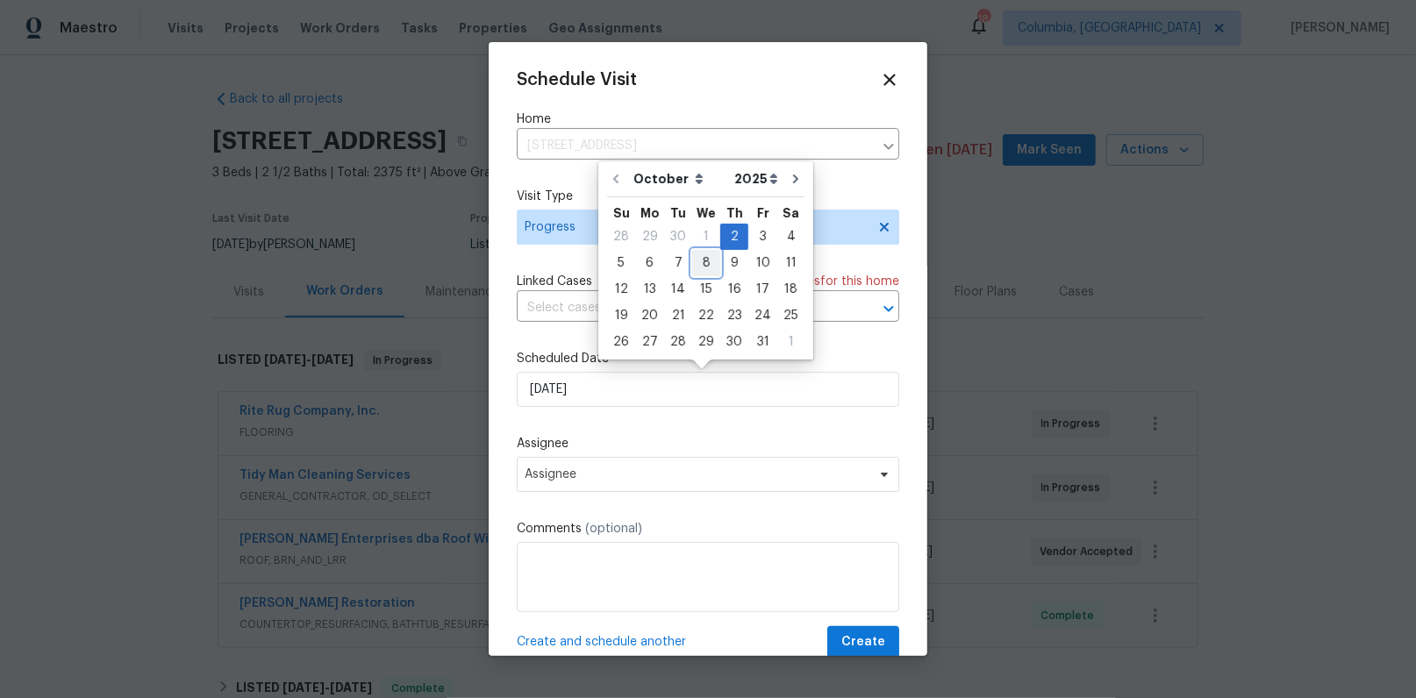
click at [697, 260] on div "8" at bounding box center [706, 263] width 28 height 25
type input "10/8/2025"
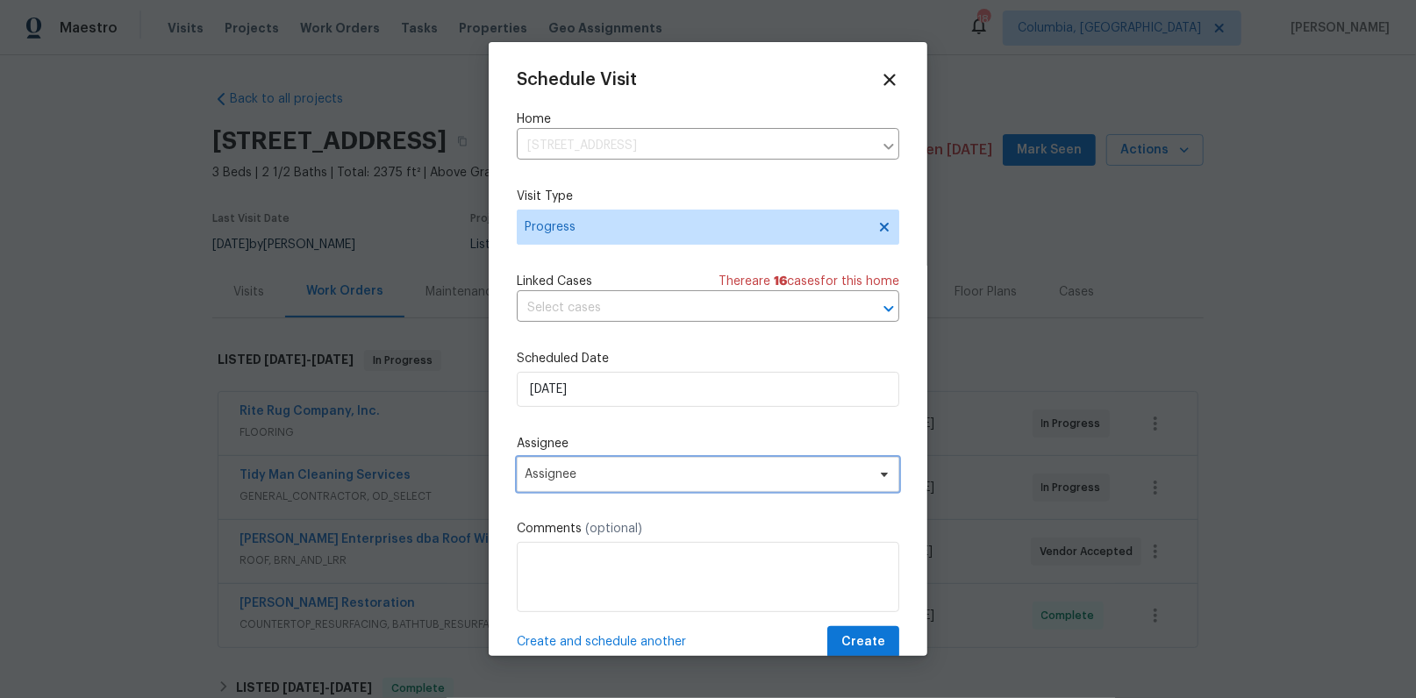
click at [577, 469] on span "Assignee" at bounding box center [697, 475] width 344 height 14
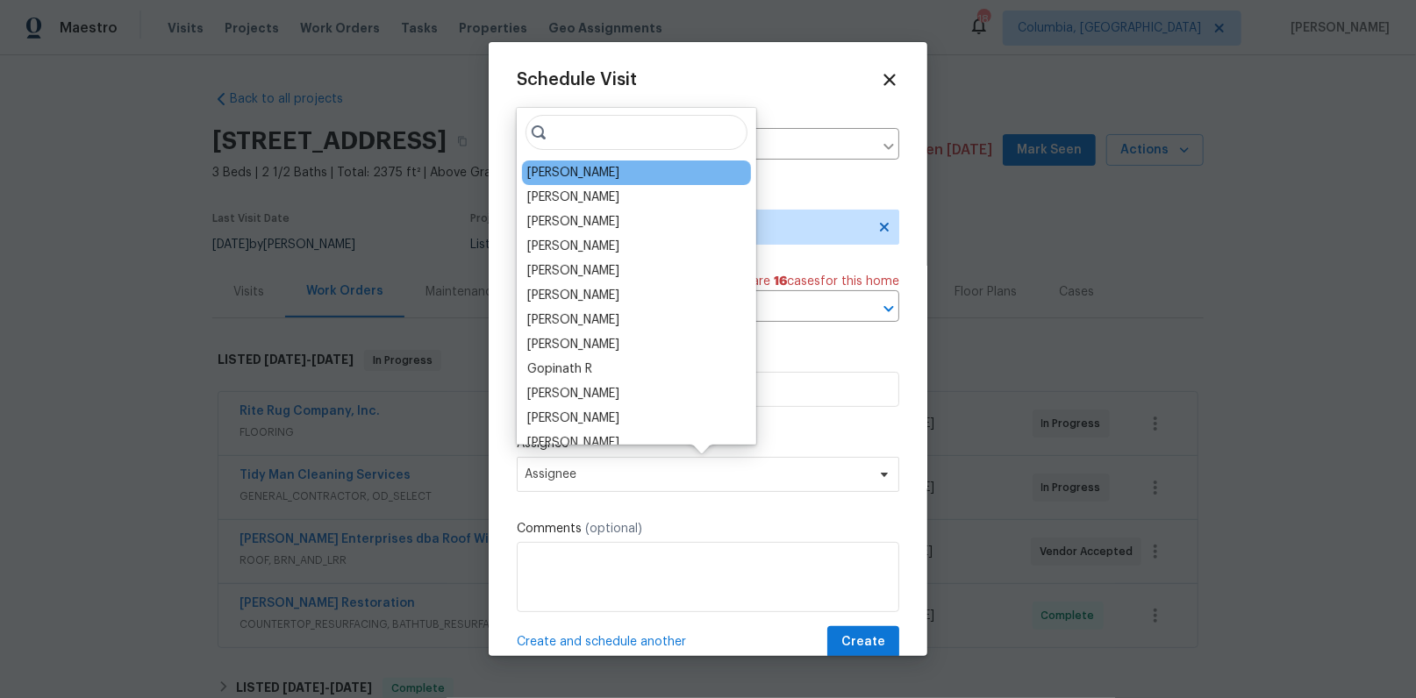
click at [583, 168] on div "[PERSON_NAME]" at bounding box center [573, 173] width 92 height 18
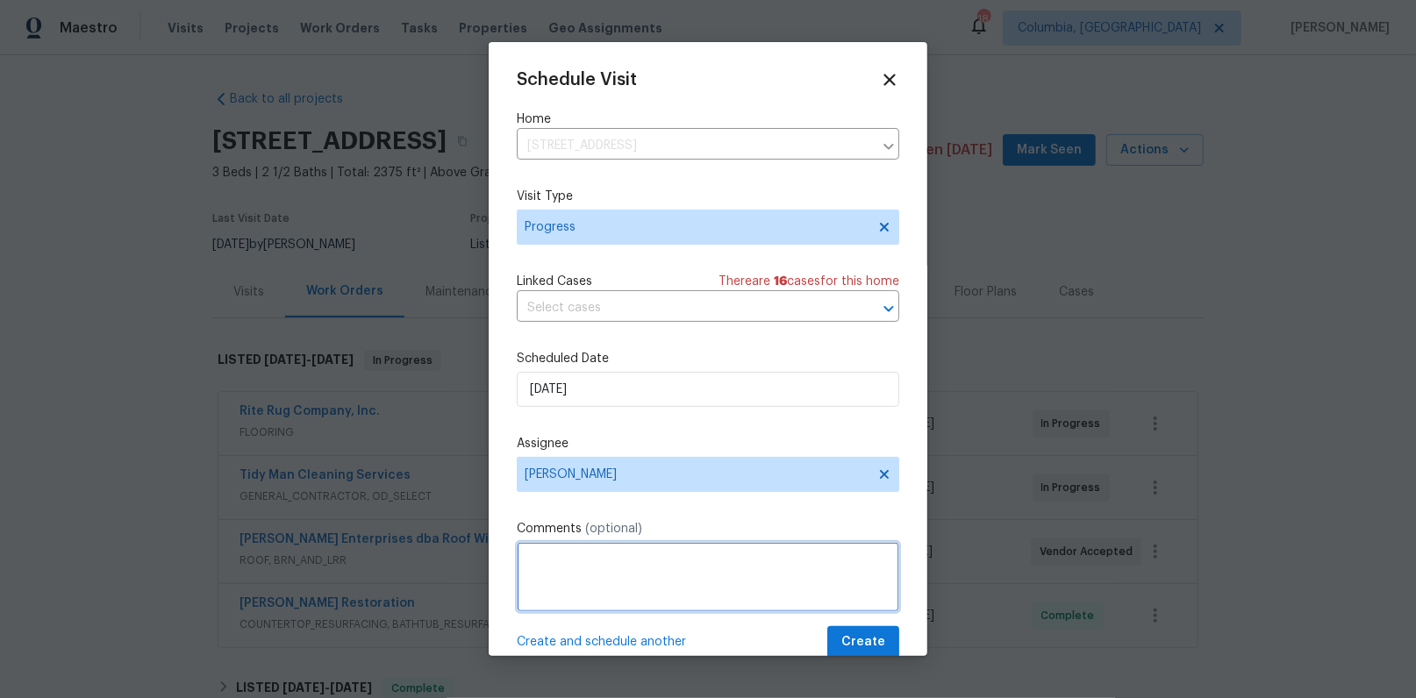
click at [576, 551] on textarea at bounding box center [708, 577] width 383 height 70
type textarea "New photos after upgrades"
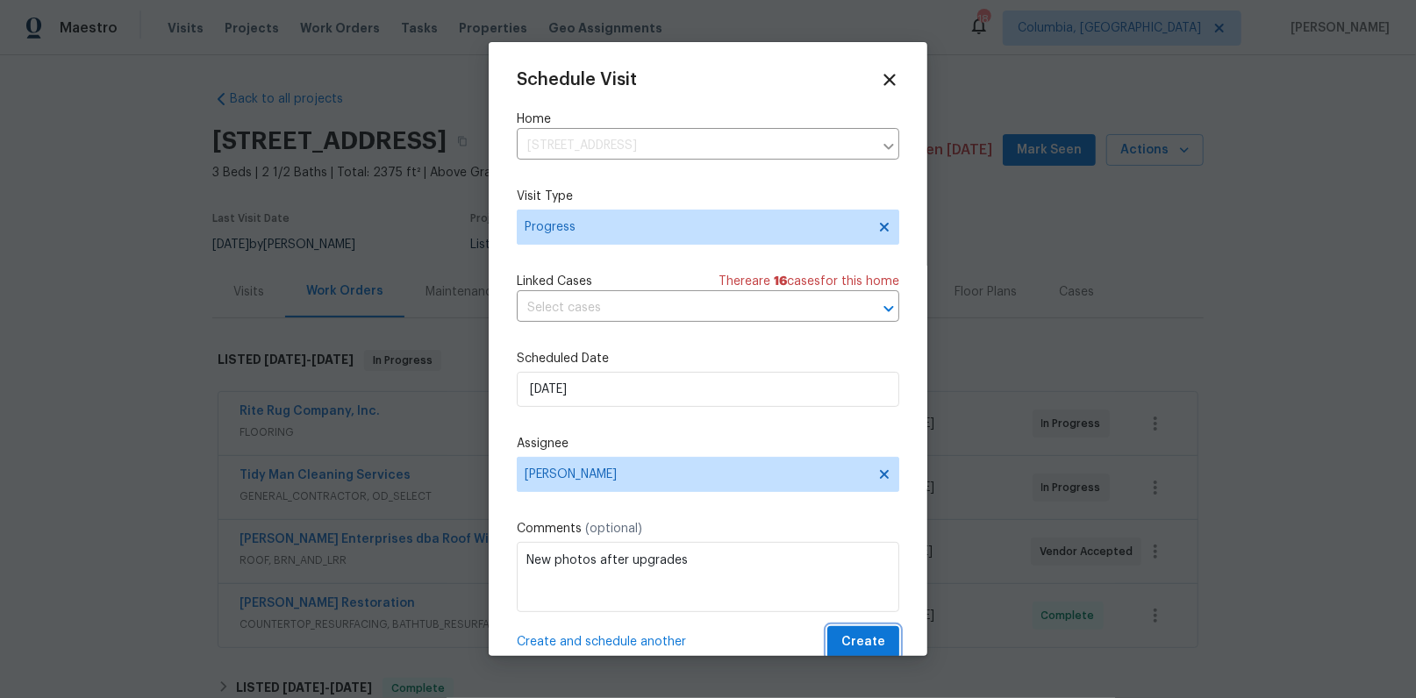
click at [841, 644] on span "Create" at bounding box center [863, 643] width 44 height 22
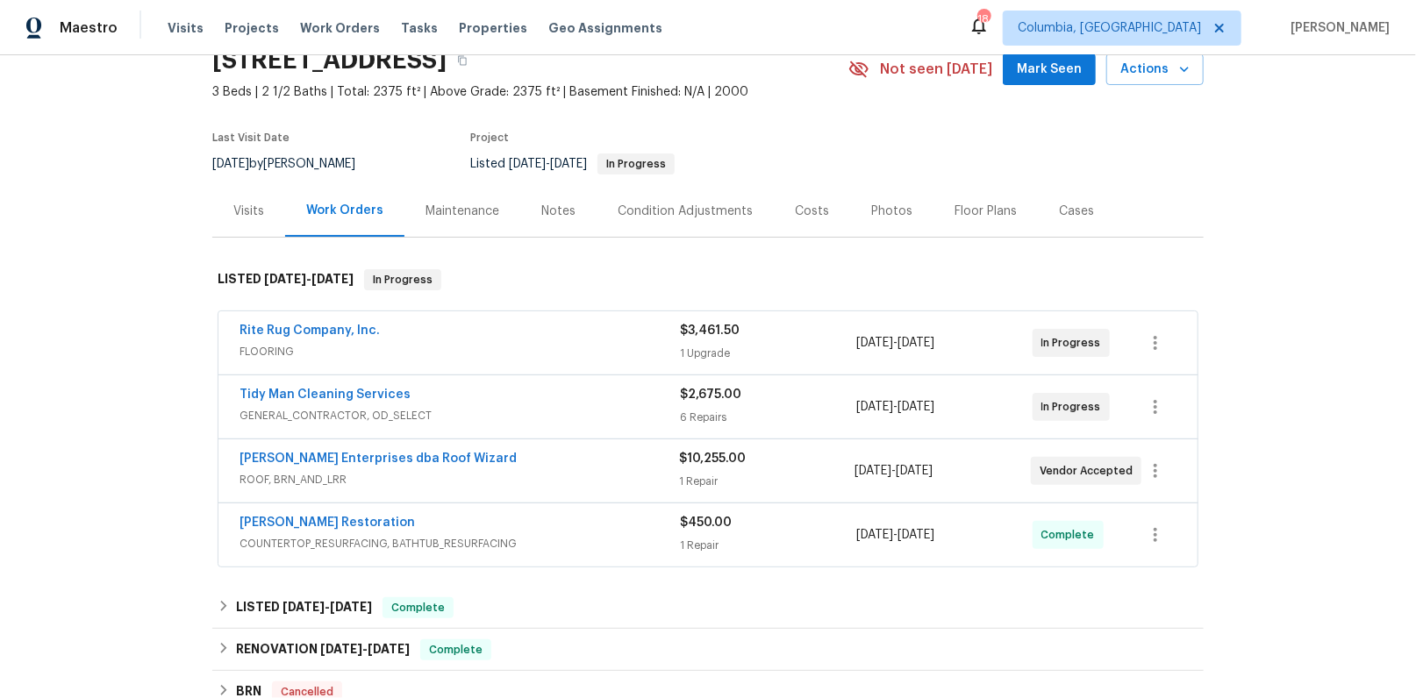
scroll to position [197, 0]
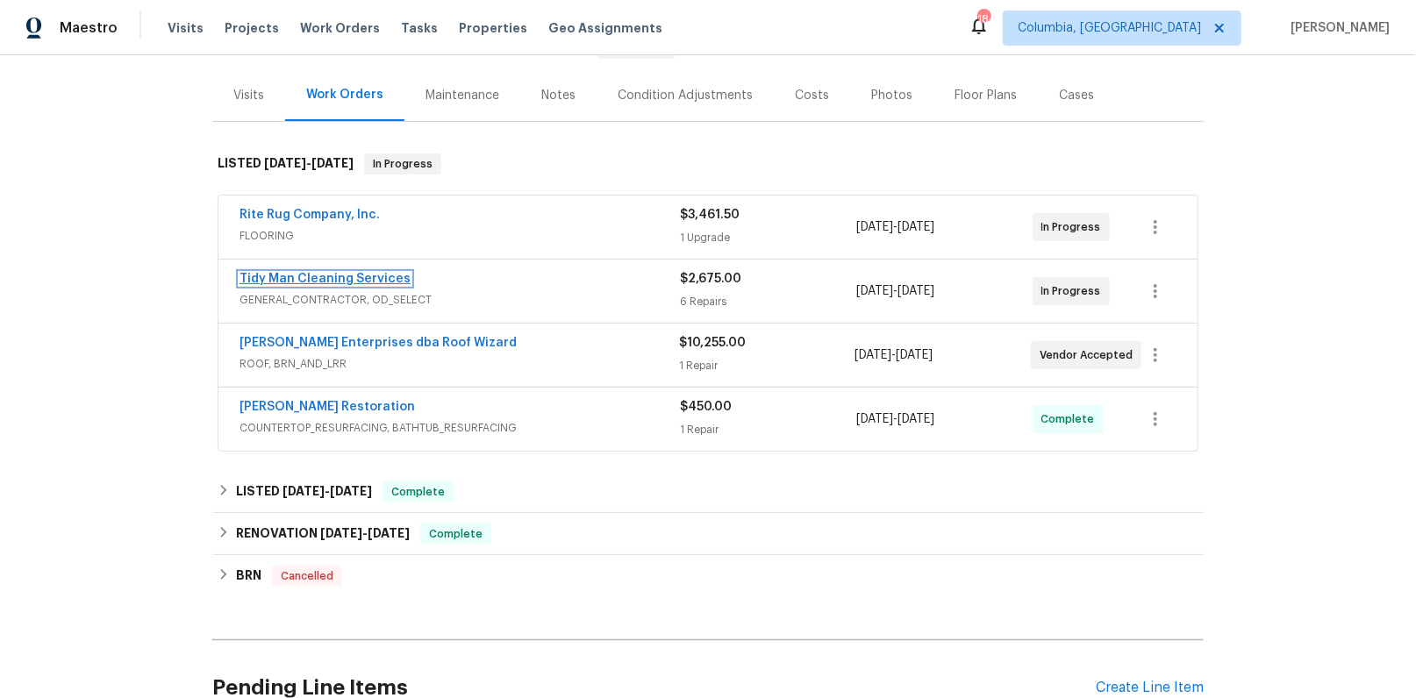
click at [354, 278] on link "Tidy Man Cleaning Services" at bounding box center [325, 279] width 171 height 12
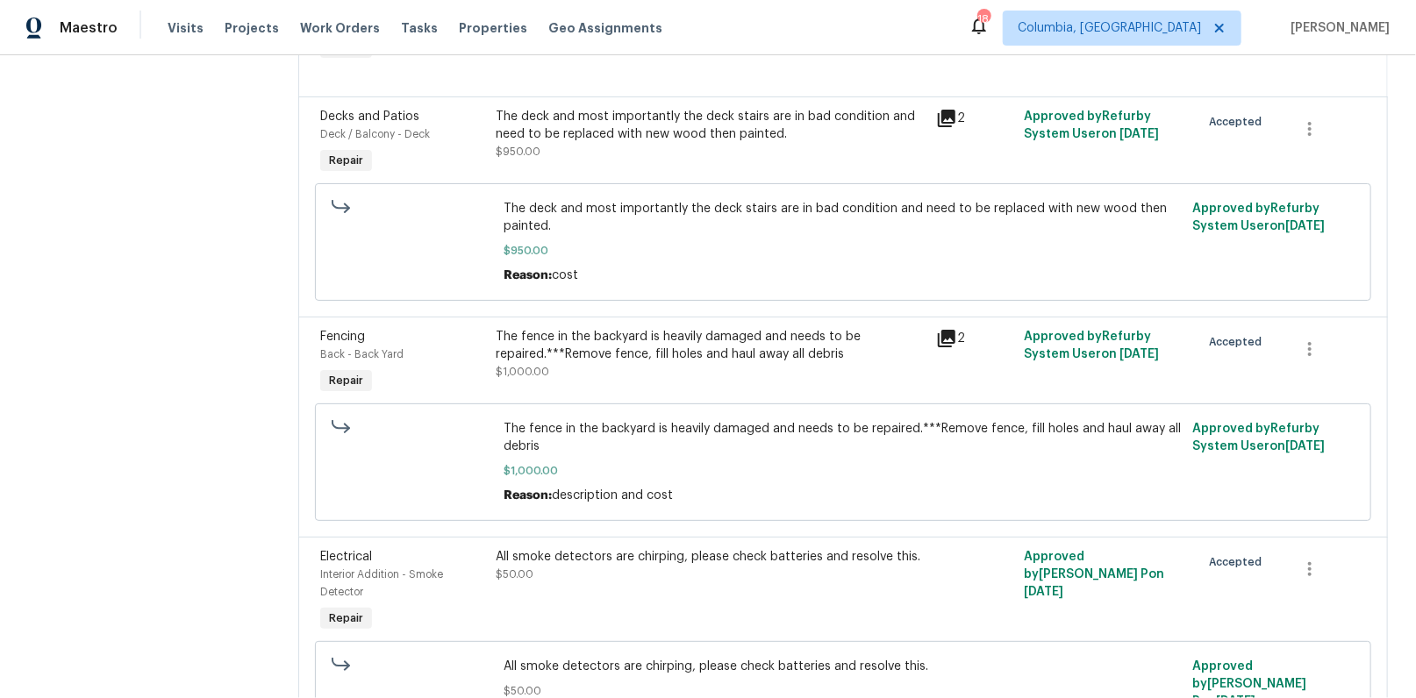
scroll to position [425, 0]
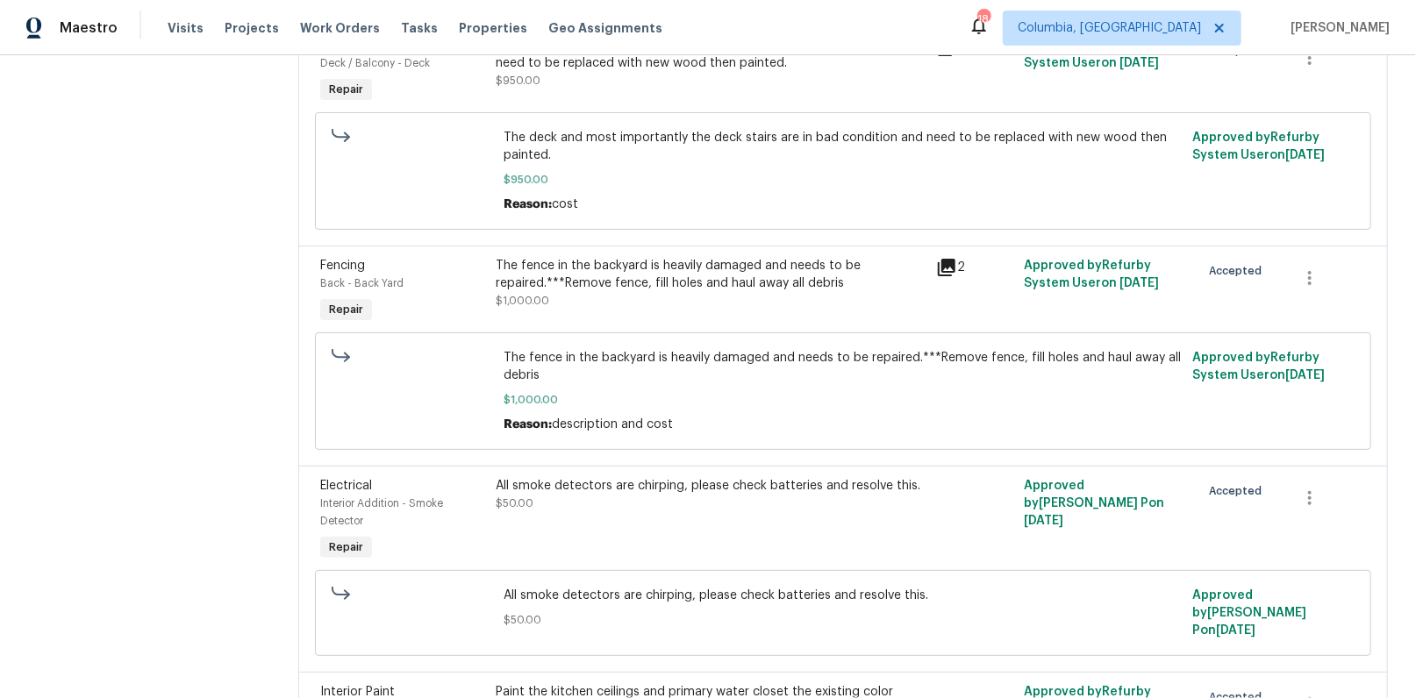
click at [604, 279] on div "The fence in the backyard is heavily damaged and needs to be repaired.***Remove…" at bounding box center [711, 274] width 430 height 35
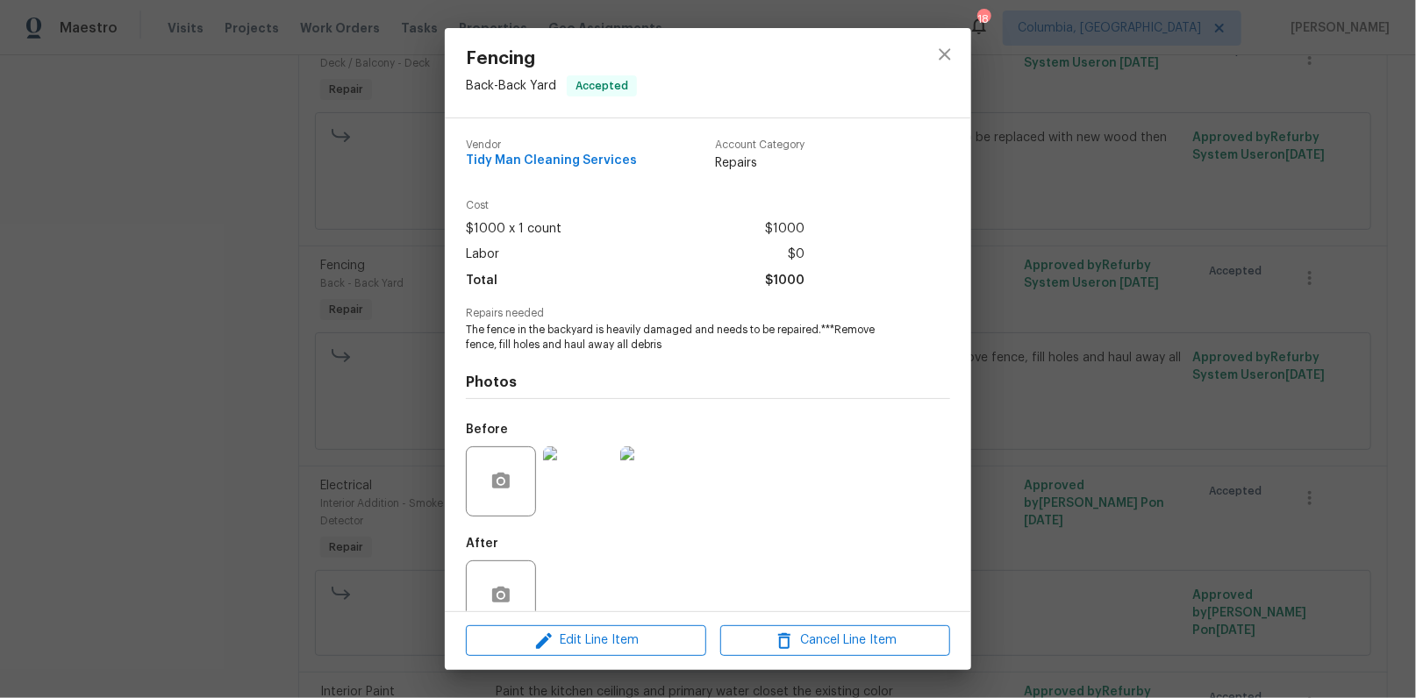
scroll to position [39, 0]
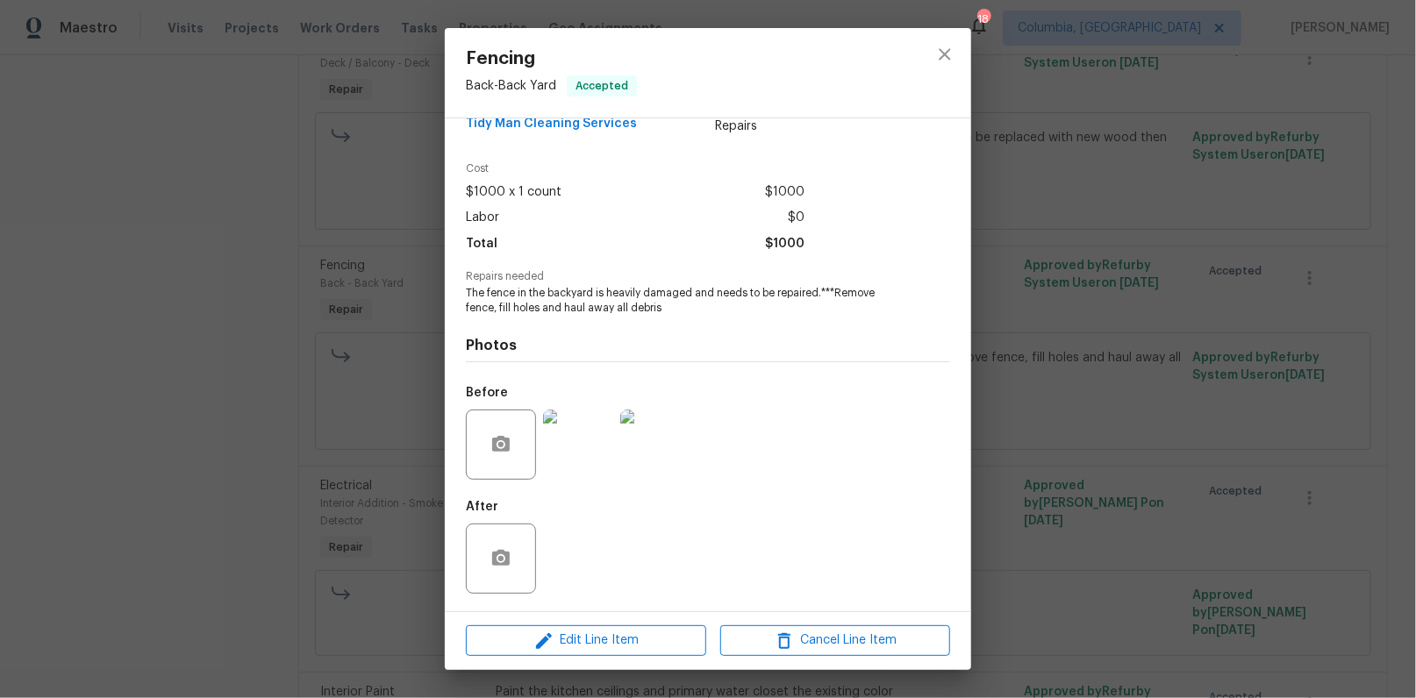
click at [597, 441] on img at bounding box center [578, 445] width 70 height 70
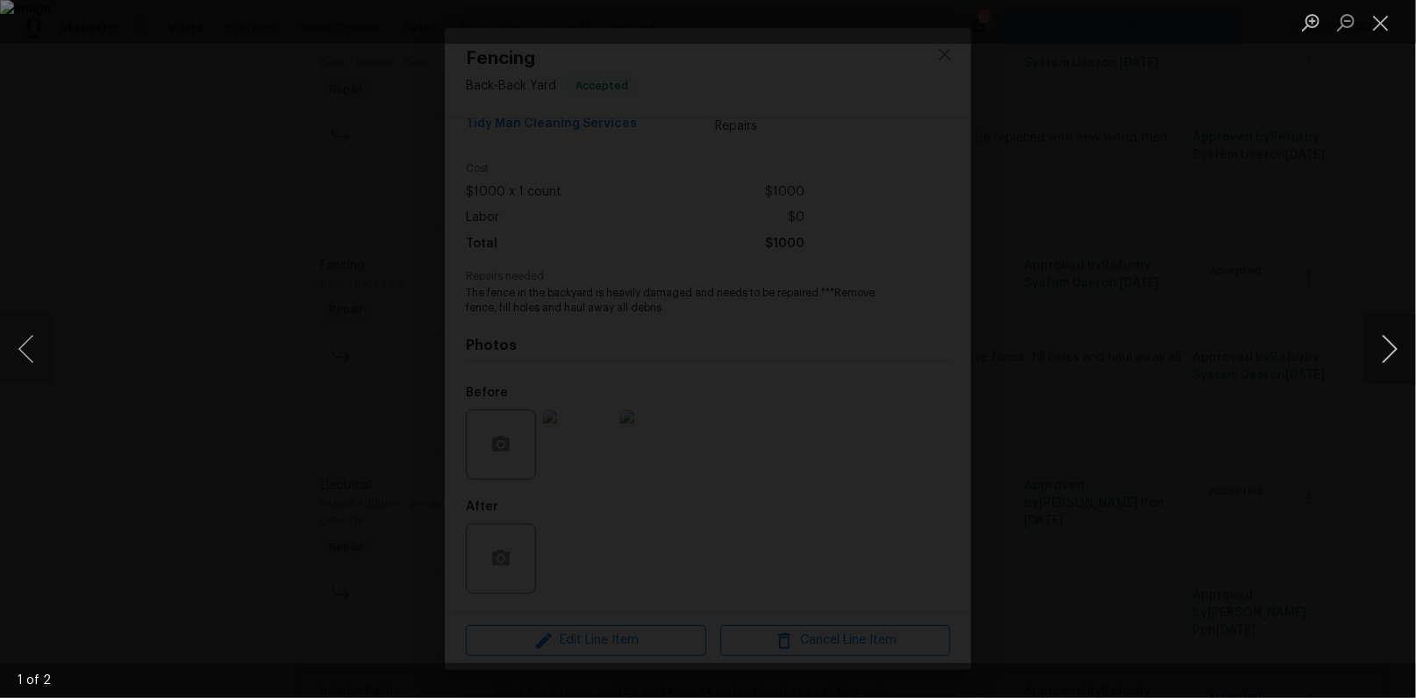
click at [1383, 347] on button "Next image" at bounding box center [1389, 349] width 53 height 70
click at [29, 347] on button "Previous image" at bounding box center [26, 349] width 53 height 70
click at [1333, 420] on div "Lightbox" at bounding box center [708, 349] width 1416 height 698
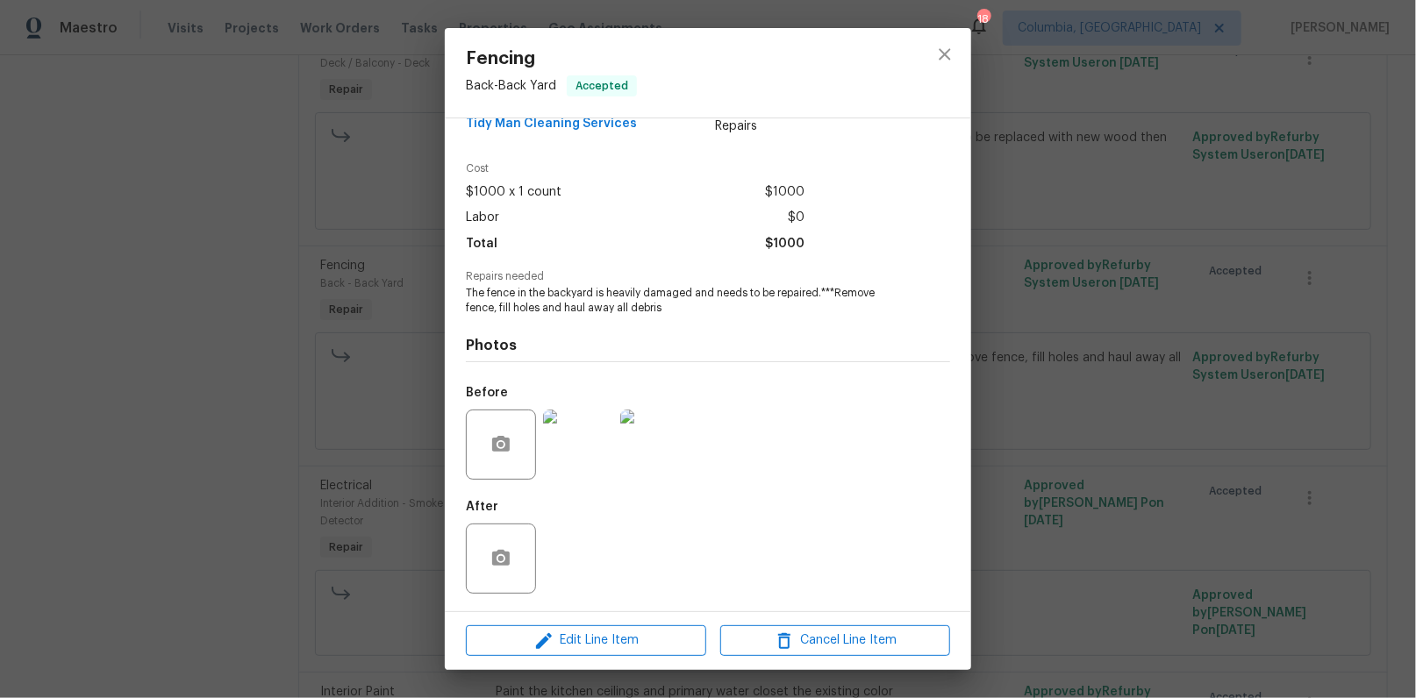
click at [1101, 383] on div "Fencing Back - Back Yard Accepted Vendor Tidy Man Cleaning Services Account Cat…" at bounding box center [708, 349] width 1416 height 698
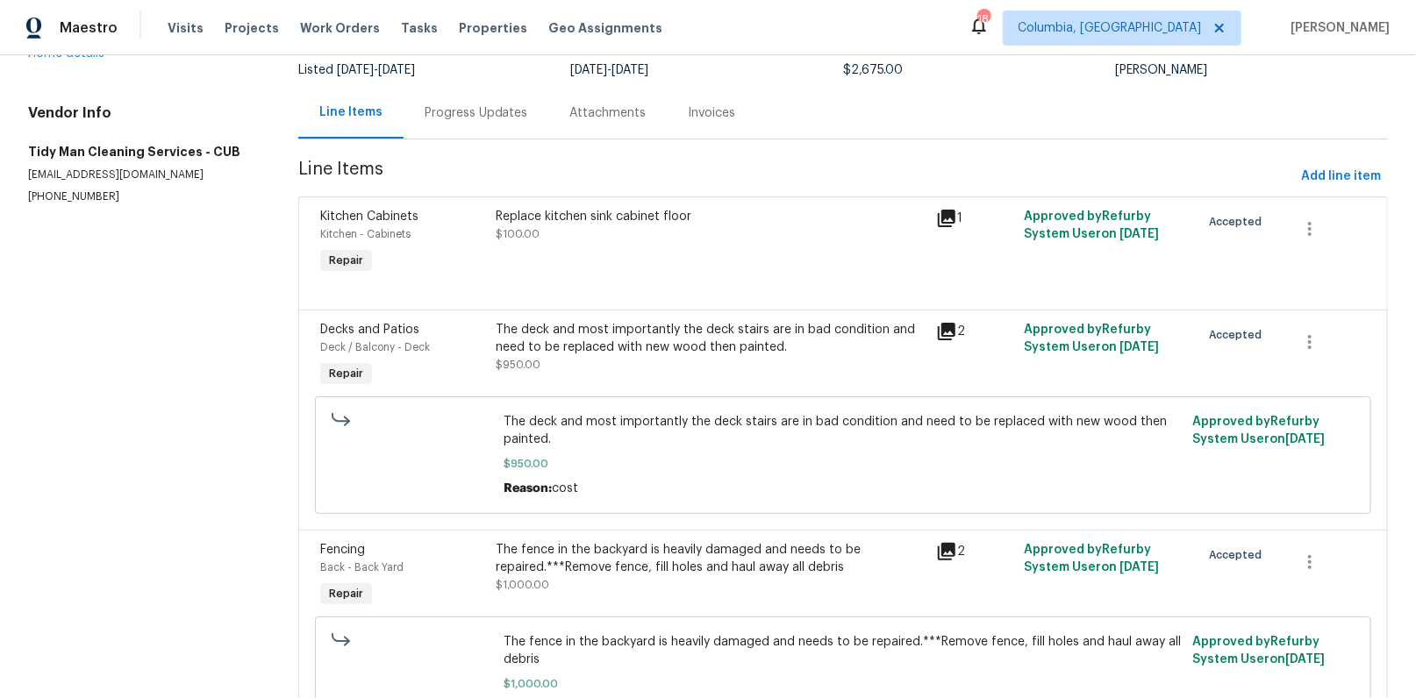
scroll to position [0, 0]
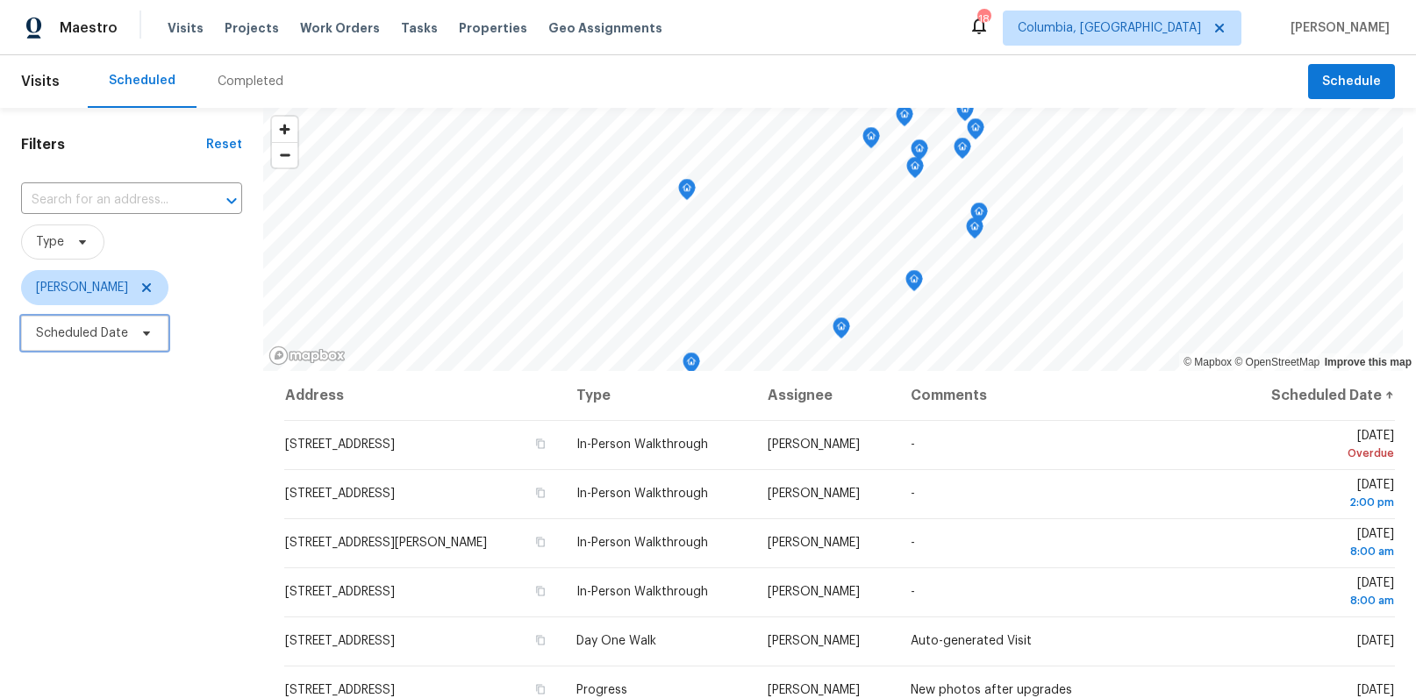
click at [103, 331] on span "Scheduled Date" at bounding box center [82, 334] width 92 height 18
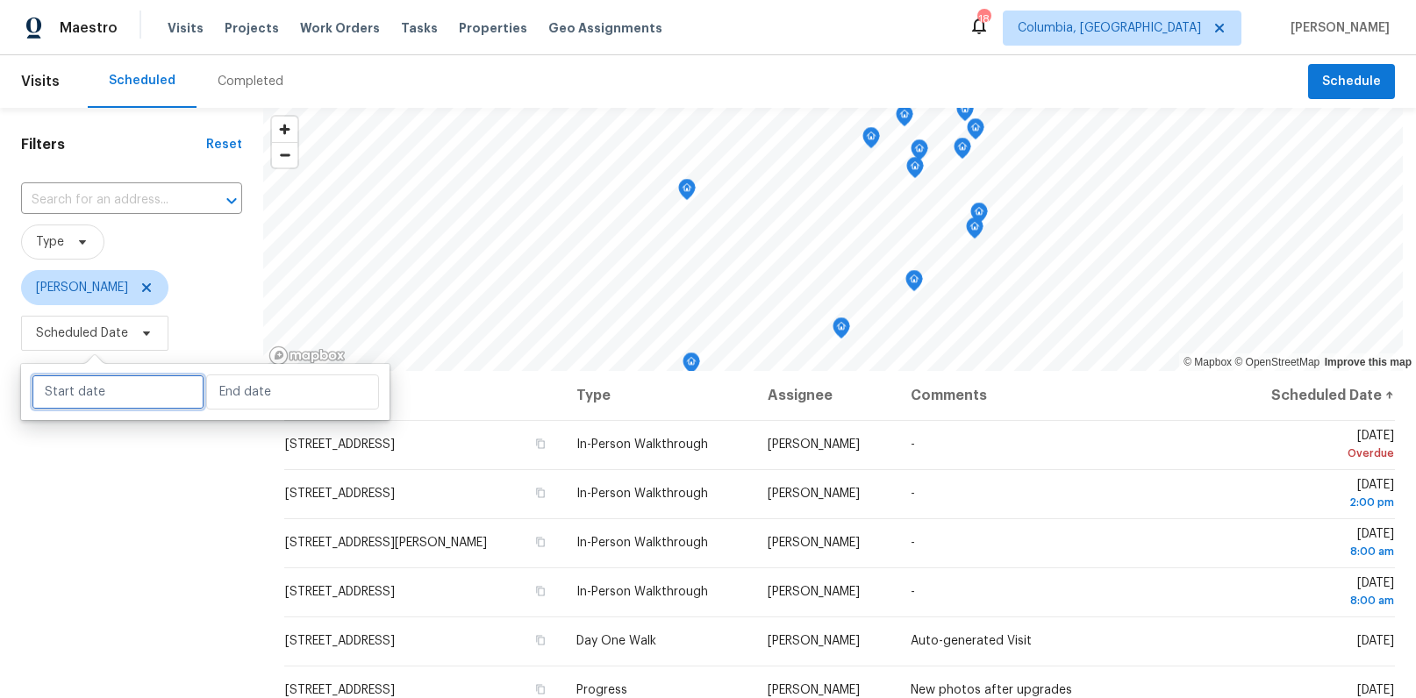
click at [99, 400] on input "text" at bounding box center [118, 392] width 173 height 35
select select "9"
select select "2025"
select select "10"
select select "2025"
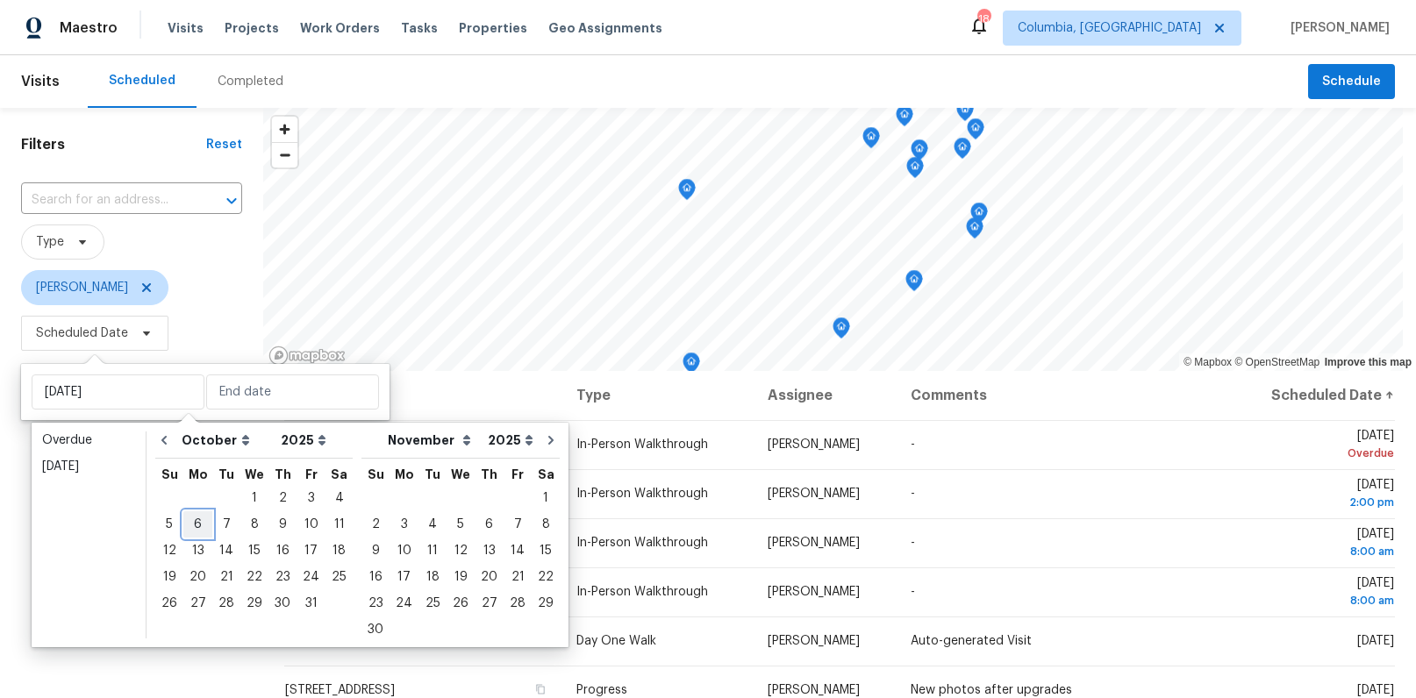
click at [195, 526] on div "6" at bounding box center [197, 524] width 29 height 25
type input "[DATE]"
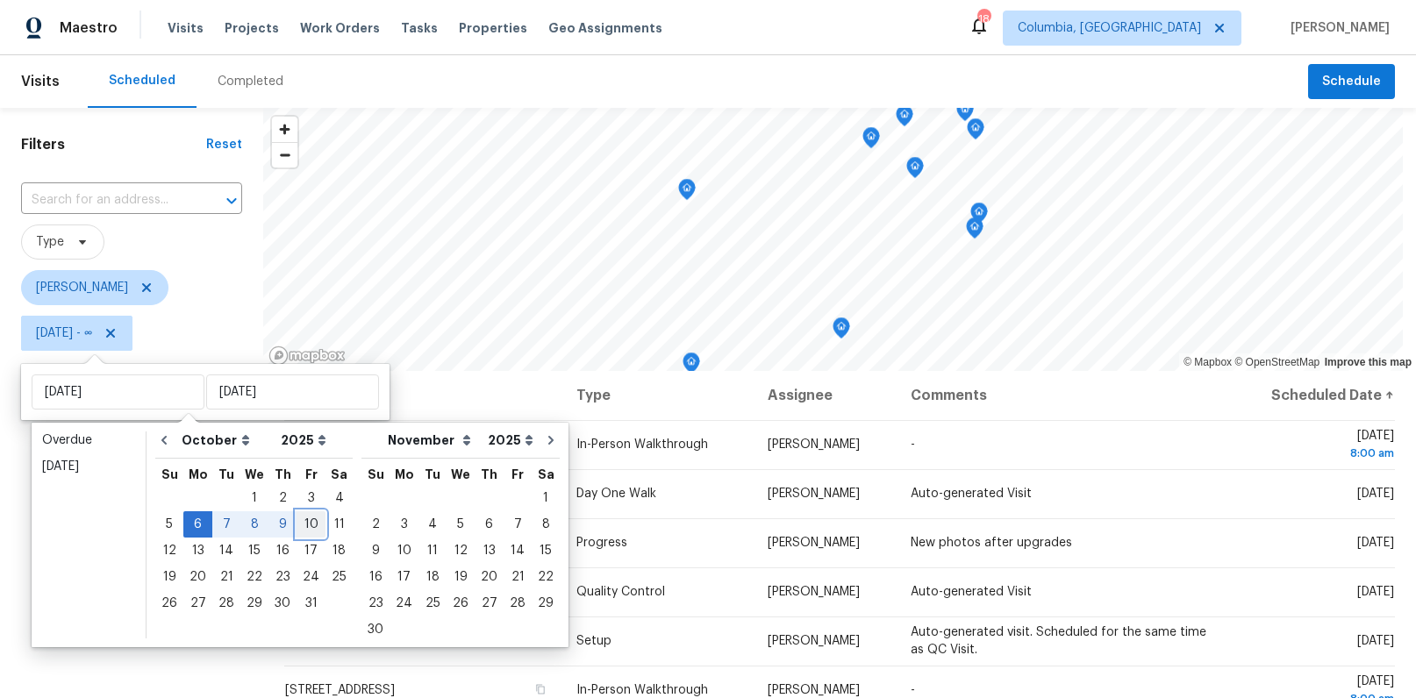
click at [299, 522] on div "10" at bounding box center [311, 524] width 29 height 25
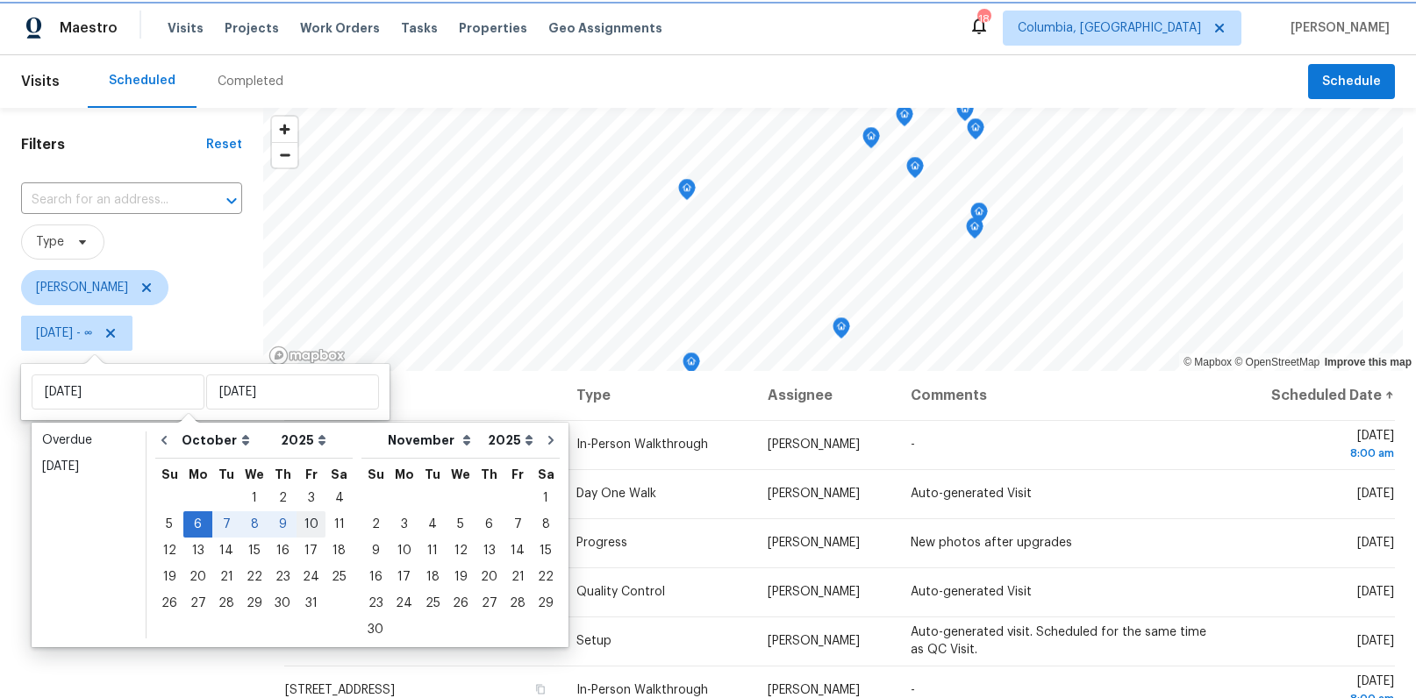
type input "[DATE]"
